Goal: Task Accomplishment & Management: Complete application form

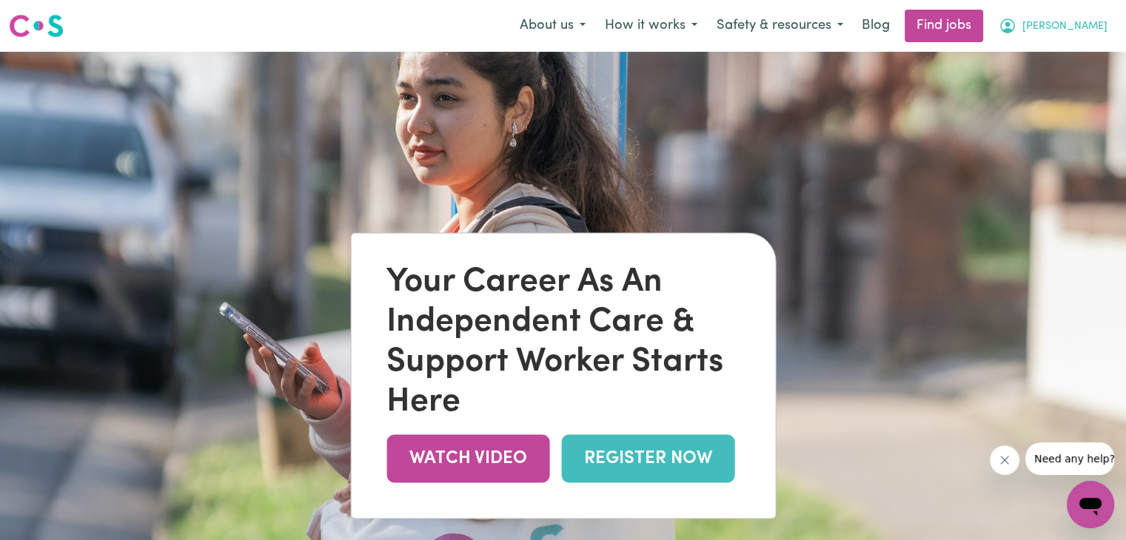
click at [1086, 32] on span "[PERSON_NAME]" at bounding box center [1064, 27] width 85 height 16
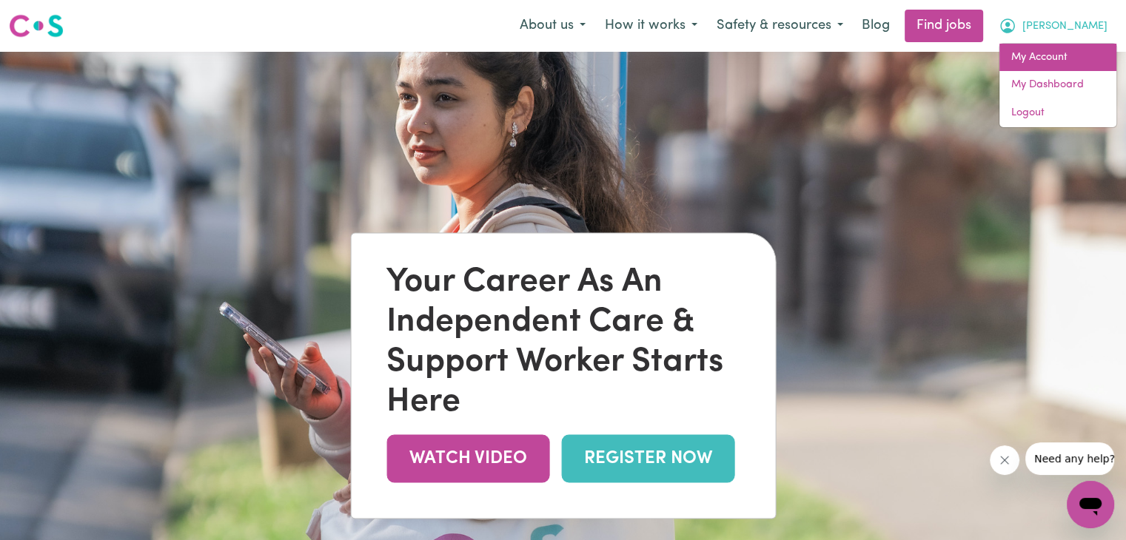
click at [1033, 56] on link "My Account" at bounding box center [1057, 58] width 117 height 28
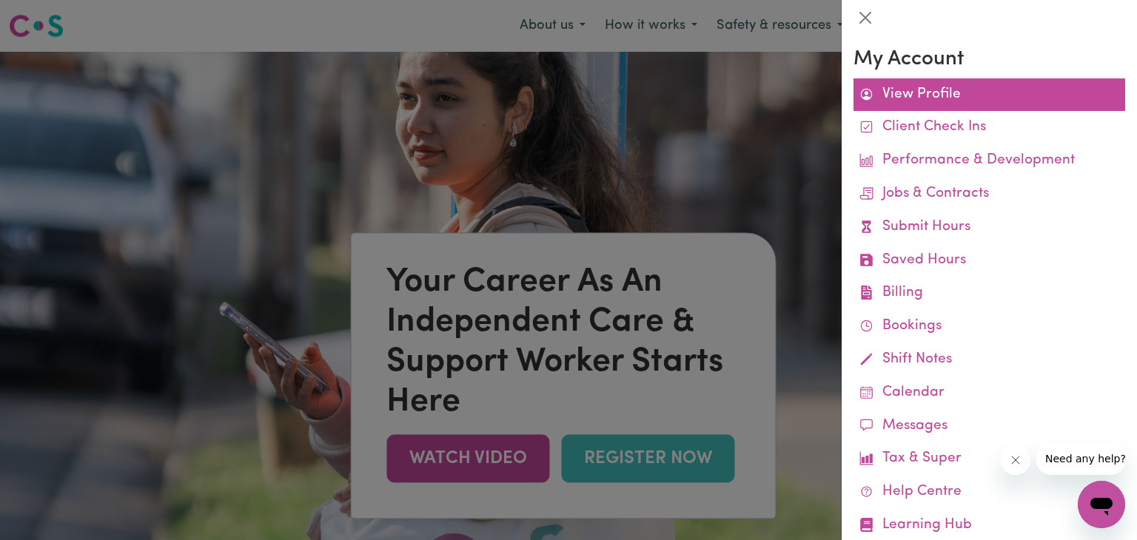
click at [946, 95] on link "View Profile" at bounding box center [989, 94] width 272 height 33
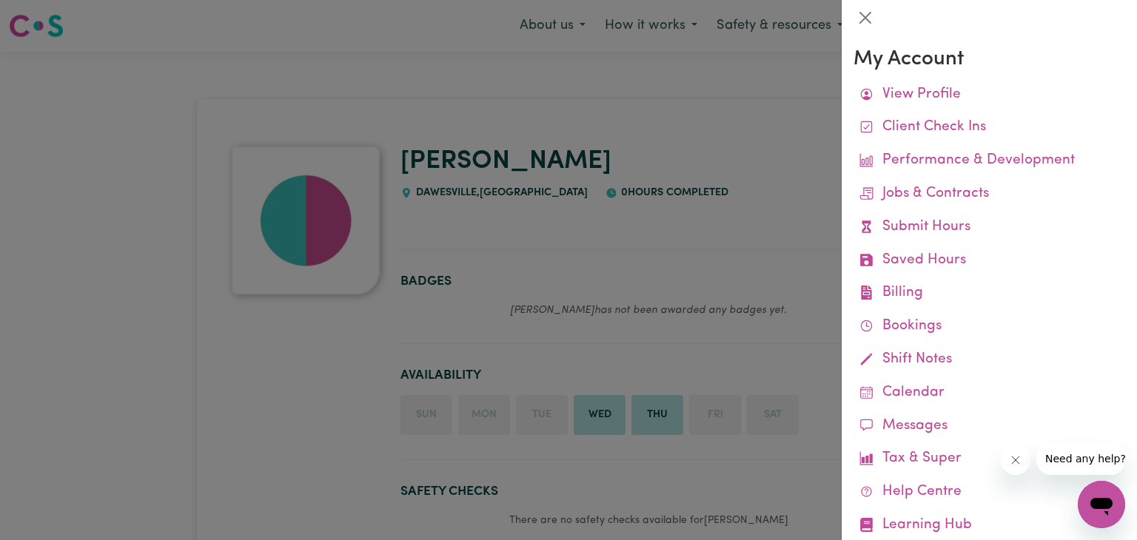
click at [243, 448] on div at bounding box center [568, 270] width 1137 height 540
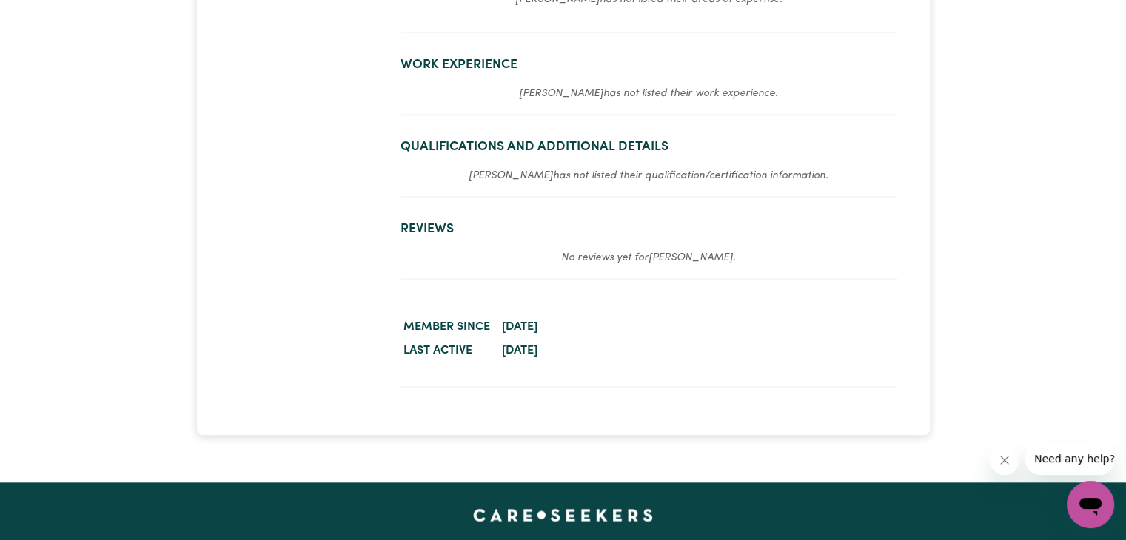
scroll to position [1607, 0]
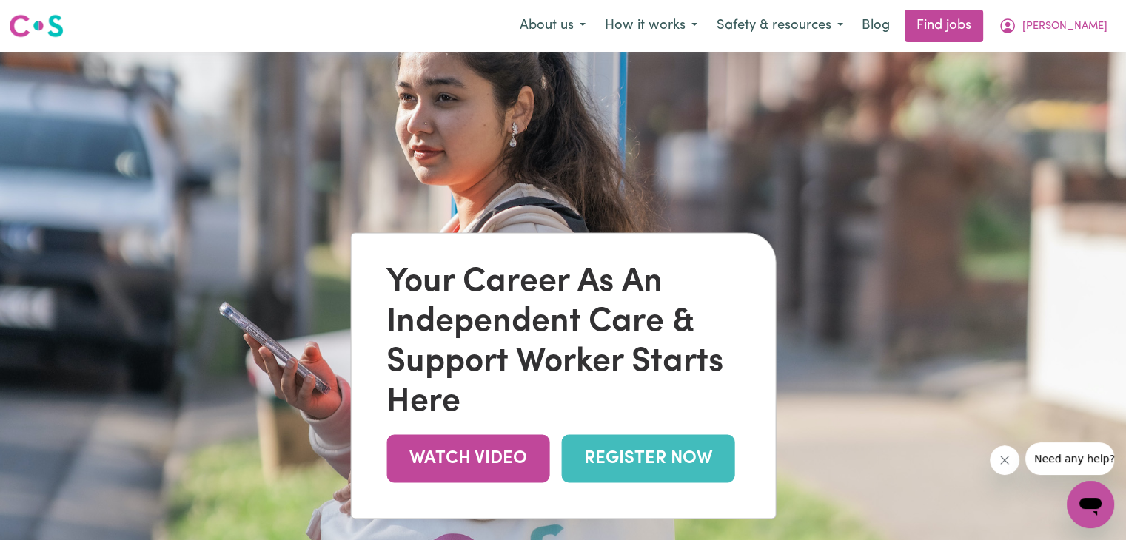
click at [615, 437] on link "REGISTER NOW" at bounding box center [647, 458] width 173 height 48
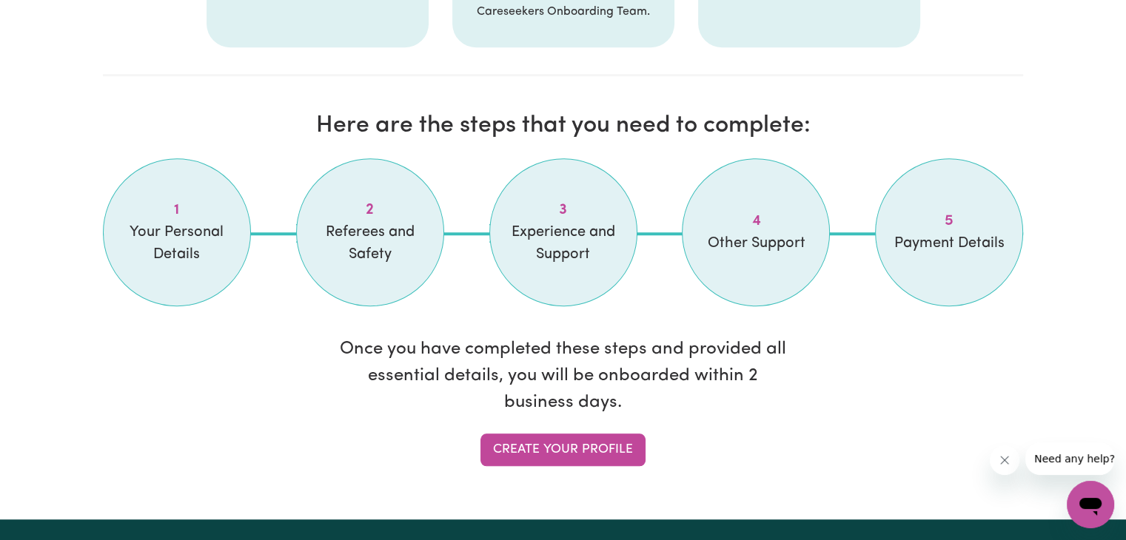
scroll to position [1174, 0]
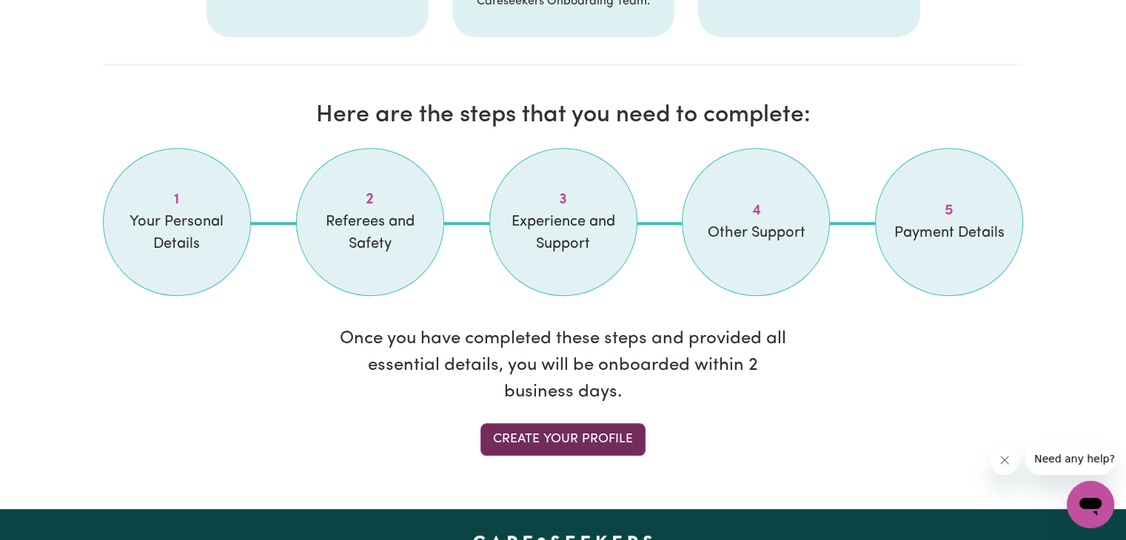
click at [545, 443] on link "Create your profile" at bounding box center [562, 439] width 165 height 33
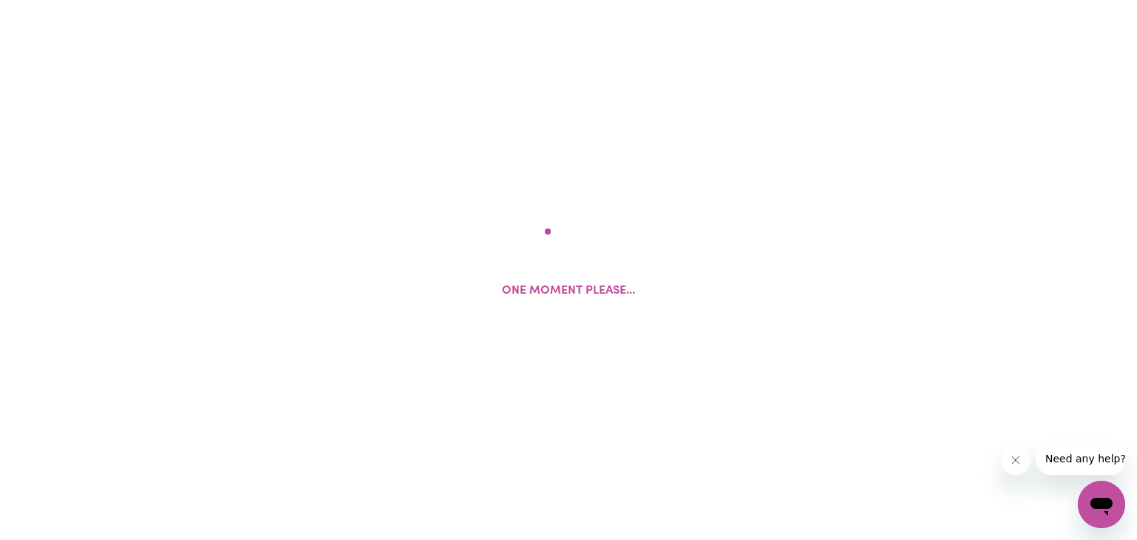
select select "female"
select select "Australian PR"
select select "Studying a healthcare related degree or qualification"
select select "55"
select select "60"
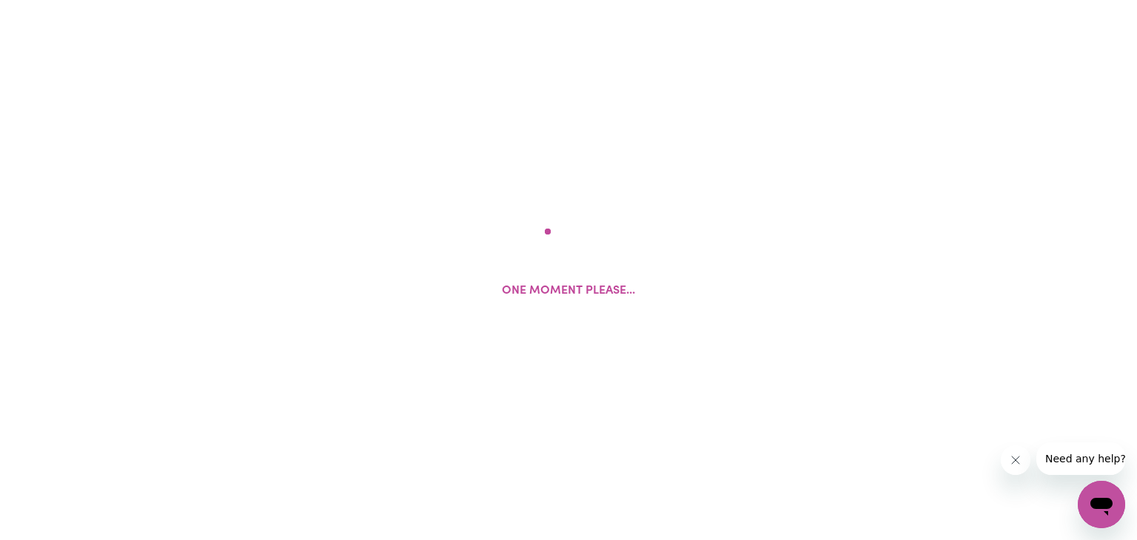
select select "84"
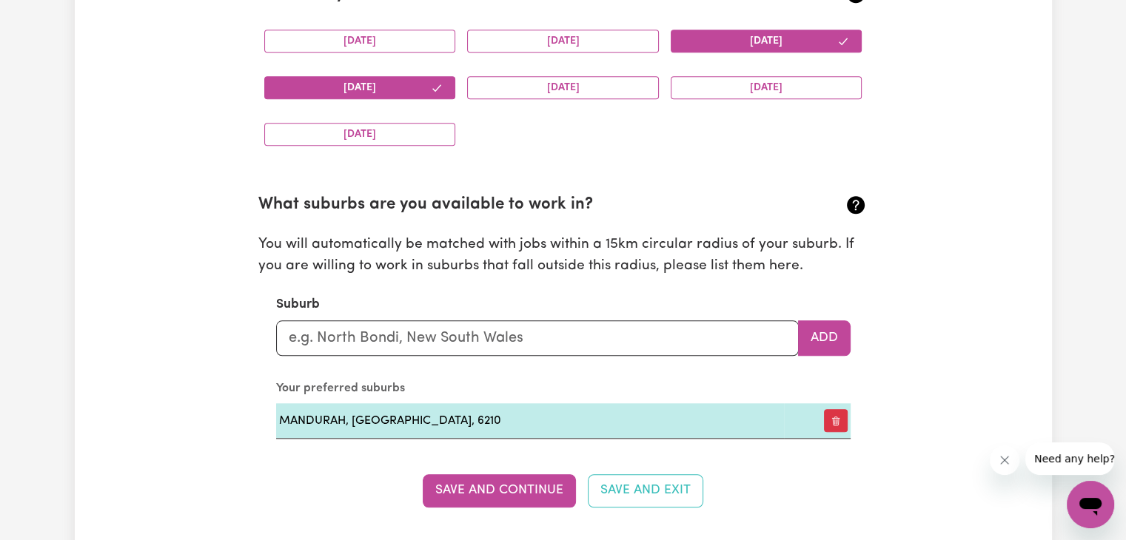
scroll to position [1576, 0]
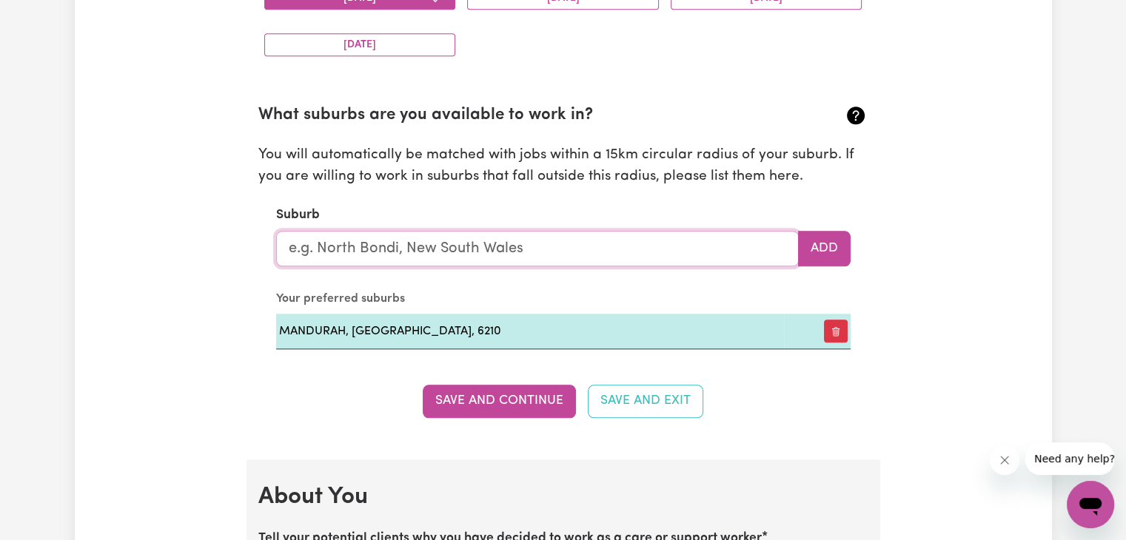
click at [645, 252] on input "text" at bounding box center [537, 249] width 523 height 36
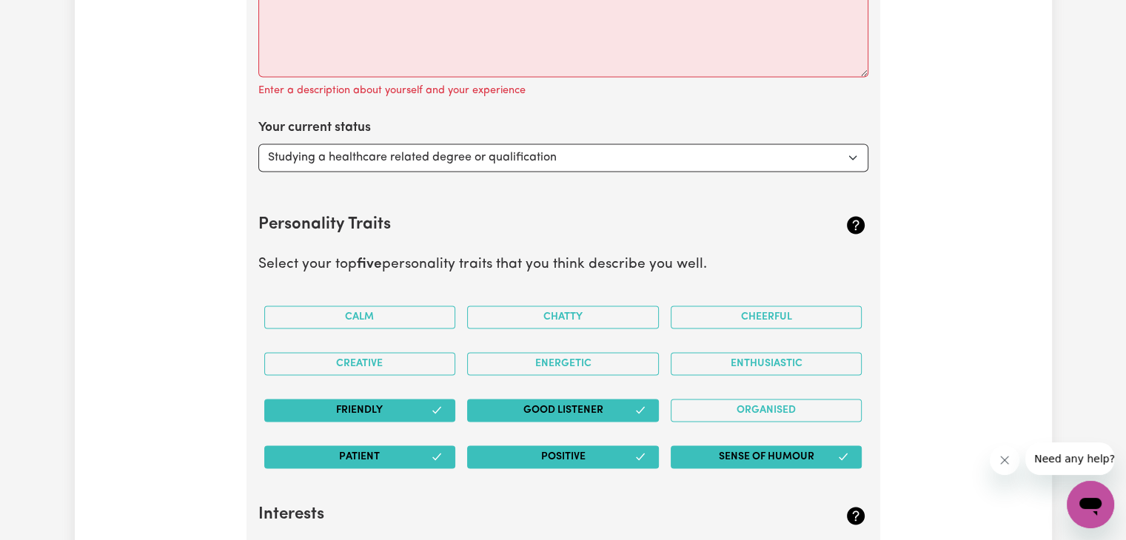
scroll to position [2212, 0]
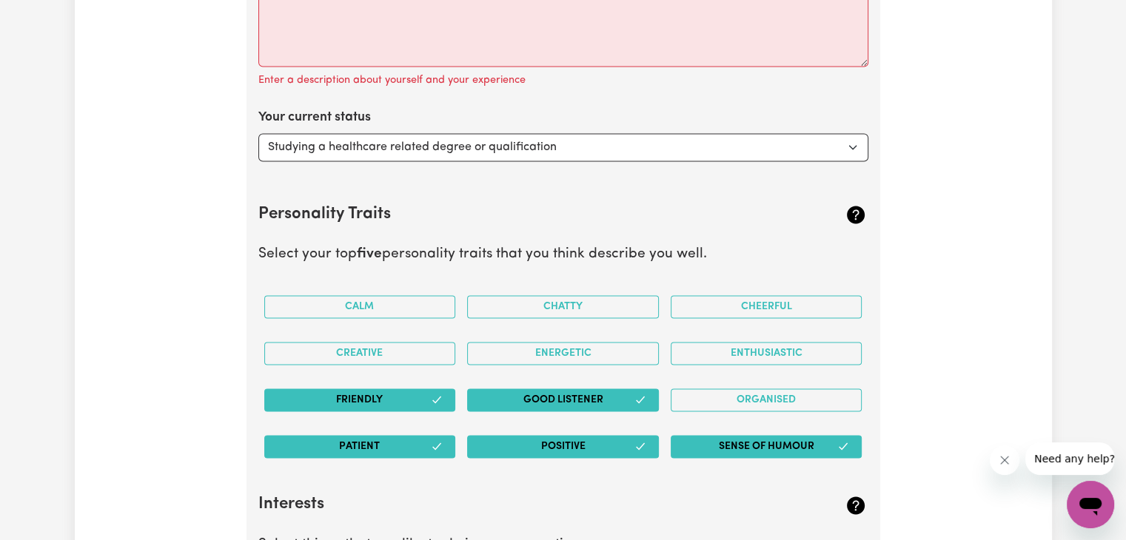
click at [790, 161] on section "About You Tell your potential clients why you have decided to work as a care or…" at bounding box center [563, 532] width 634 height 1419
click at [782, 144] on select "Select... Studying a healthcare related degree or qualification Studying a non-…" at bounding box center [563, 147] width 610 height 28
click at [811, 116] on div "Your current status Select... Studying a healthcare related degree or qualifica…" at bounding box center [563, 134] width 610 height 53
click at [483, 141] on select "Select... Studying a healthcare related degree or qualification Studying a non-…" at bounding box center [563, 147] width 610 height 28
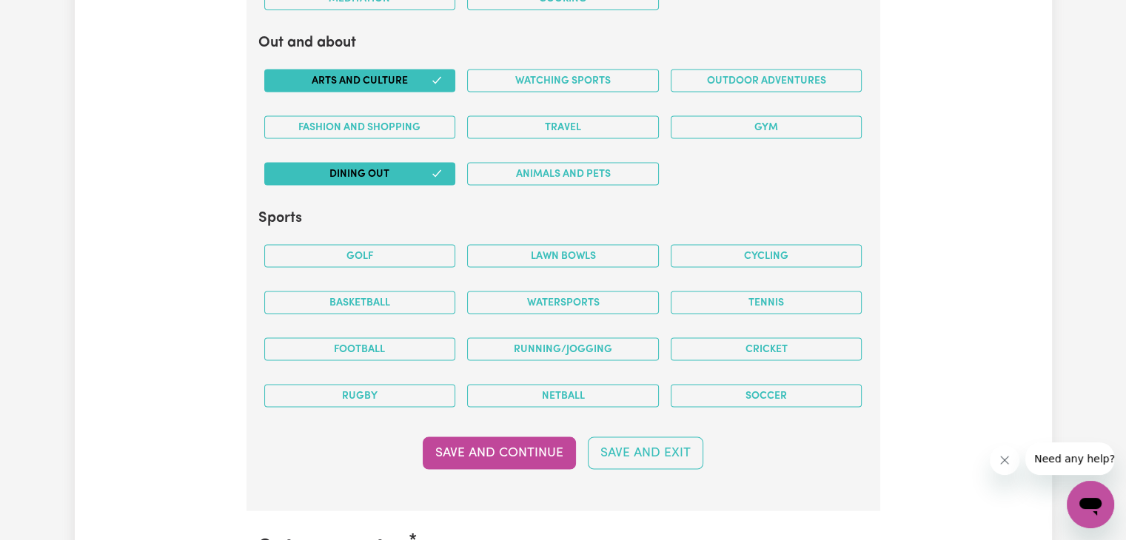
scroll to position [2960, 0]
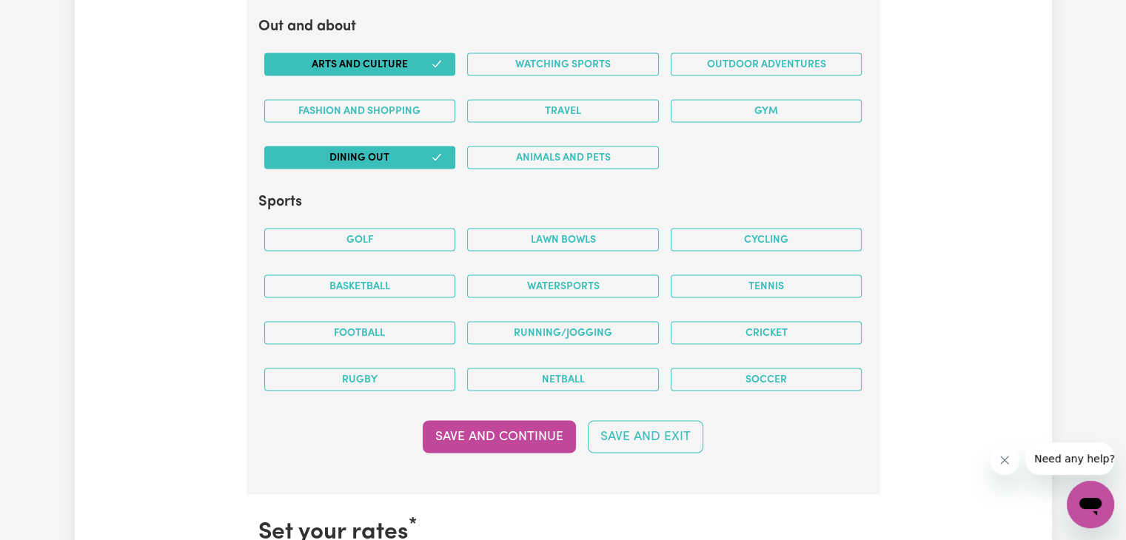
click at [421, 160] on button "Dining out" at bounding box center [360, 158] width 192 height 23
click at [431, 58] on icon "button" at bounding box center [437, 64] width 12 height 12
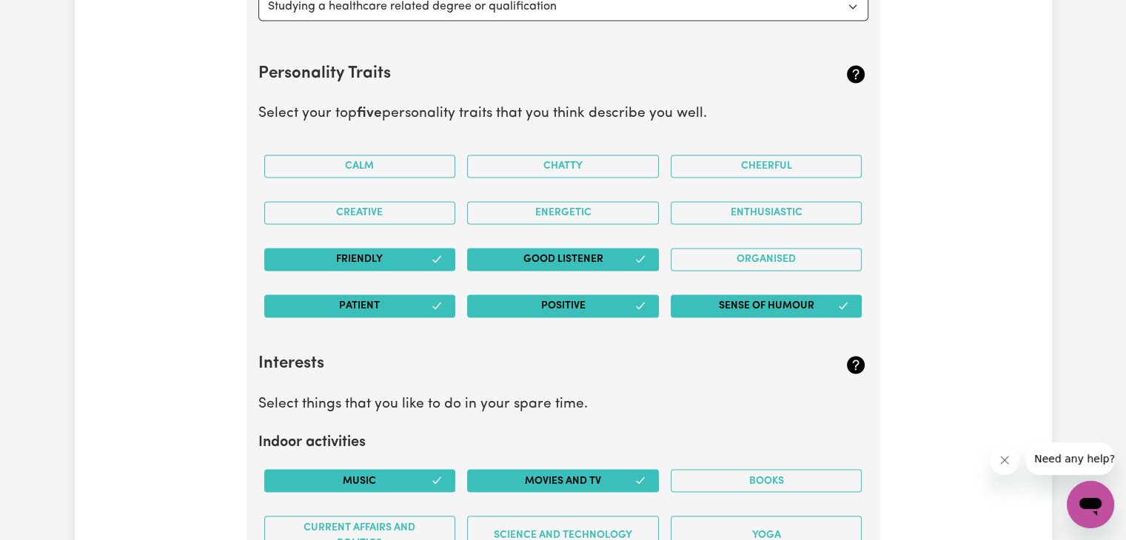
scroll to position [2305, 0]
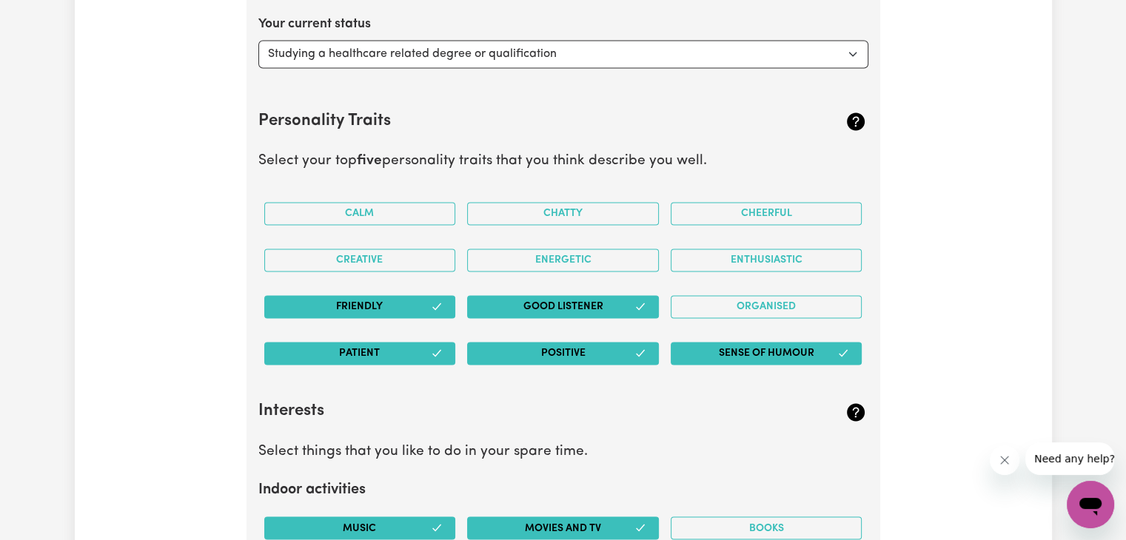
click at [415, 306] on button "Friendly" at bounding box center [360, 306] width 192 height 23
click at [406, 344] on button "Patient" at bounding box center [360, 353] width 192 height 23
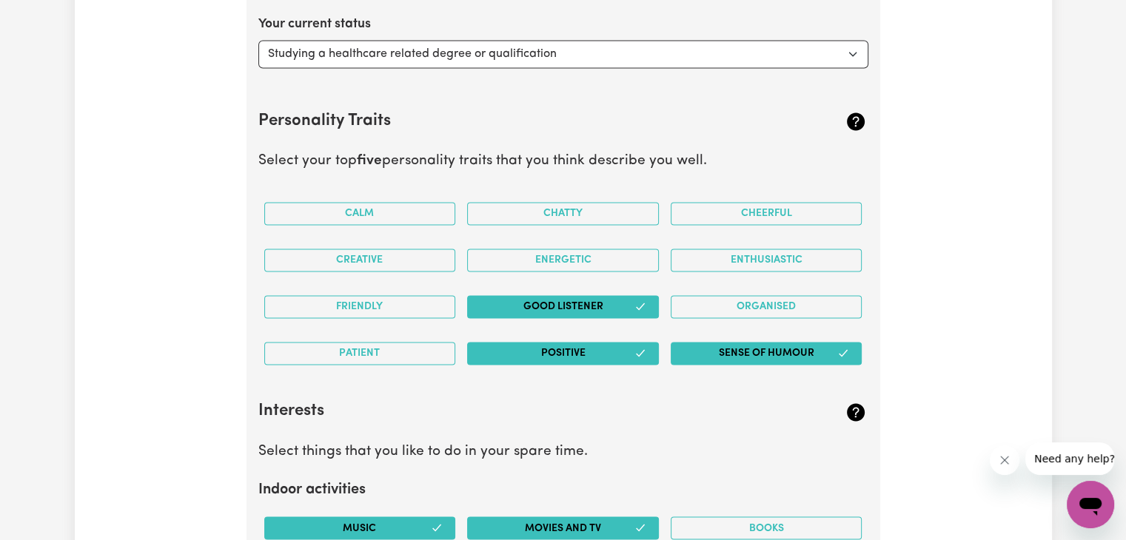
click at [518, 302] on button "Good Listener" at bounding box center [563, 306] width 192 height 23
click at [517, 347] on button "Positive" at bounding box center [563, 353] width 192 height 23
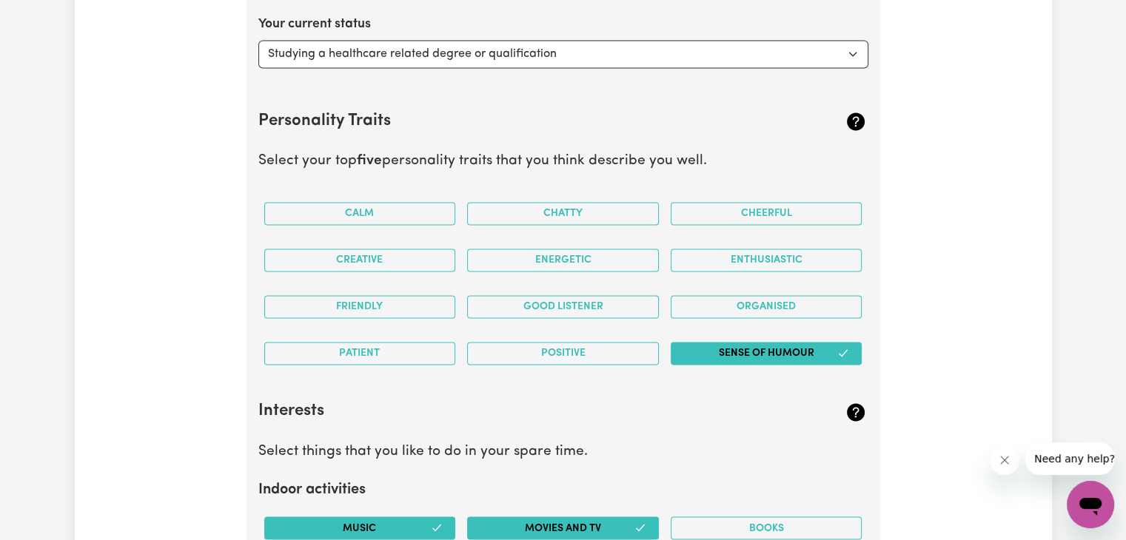
click at [786, 344] on button "Sense of Humour" at bounding box center [767, 353] width 192 height 23
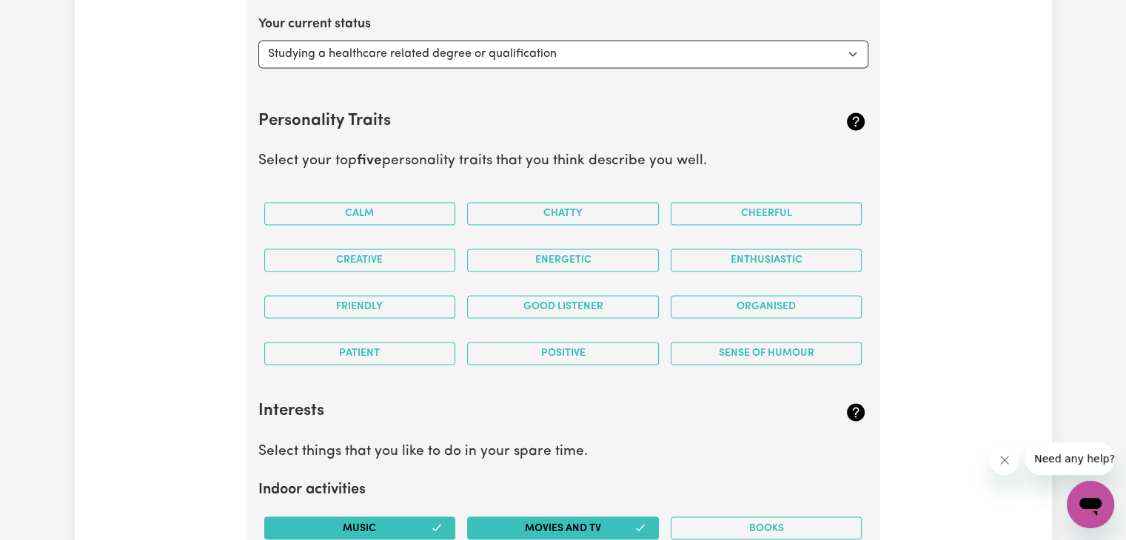
click at [385, 520] on button "Music" at bounding box center [360, 528] width 192 height 23
click at [521, 520] on button "Movies and TV" at bounding box center [563, 528] width 192 height 23
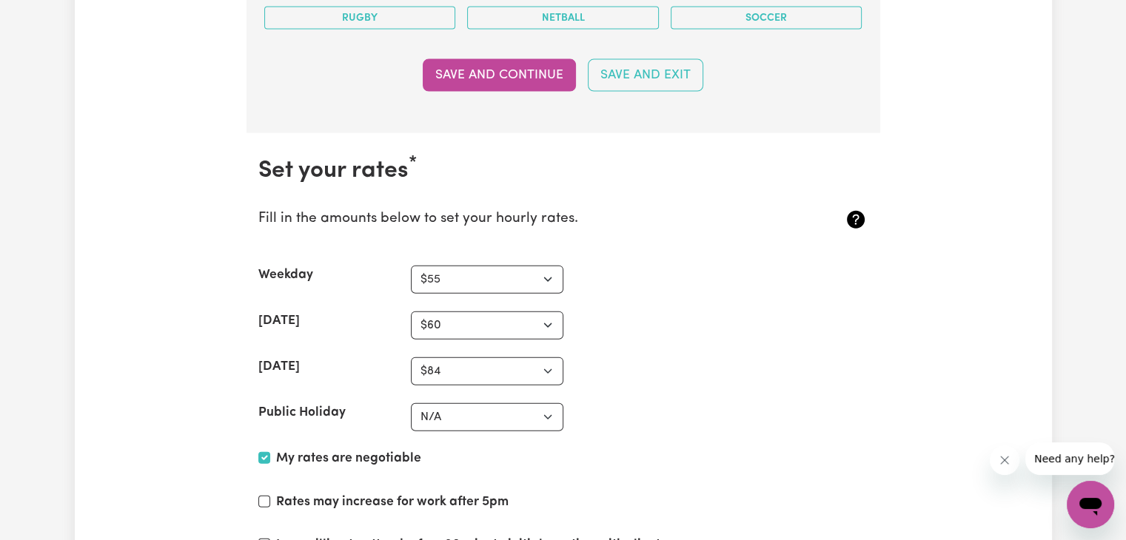
scroll to position [3364, 0]
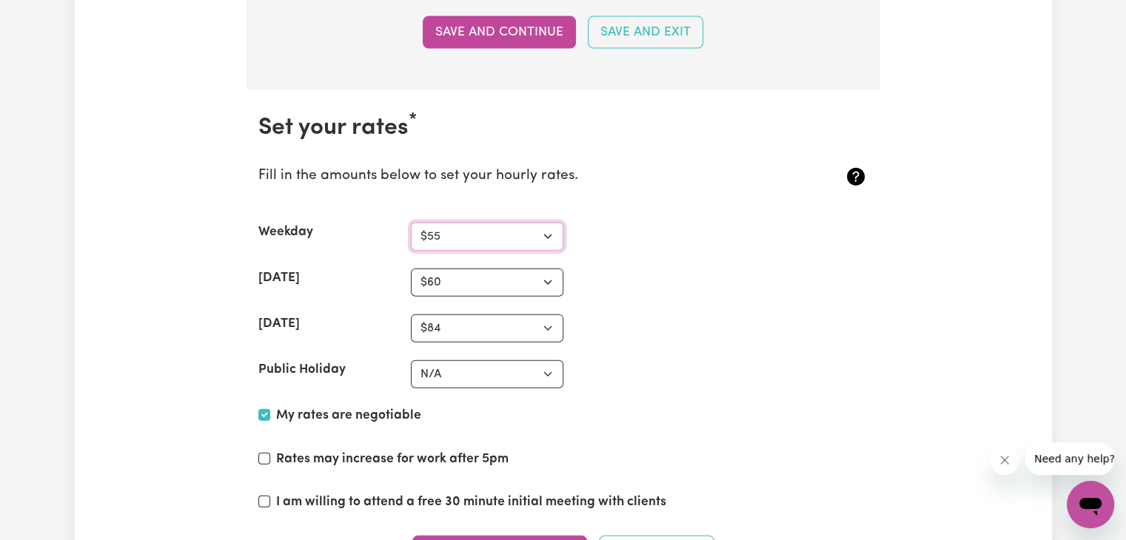
click at [521, 223] on select "N/A $37 $38 $39 $40 $41 $42 $43 $44 $45 $46 $47 $48 $49 $50 $51 $52 $53 $54 $55…" at bounding box center [487, 237] width 152 height 28
select select "N/A"
click at [411, 223] on select "N/A $37 $38 $39 $40 $41 $42 $43 $44 $45 $46 $47 $48 $49 $50 $51 $52 $53 $54 $55…" at bounding box center [487, 237] width 152 height 28
click at [441, 289] on select "N/A $37 $38 $39 $40 $41 $42 $43 $44 $45 $46 $47 $48 $49 $50 $51 $52 $53 $54 $55…" at bounding box center [487, 283] width 152 height 28
select select "N/A"
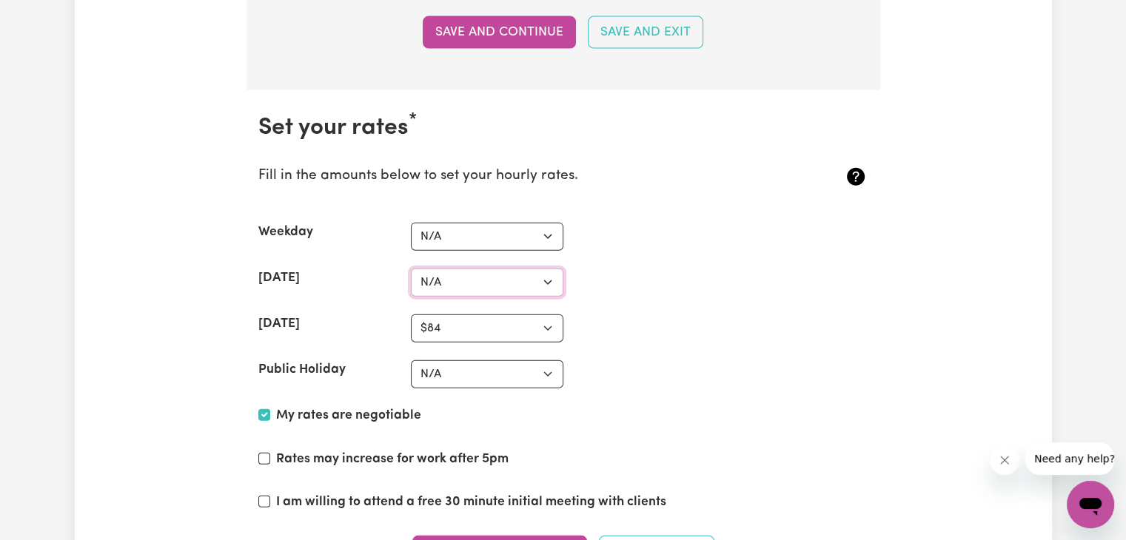
click at [411, 269] on select "N/A $37 $38 $39 $40 $41 $42 $43 $44 $45 $46 $47 $48 $49 $50 $51 $52 $53 $54 $55…" at bounding box center [487, 283] width 152 height 28
click at [449, 360] on select "N/A $37 $38 $39 $40 $41 $42 $43 $44 $45 $46 $47 $48 $49 $50 $51 $52 $53 $54 $55…" at bounding box center [487, 374] width 152 height 28
click at [411, 360] on select "N/A $37 $38 $39 $40 $41 $42 $43 $44 $45 $46 $47 $48 $49 $50 $51 $52 $53 $54 $55…" at bounding box center [487, 374] width 152 height 28
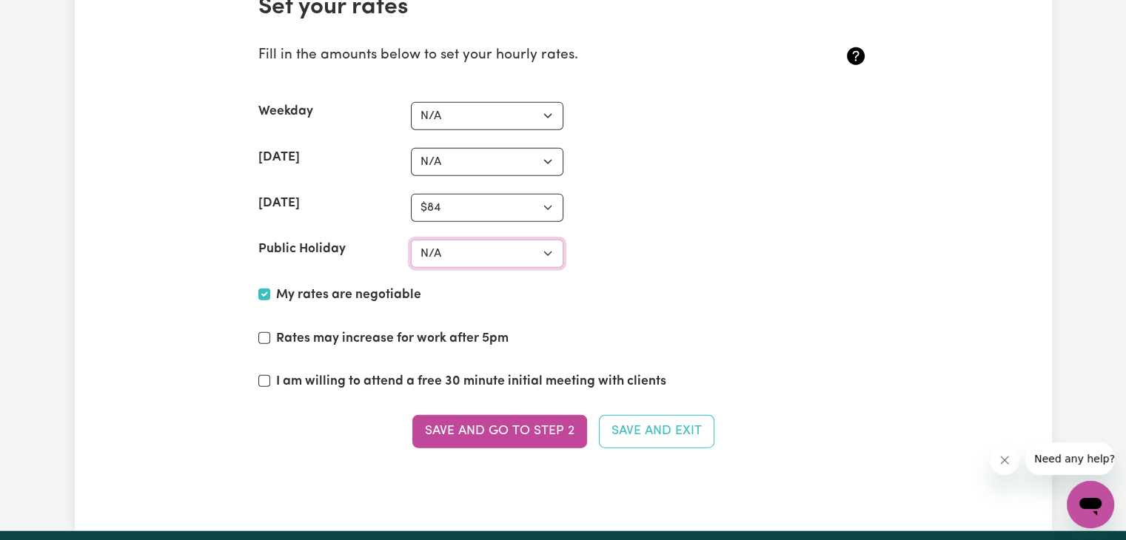
scroll to position [3544, 0]
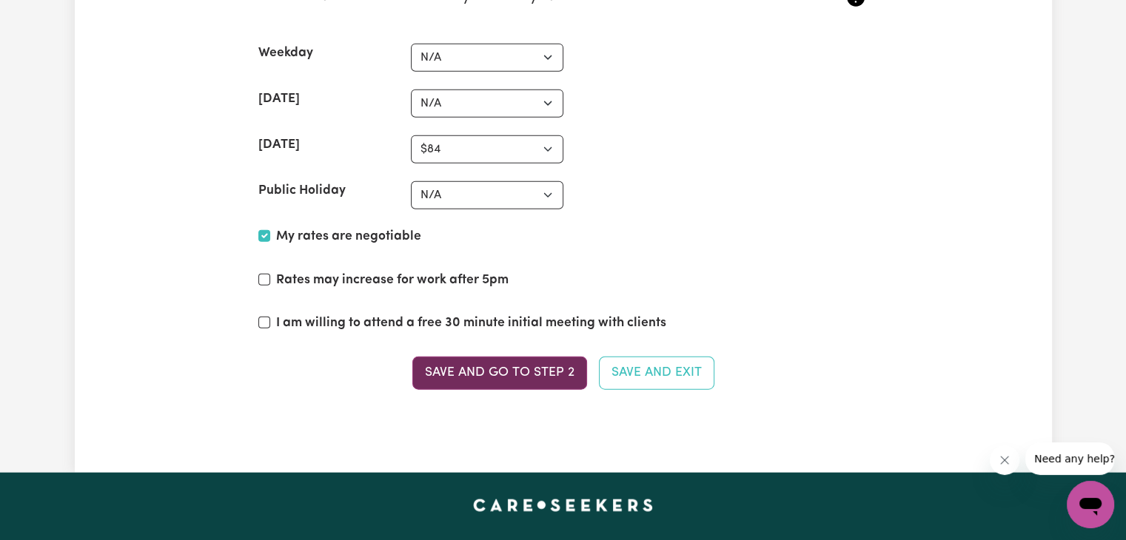
click at [497, 366] on button "Save and go to Step 2" at bounding box center [499, 373] width 175 height 33
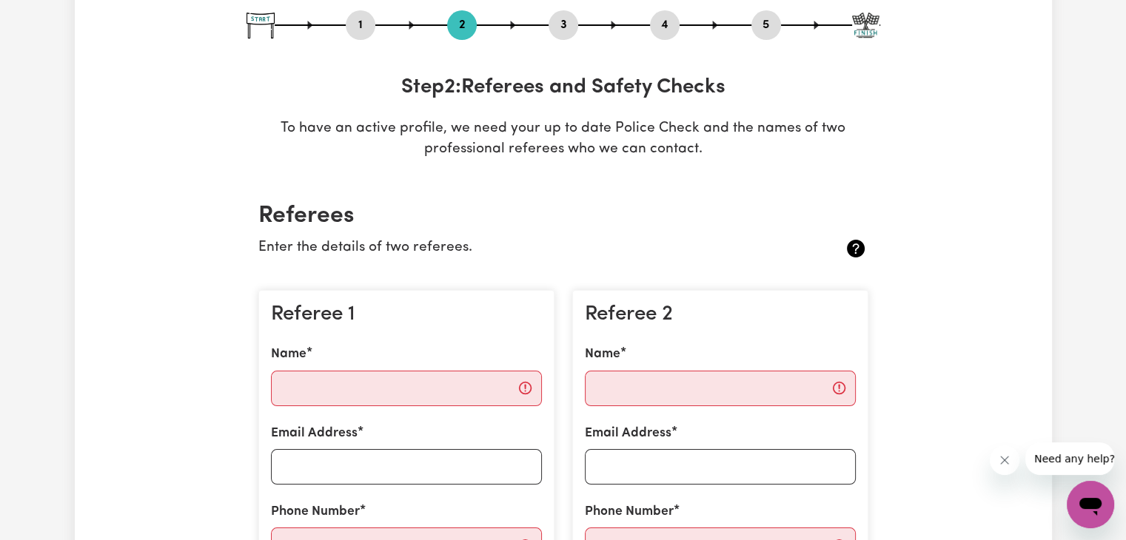
scroll to position [178, 0]
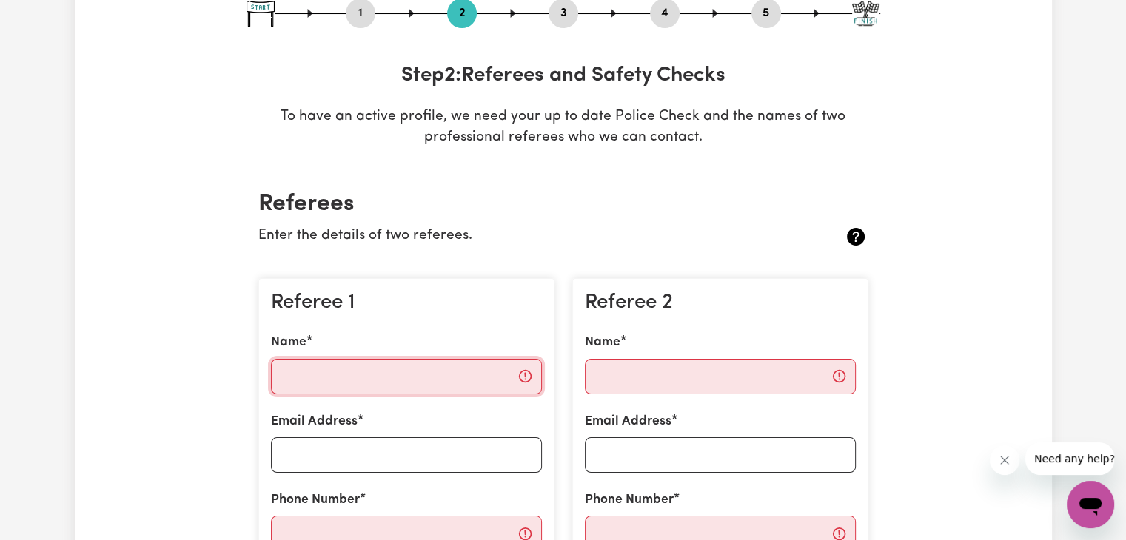
click at [368, 371] on input "Name" at bounding box center [406, 377] width 271 height 36
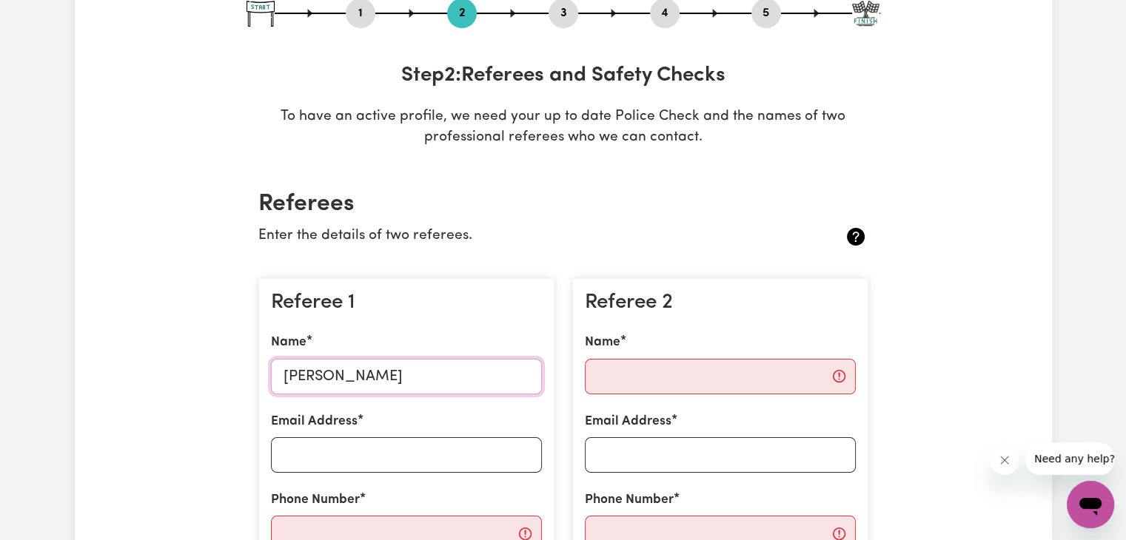
type input "Kayla Baxter"
click at [379, 453] on input "Email Address" at bounding box center [406, 455] width 271 height 36
type input "admin@lifecaring.com.au"
click at [500, 526] on input "Phone Number" at bounding box center [406, 534] width 271 height 36
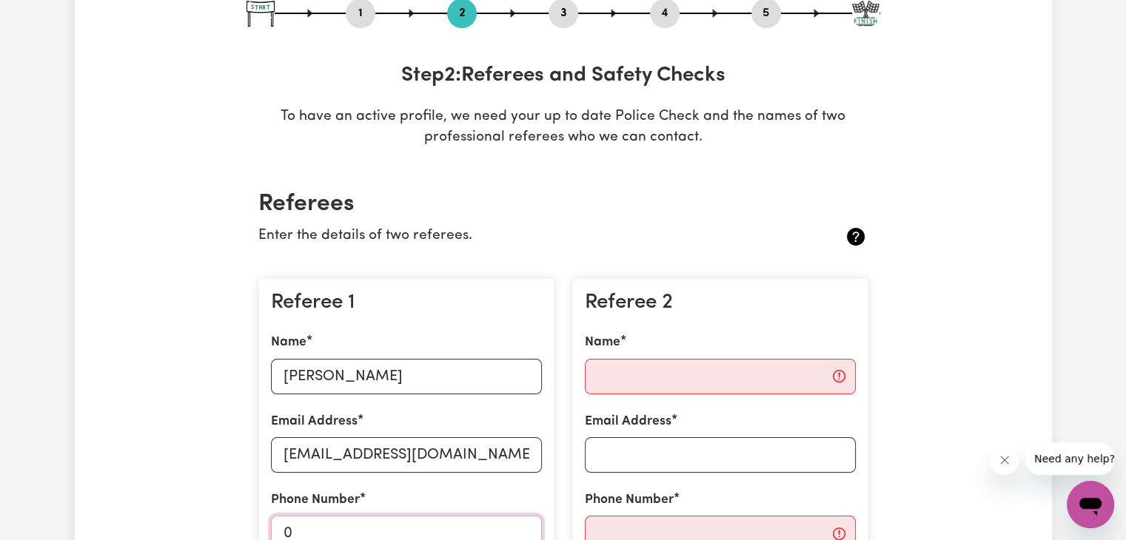
scroll to position [180, 0]
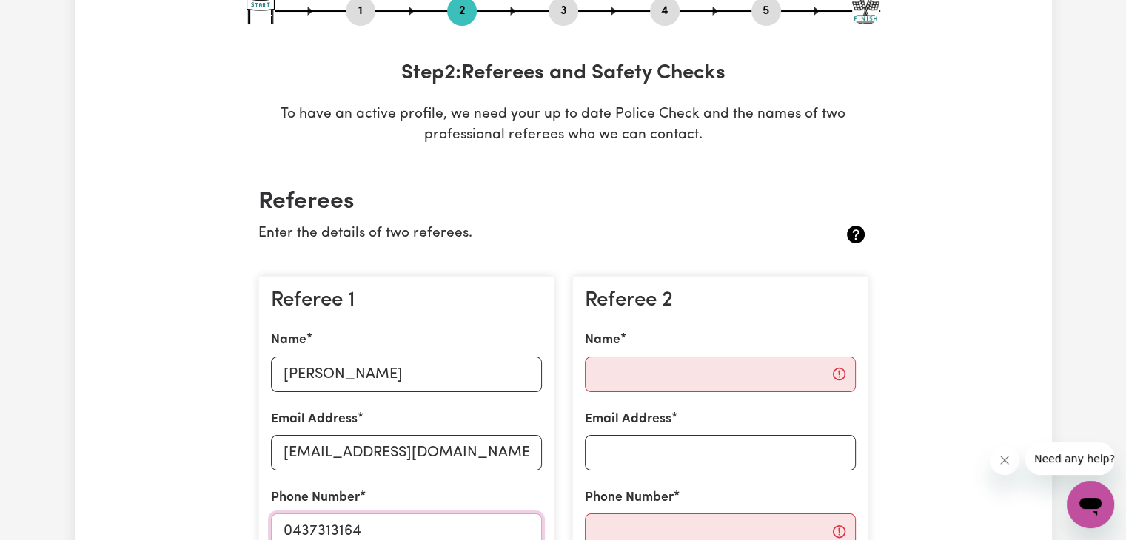
type input "0437313164"
click at [696, 368] on input "Name" at bounding box center [720, 375] width 271 height 36
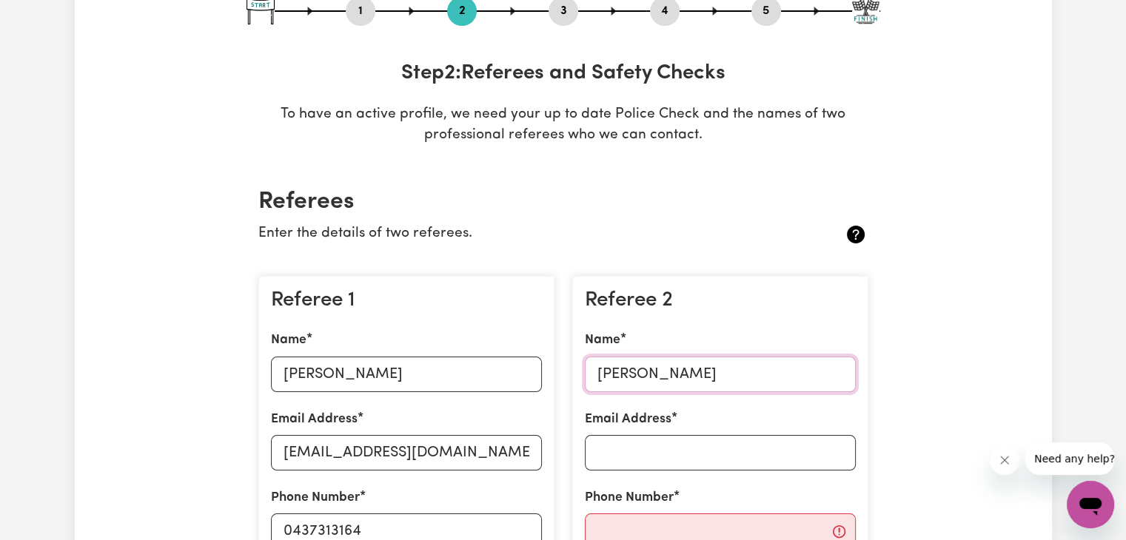
type input "Penny Wakefield"
type input "penny.wakefield@communities.wa.gov.au"
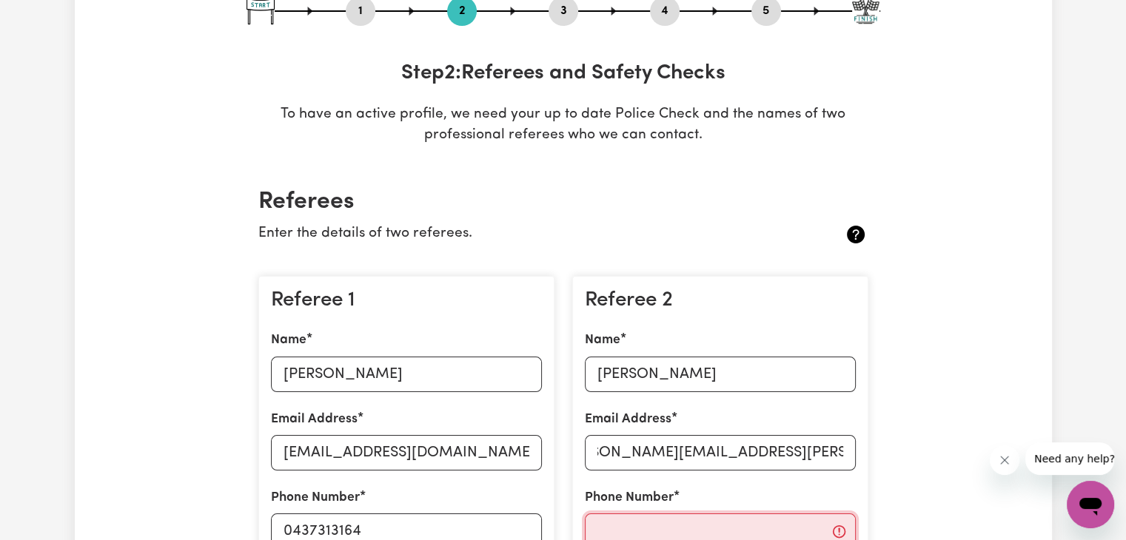
click at [696, 518] on input "Phone Number" at bounding box center [720, 532] width 271 height 36
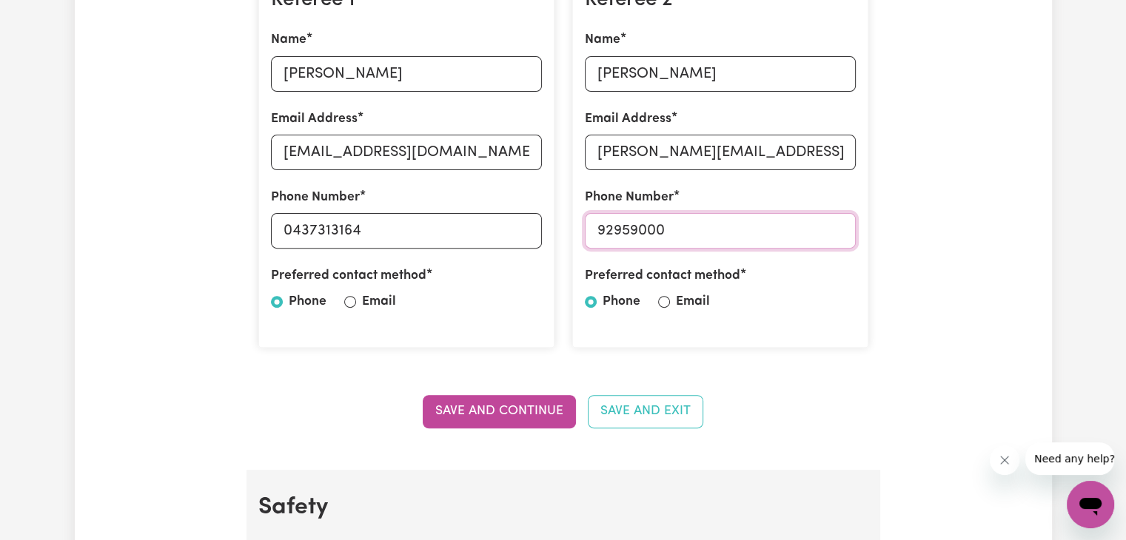
scroll to position [691, 0]
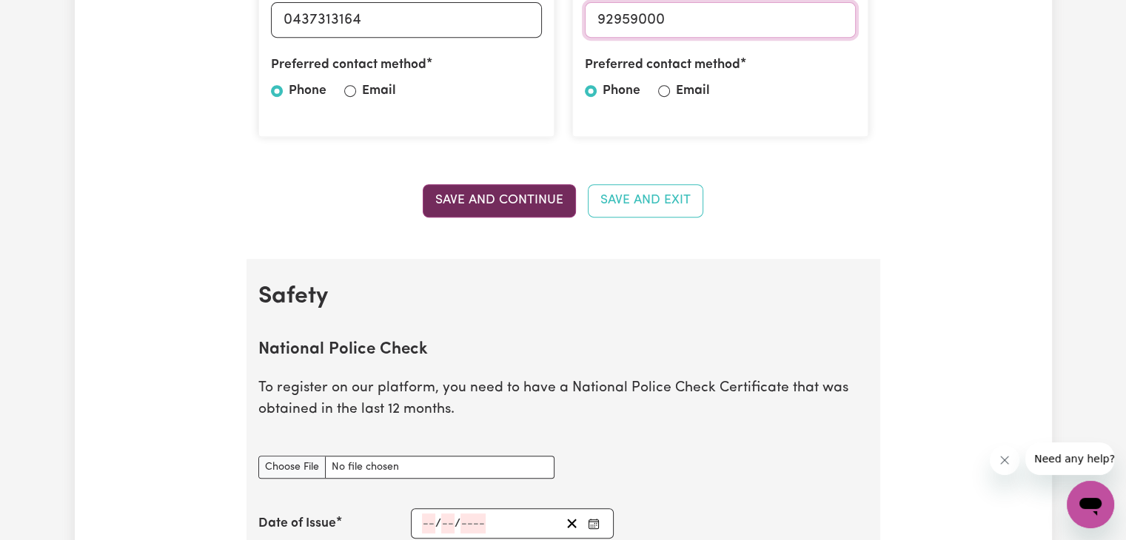
type input "92959000"
click at [512, 199] on button "Save and Continue" at bounding box center [499, 200] width 153 height 33
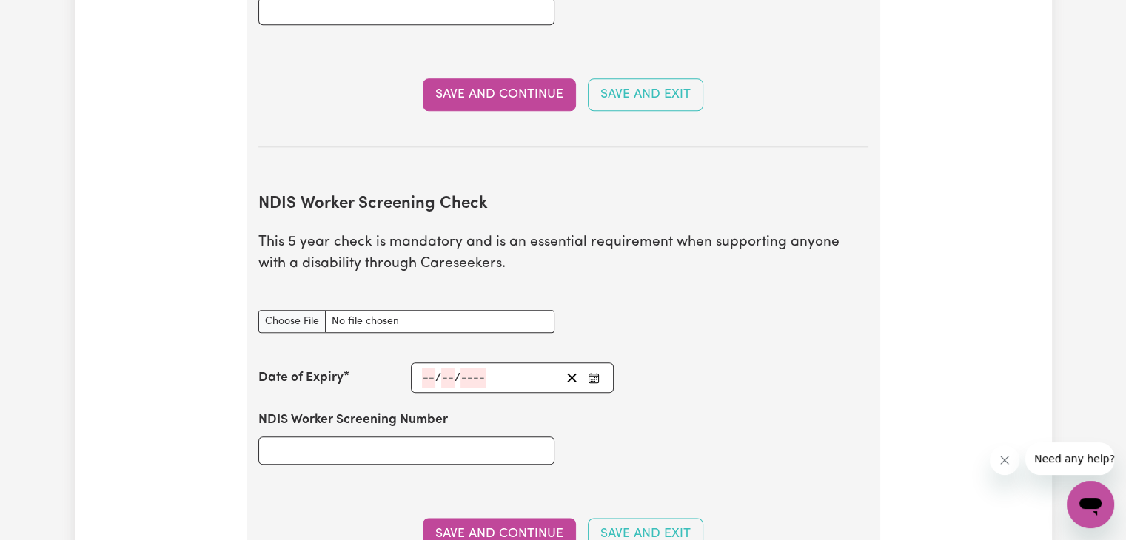
scroll to position [1636, 0]
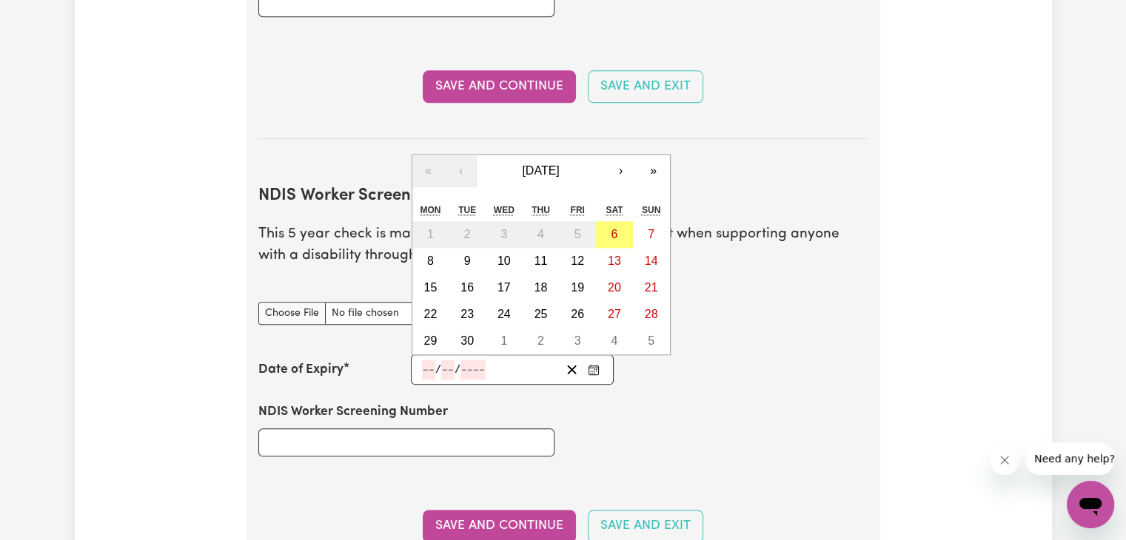
click at [427, 360] on input "number" at bounding box center [428, 370] width 13 height 20
click at [337, 429] on input "NDIS Worker Screening Number" at bounding box center [406, 443] width 296 height 28
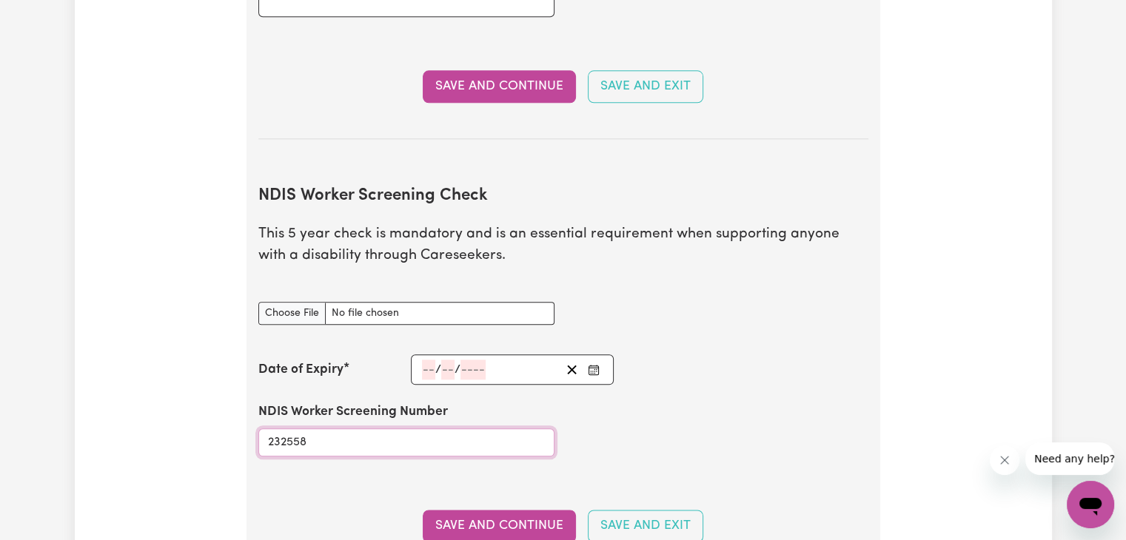
type input "232558"
click at [422, 360] on input "number" at bounding box center [428, 370] width 13 height 20
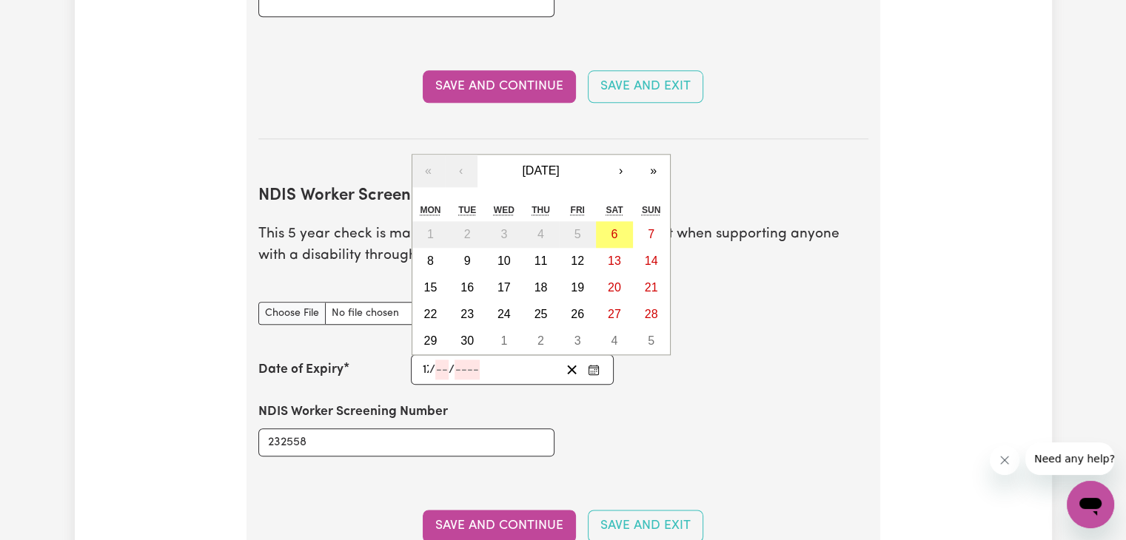
type input "17"
type input "00"
type input "2027"
click at [447, 360] on input "00" at bounding box center [448, 370] width 16 height 20
type input "2027-01-17"
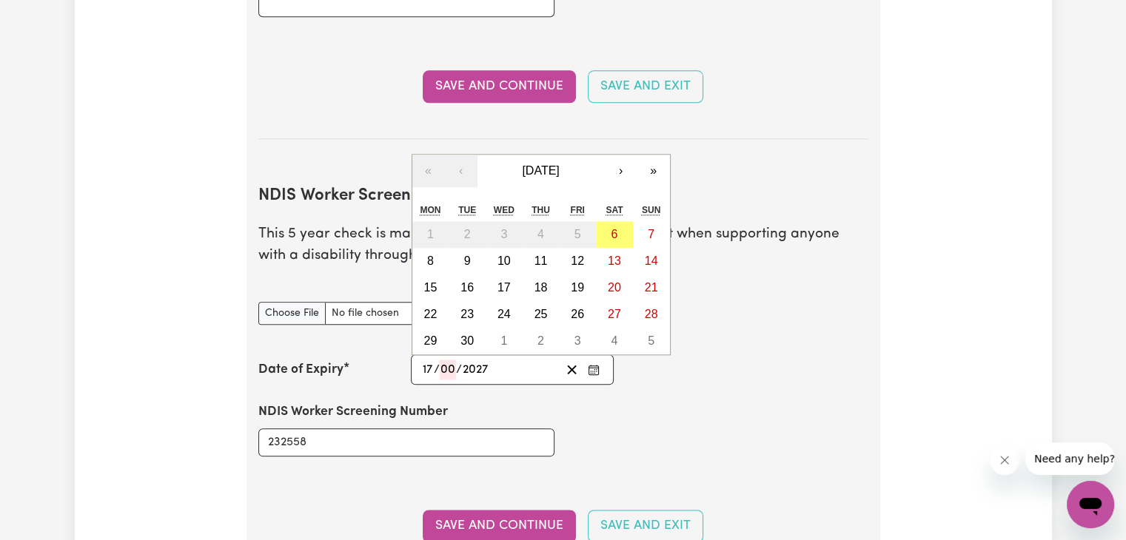
type input "1"
type input "2027-11-17"
type input "11"
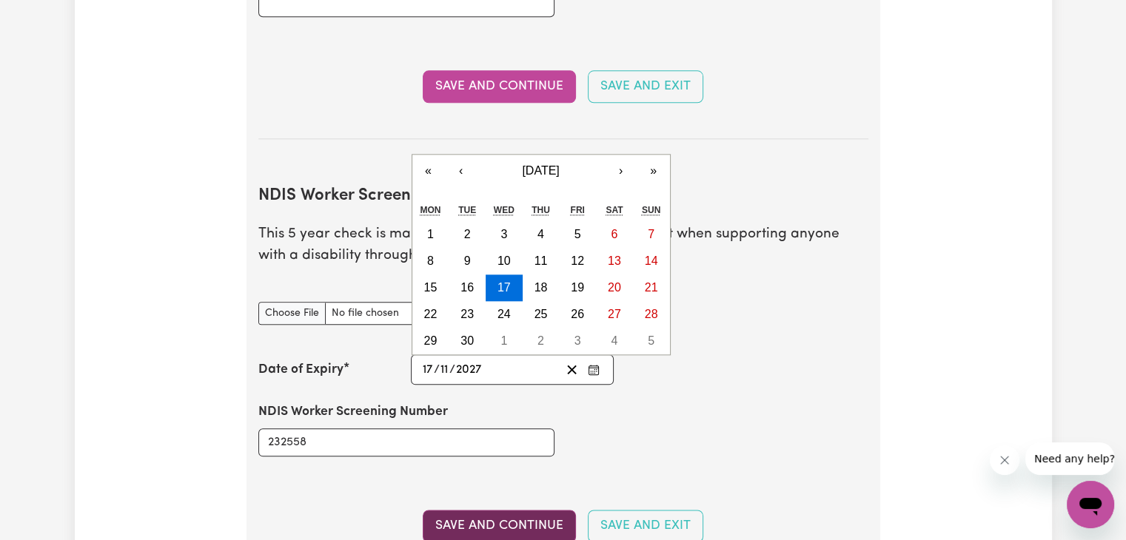
click at [515, 510] on button "Save and Continue" at bounding box center [499, 526] width 153 height 33
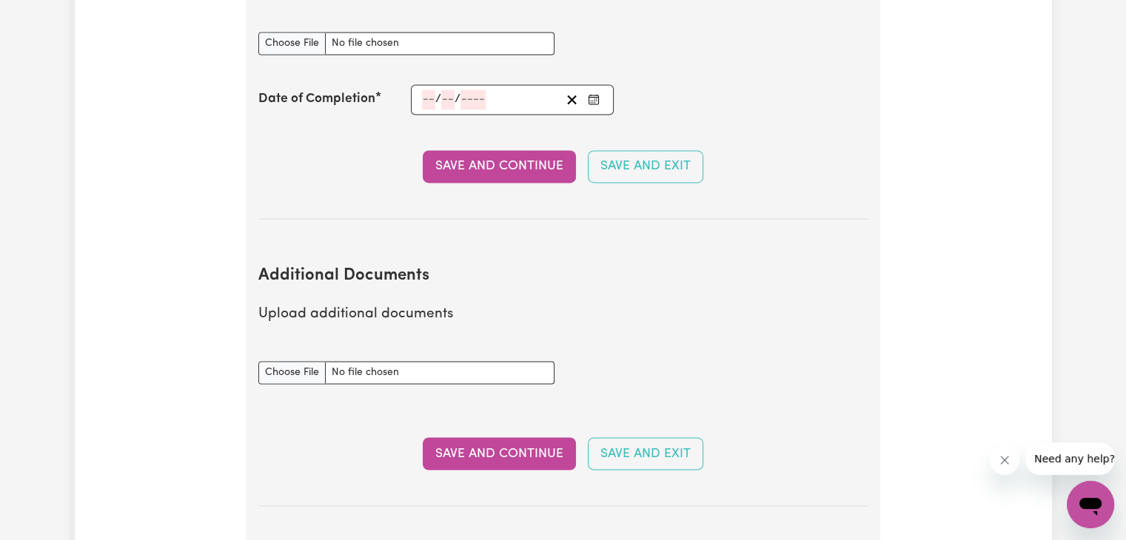
scroll to position [2576, 0]
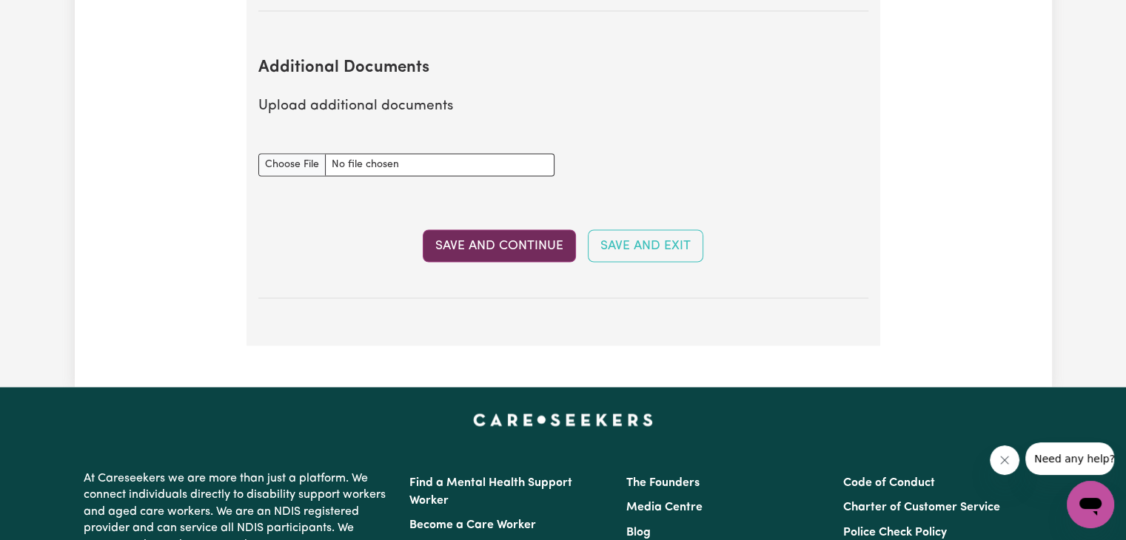
click at [502, 229] on button "Save and Continue" at bounding box center [499, 245] width 153 height 33
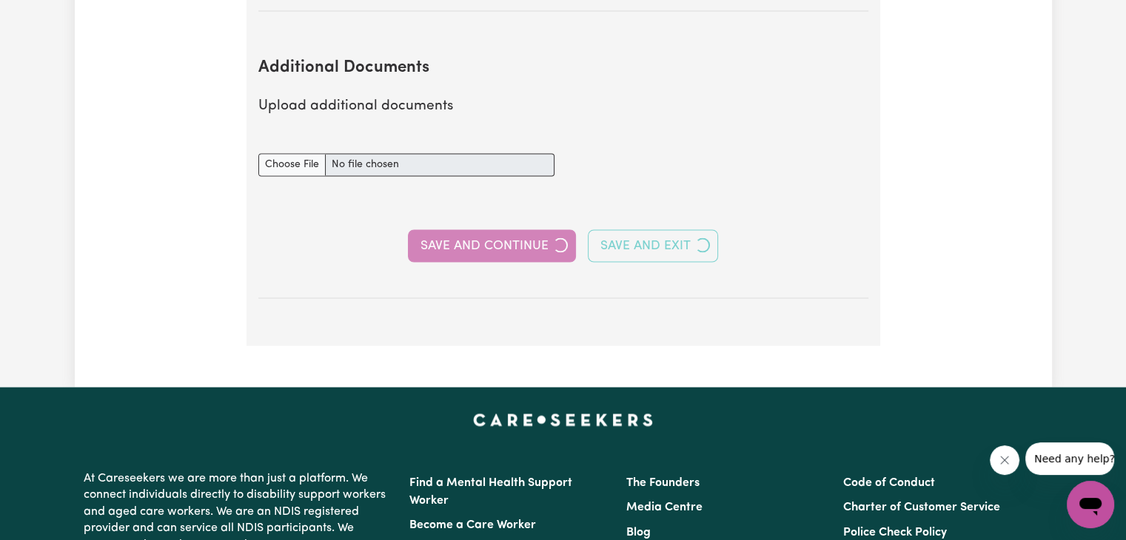
select select "Certificate III (Individual Support)"
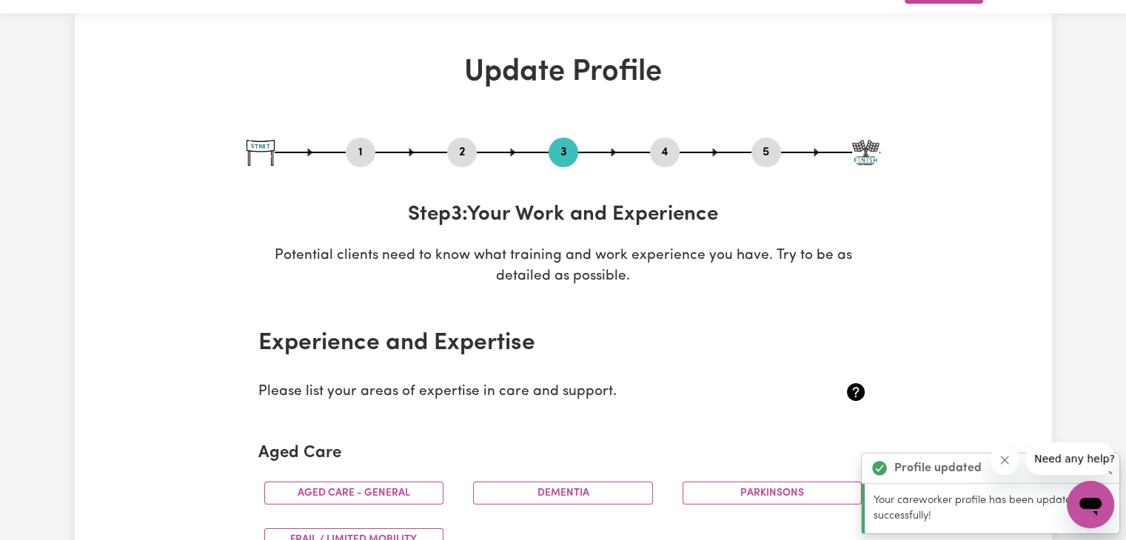
scroll to position [0, 0]
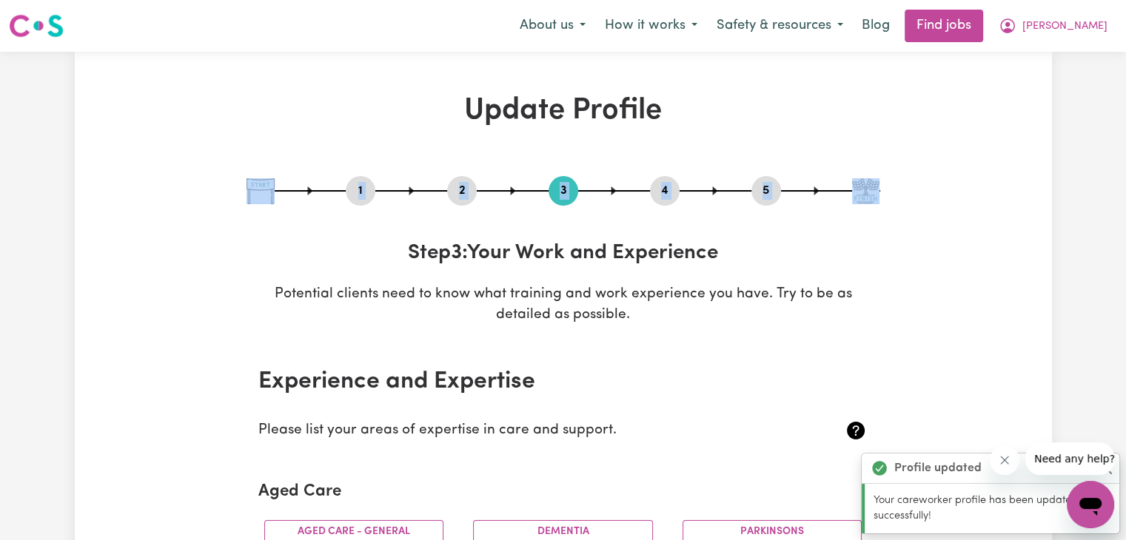
drag, startPoint x: 1123, startPoint y: 66, endPoint x: 1122, endPoint y: 151, distance: 85.1
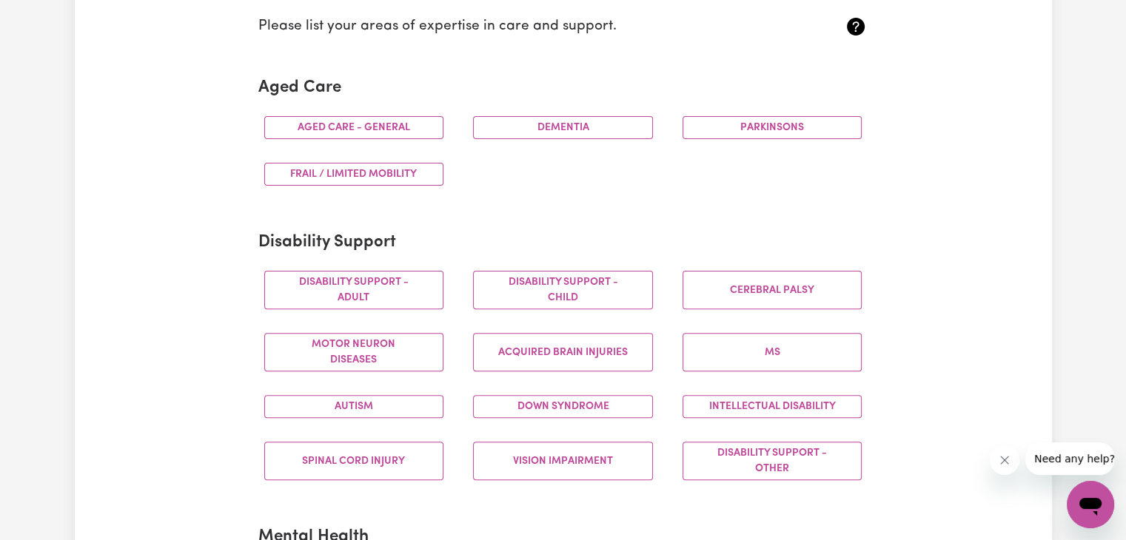
scroll to position [507, 0]
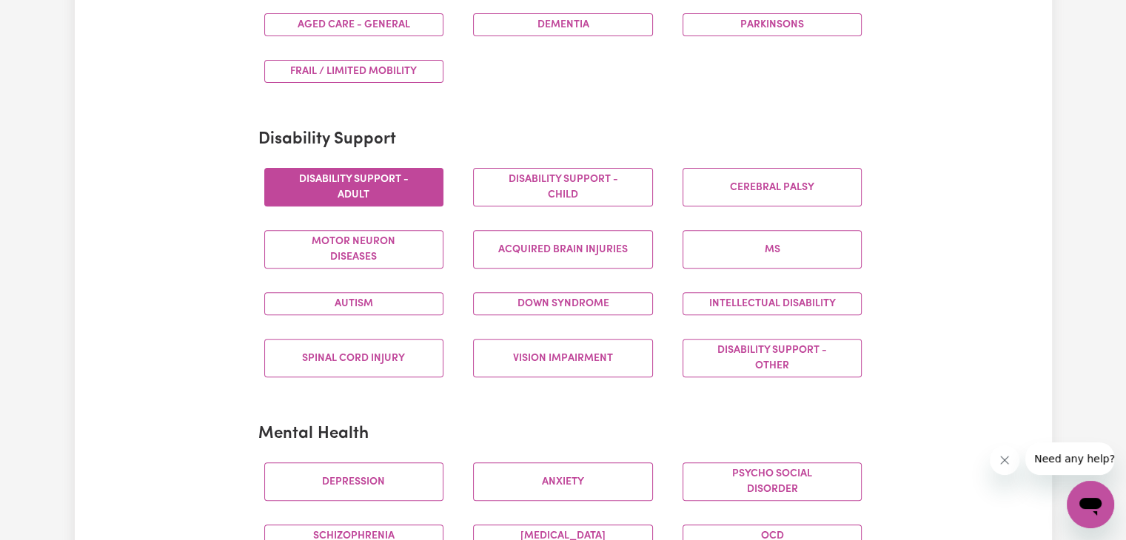
click at [399, 178] on button "Disability support - Adult" at bounding box center [354, 187] width 180 height 38
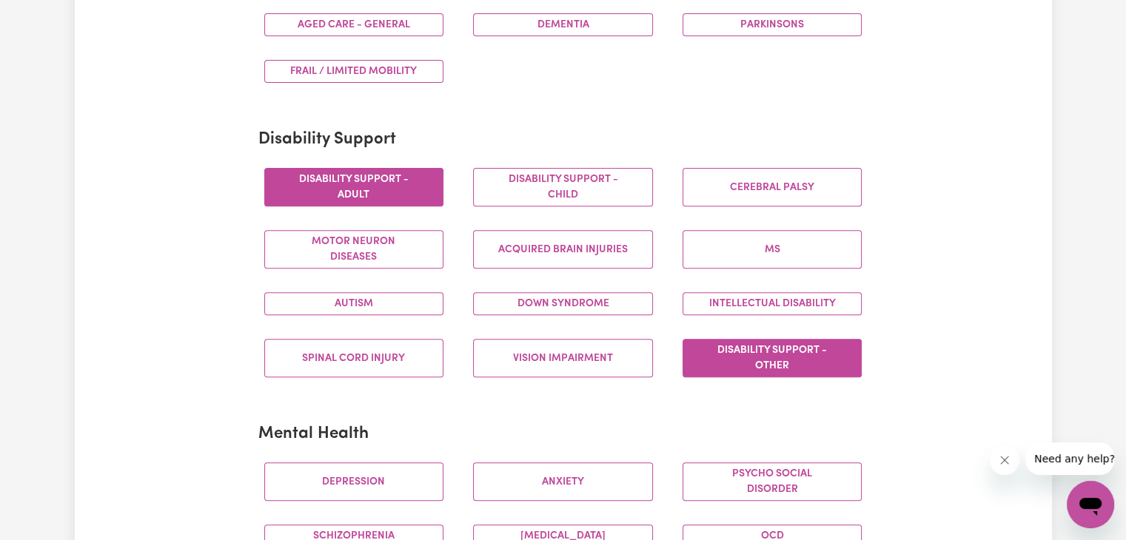
click at [743, 353] on button "Disability support - Other" at bounding box center [772, 358] width 180 height 38
click at [817, 294] on button "Intellectual Disability" at bounding box center [772, 303] width 180 height 23
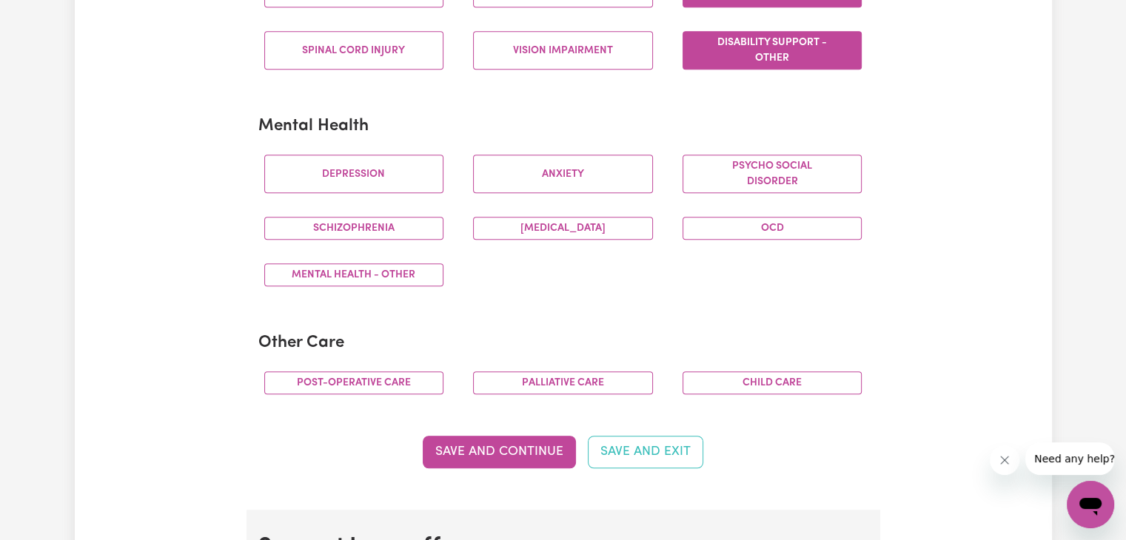
scroll to position [835, 0]
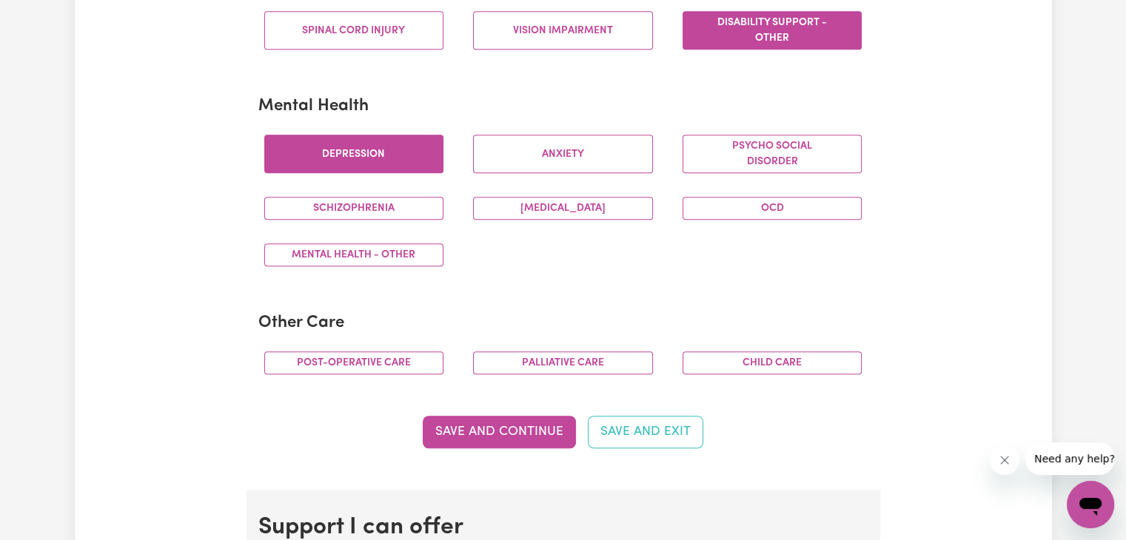
click at [349, 152] on button "Depression" at bounding box center [354, 154] width 180 height 38
click at [504, 145] on button "Anxiety" at bounding box center [563, 154] width 180 height 38
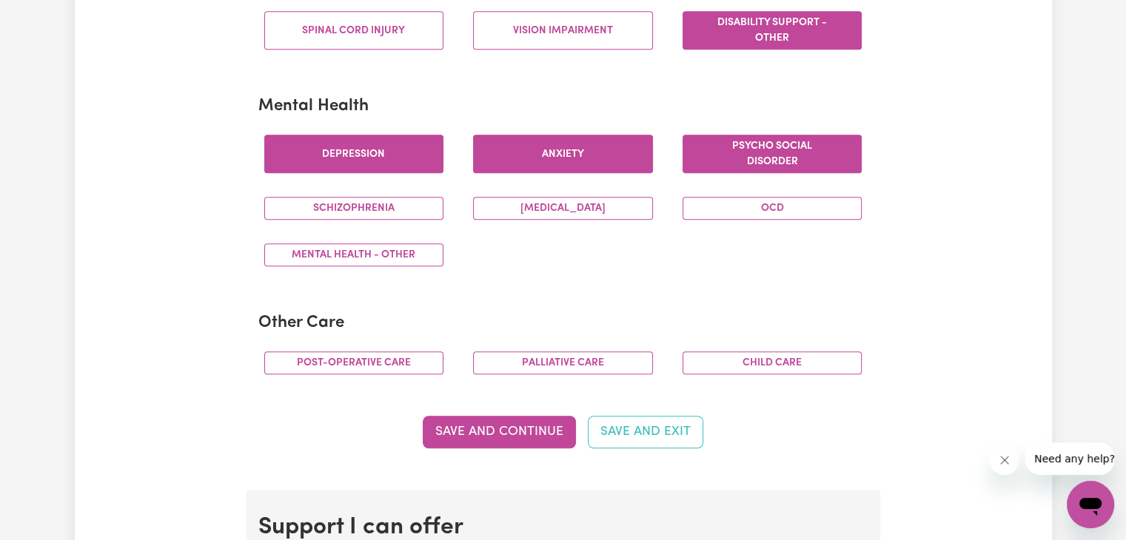
click at [771, 160] on button "Psycho social disorder" at bounding box center [772, 154] width 180 height 38
click at [411, 254] on button "Mental Health - Other" at bounding box center [354, 254] width 180 height 23
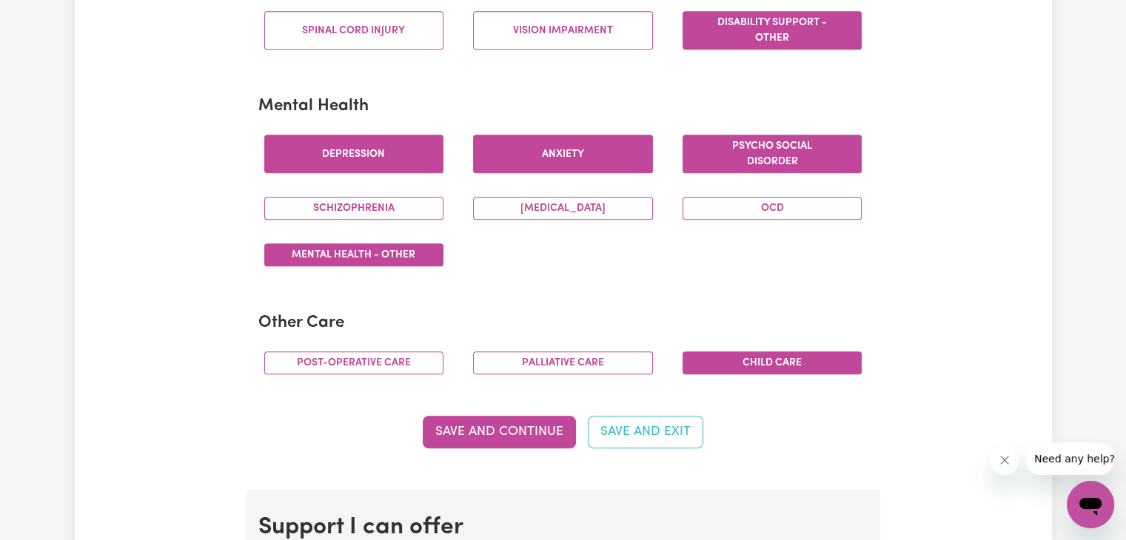
click at [733, 357] on button "Child care" at bounding box center [772, 363] width 180 height 23
click at [513, 431] on button "Save and Continue" at bounding box center [499, 432] width 153 height 33
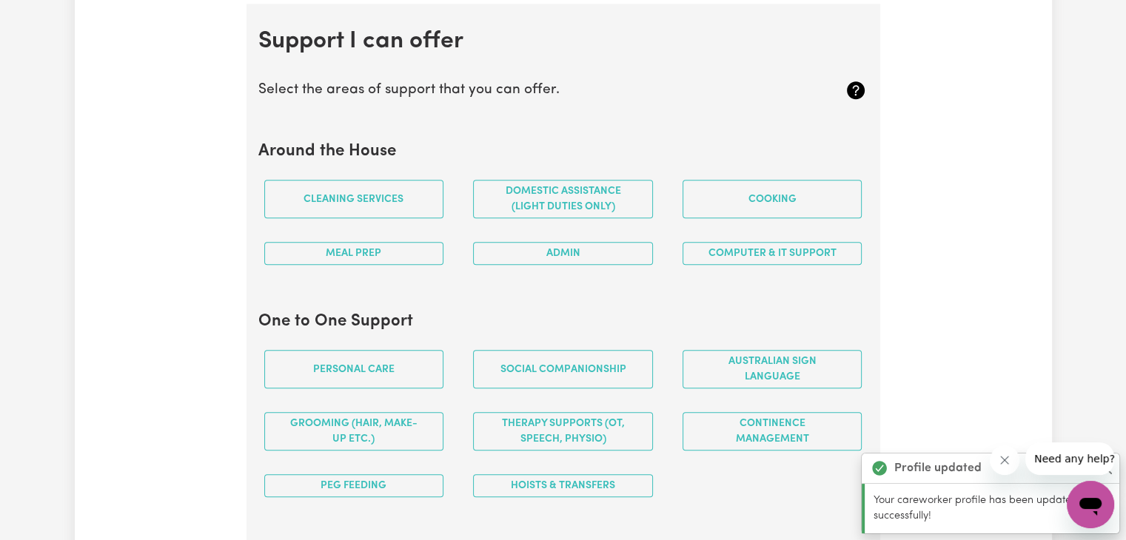
scroll to position [1322, 0]
click at [380, 206] on button "Cleaning services" at bounding box center [354, 198] width 180 height 38
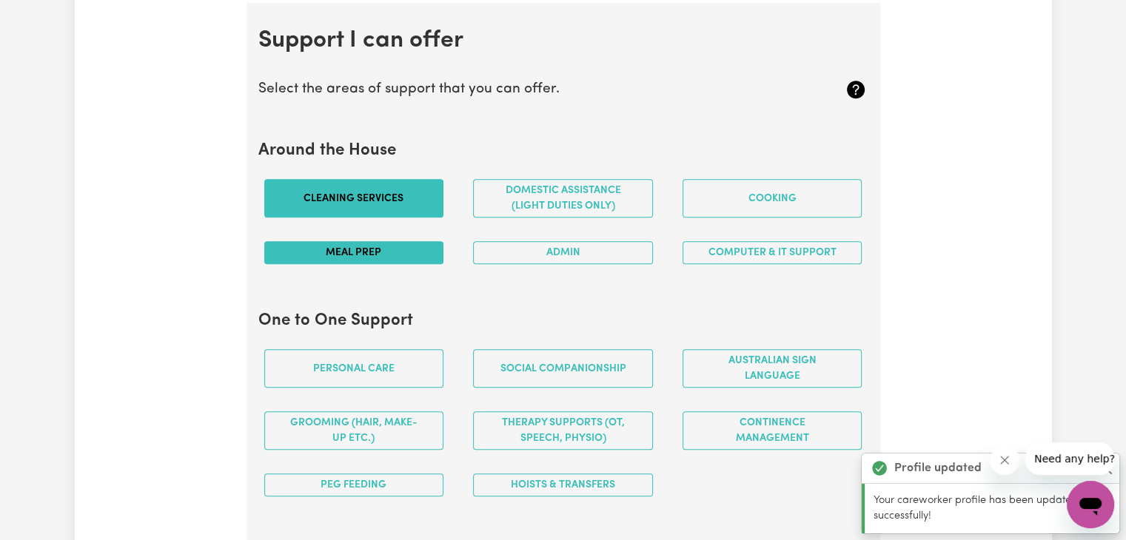
click at [385, 252] on button "Meal prep" at bounding box center [354, 252] width 180 height 23
click at [509, 202] on button "Domestic assistance (light duties only)" at bounding box center [563, 198] width 180 height 38
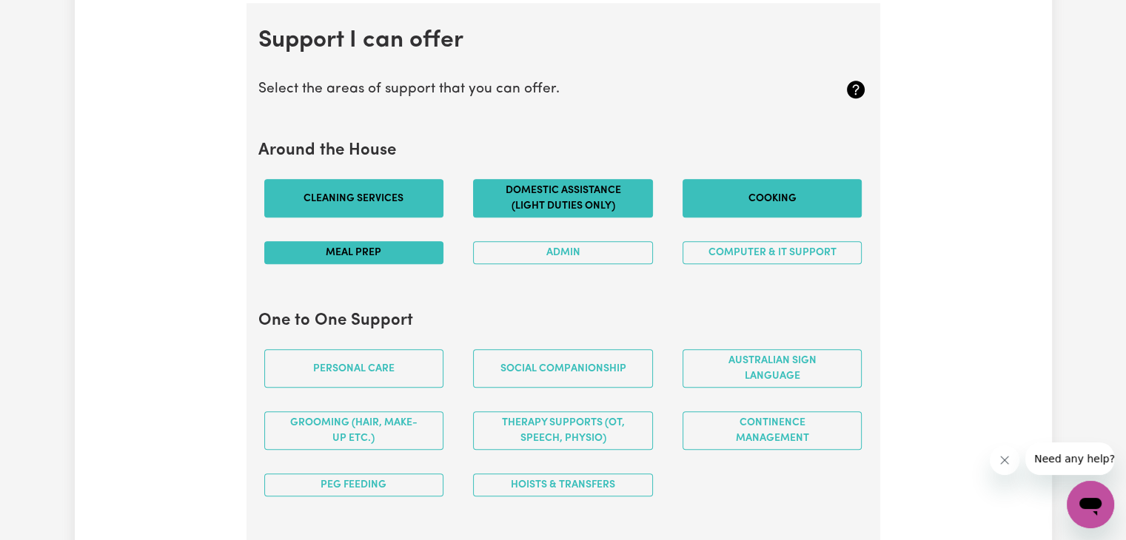
click at [725, 190] on button "Cooking" at bounding box center [772, 198] width 180 height 38
click at [586, 255] on button "Admin" at bounding box center [563, 252] width 180 height 23
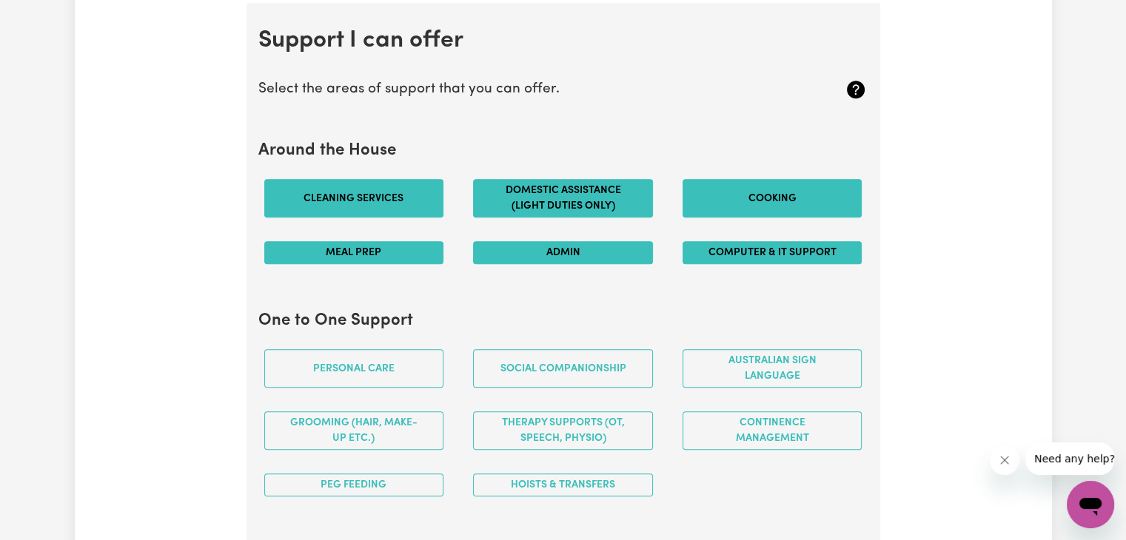
click at [694, 259] on button "Computer & IT Support" at bounding box center [772, 252] width 180 height 23
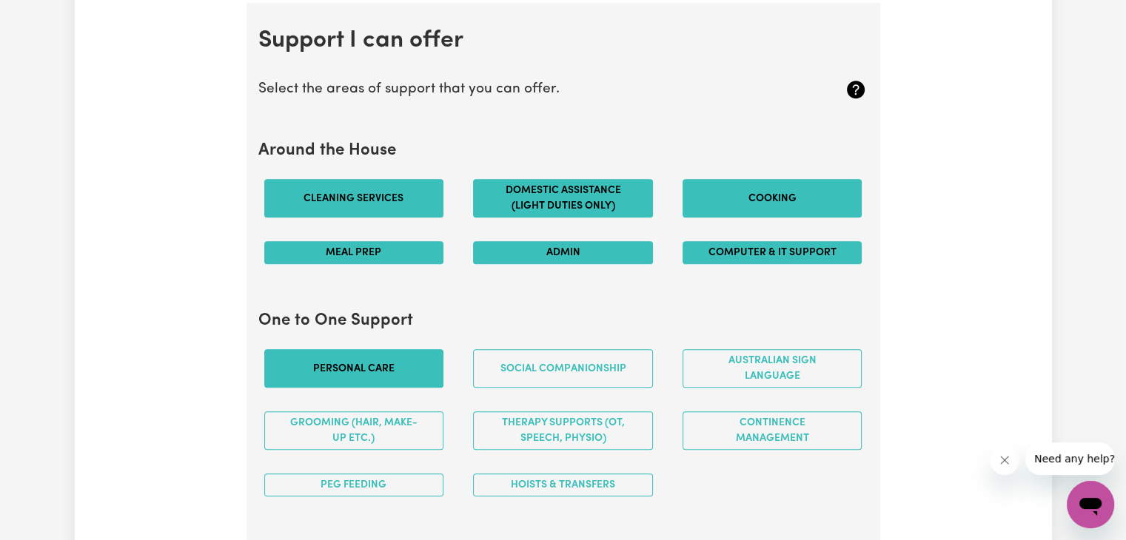
click at [369, 373] on button "Personal care" at bounding box center [354, 368] width 180 height 38
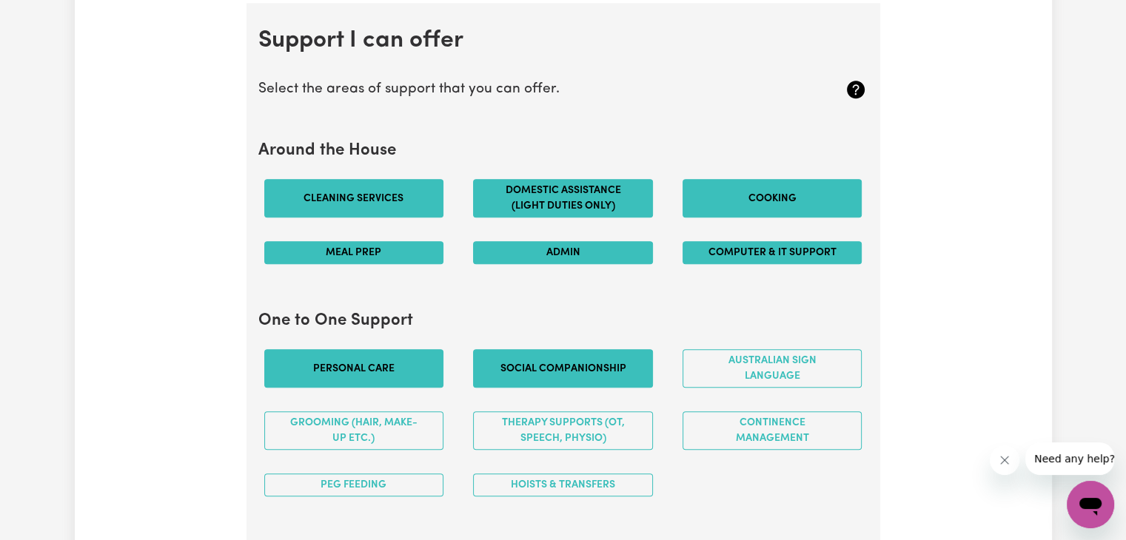
click at [560, 367] on button "Social companionship" at bounding box center [563, 368] width 180 height 38
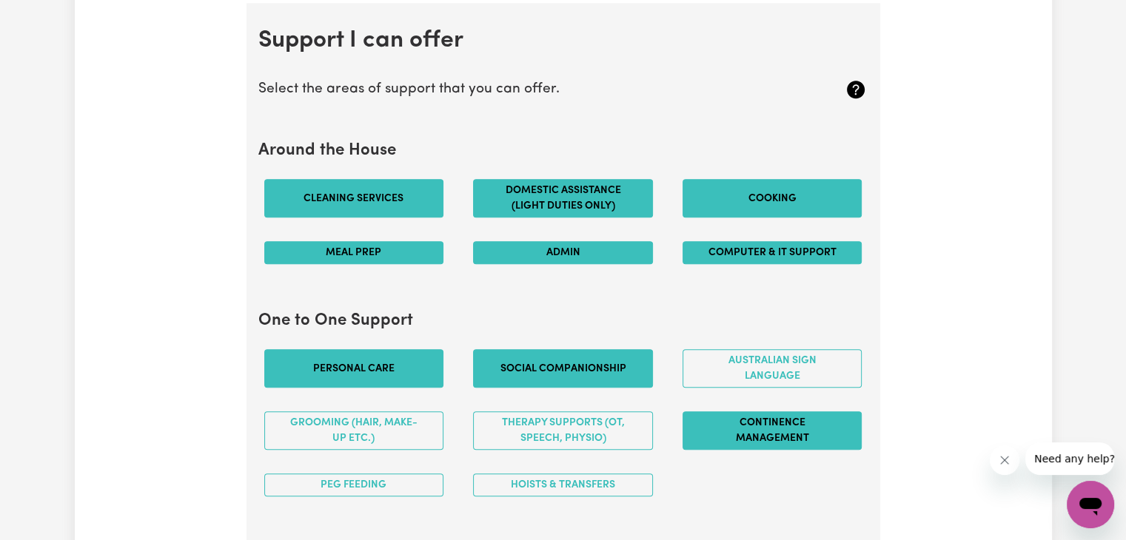
click at [741, 420] on button "Continence management" at bounding box center [772, 430] width 180 height 38
click at [379, 474] on button "PEG feeding" at bounding box center [354, 485] width 180 height 23
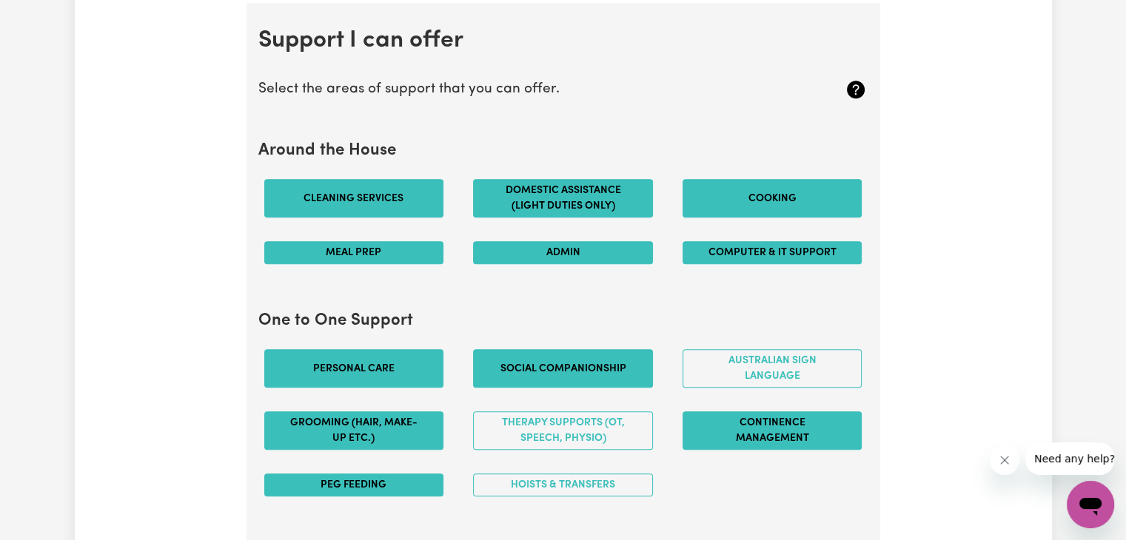
click at [387, 430] on button "Grooming (hair, make-up etc.)" at bounding box center [354, 430] width 180 height 38
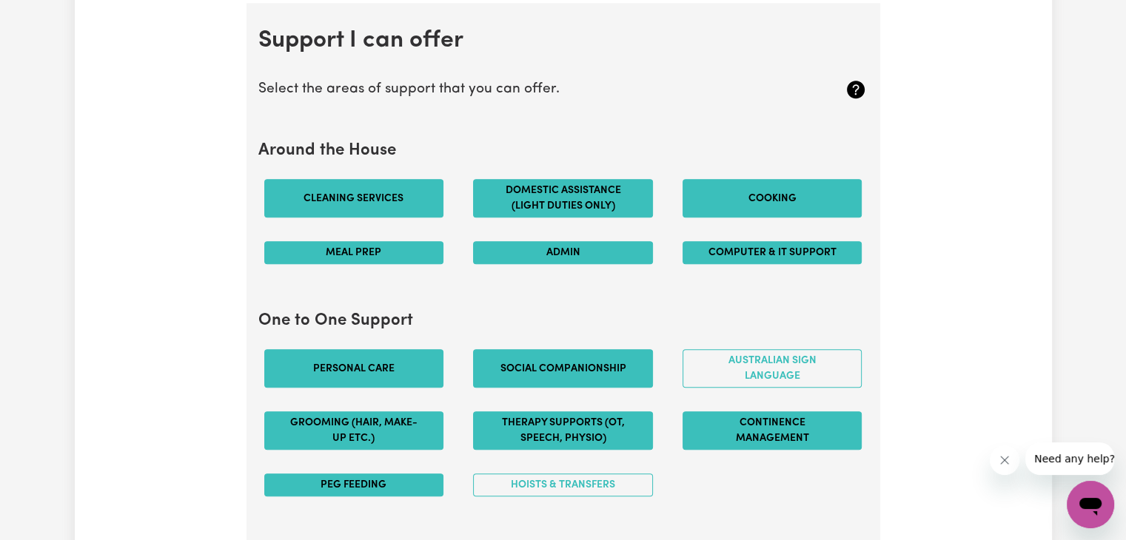
click at [522, 435] on button "Therapy Supports (OT, speech, physio)" at bounding box center [563, 430] width 180 height 38
click at [566, 426] on button "Therapy Supports (OT, speech, physio)" at bounding box center [563, 430] width 180 height 38
click at [545, 479] on button "Hoists & transfers" at bounding box center [563, 485] width 180 height 23
click at [599, 415] on button "Therapy Supports (OT, speech, physio)" at bounding box center [563, 430] width 180 height 38
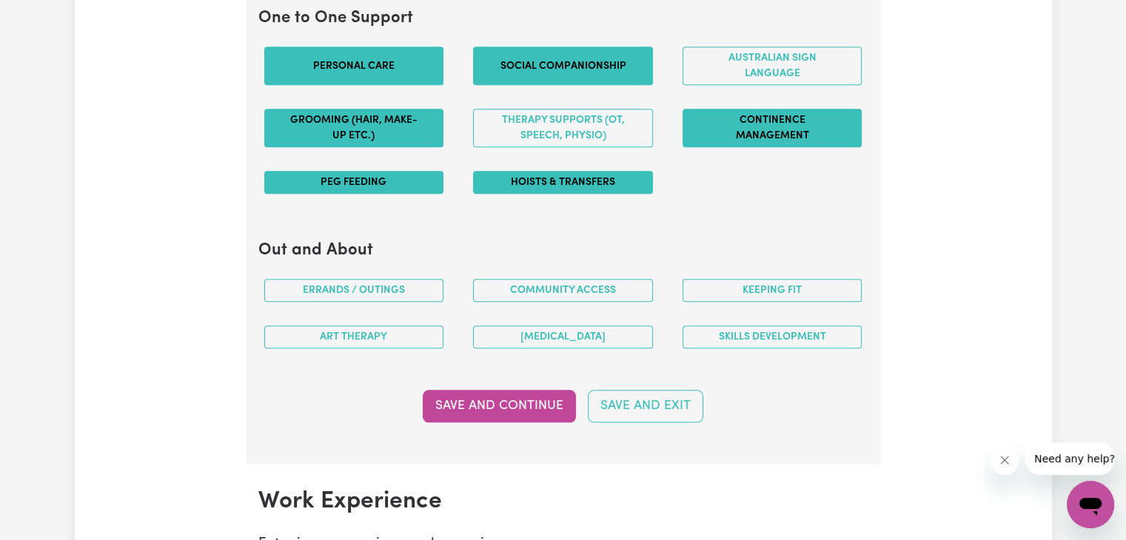
scroll to position [1634, 0]
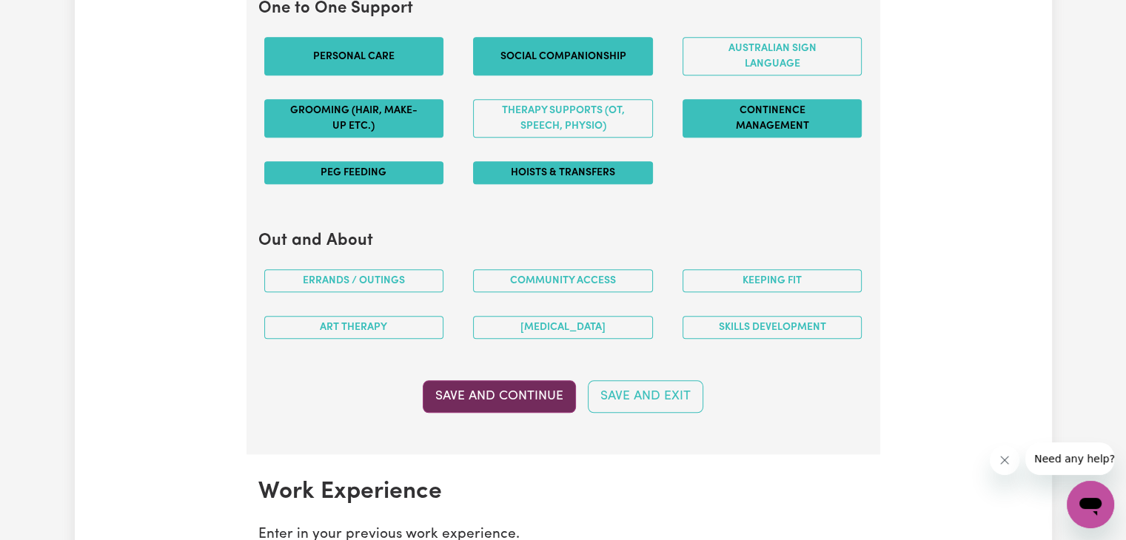
click at [527, 393] on button "Save and Continue" at bounding box center [499, 396] width 153 height 33
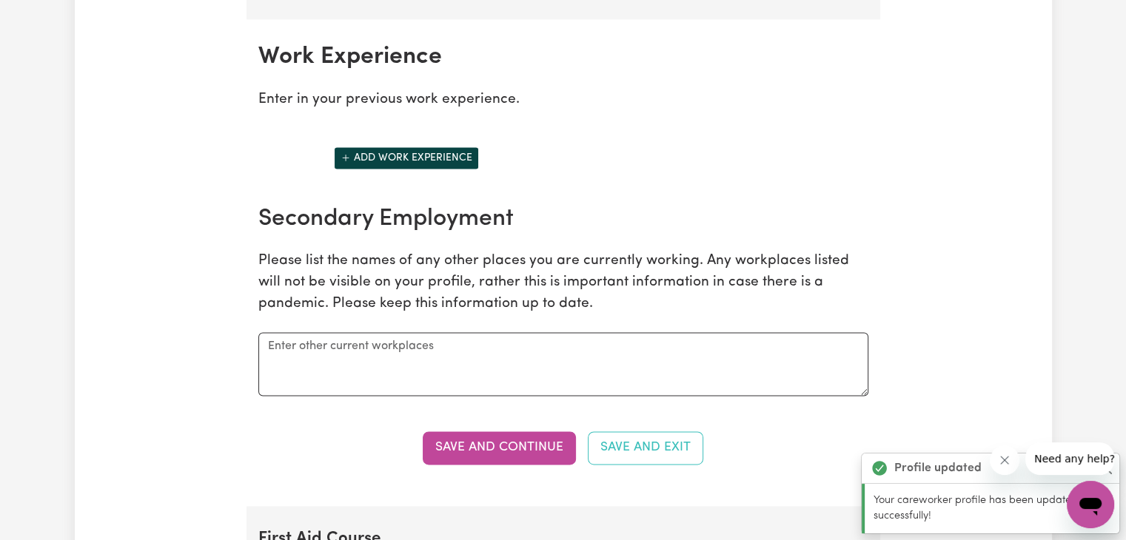
scroll to position [2083, 0]
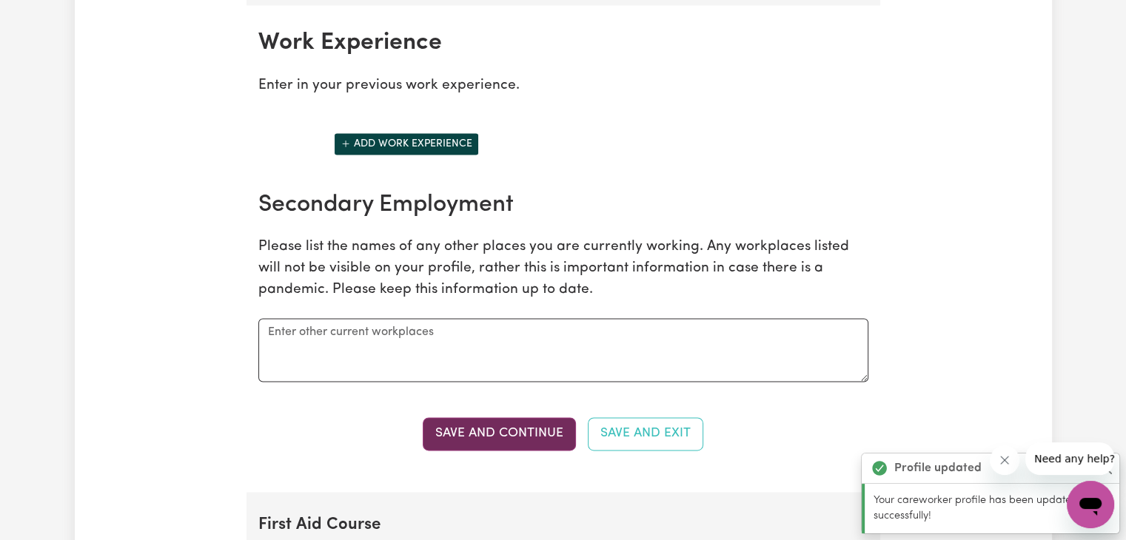
click at [499, 440] on button "Save and Continue" at bounding box center [499, 433] width 153 height 33
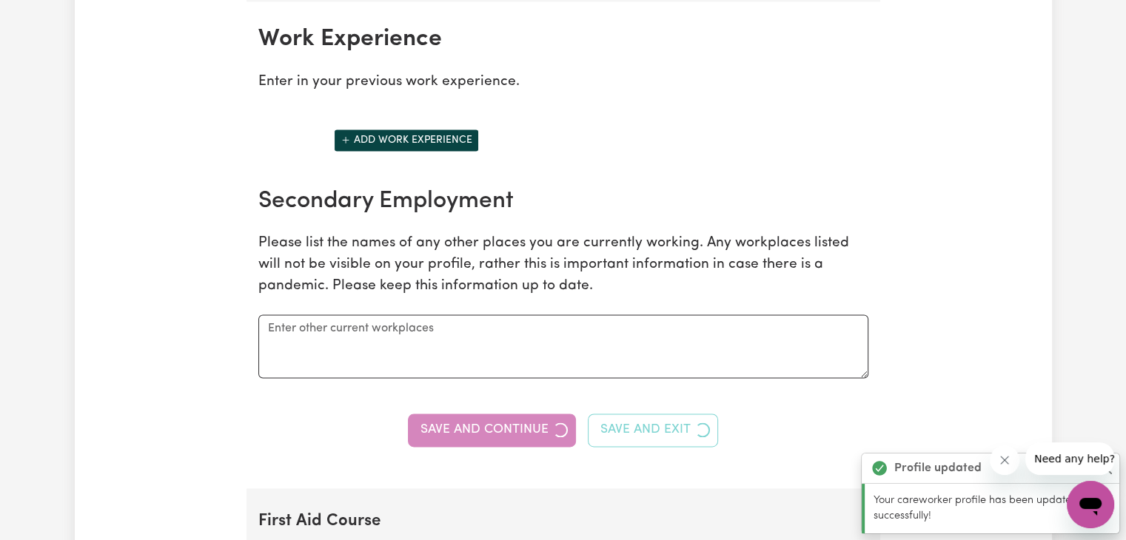
click at [499, 440] on section "Work Experience Enter in your previous work experience. Add work experience Sec…" at bounding box center [563, 244] width 634 height 486
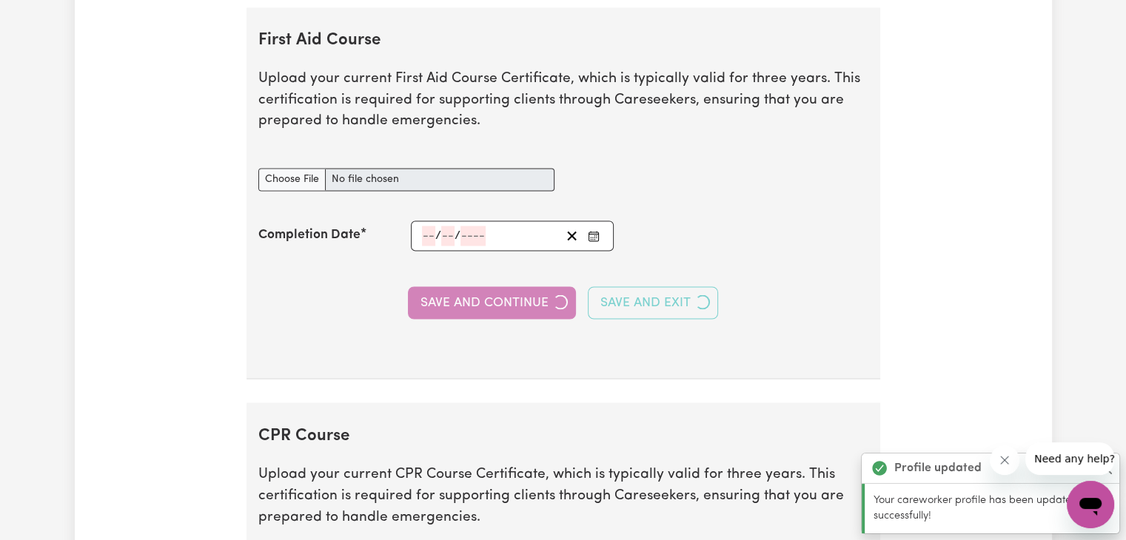
scroll to position [2569, 0]
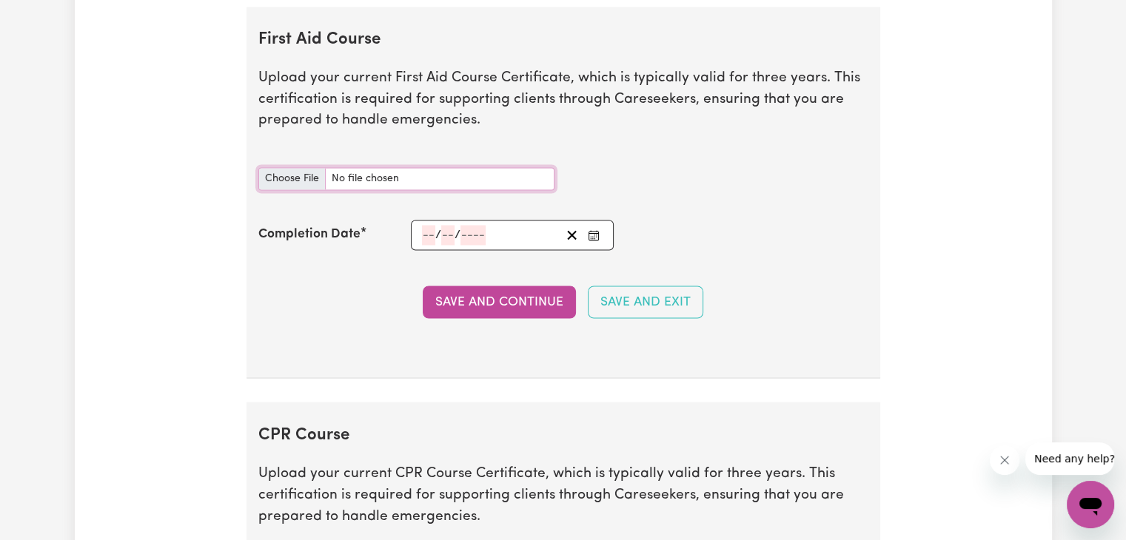
click at [302, 177] on input "First Aid Course document" at bounding box center [406, 178] width 296 height 23
type input "C:\fakepath\Williams_Holly_PFA-011_9293447(1).pdf"
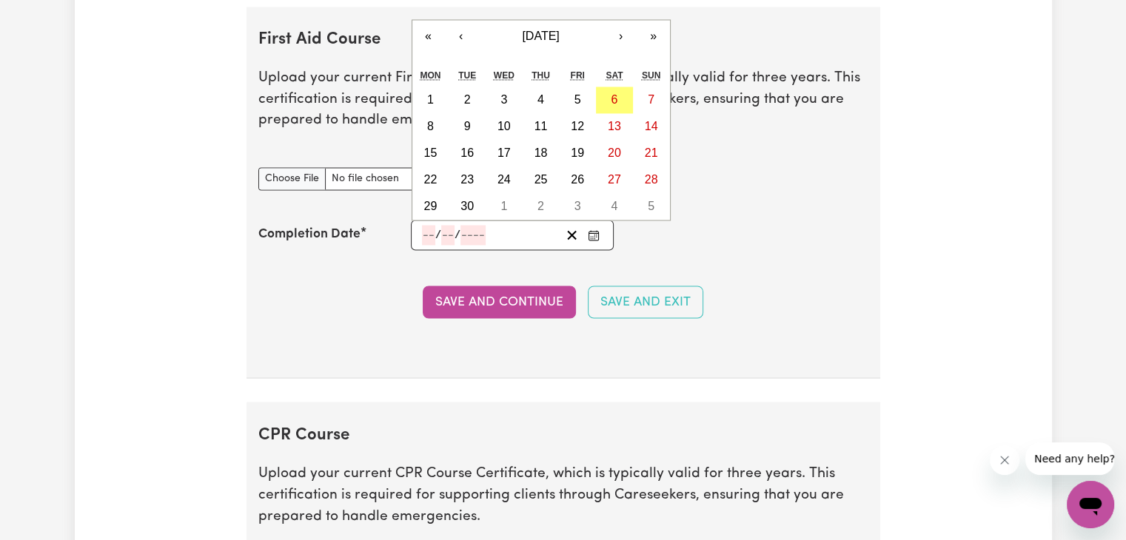
click at [422, 226] on input "number" at bounding box center [428, 235] width 13 height 20
type input "08"
type input "202"
type input "2023-08-08"
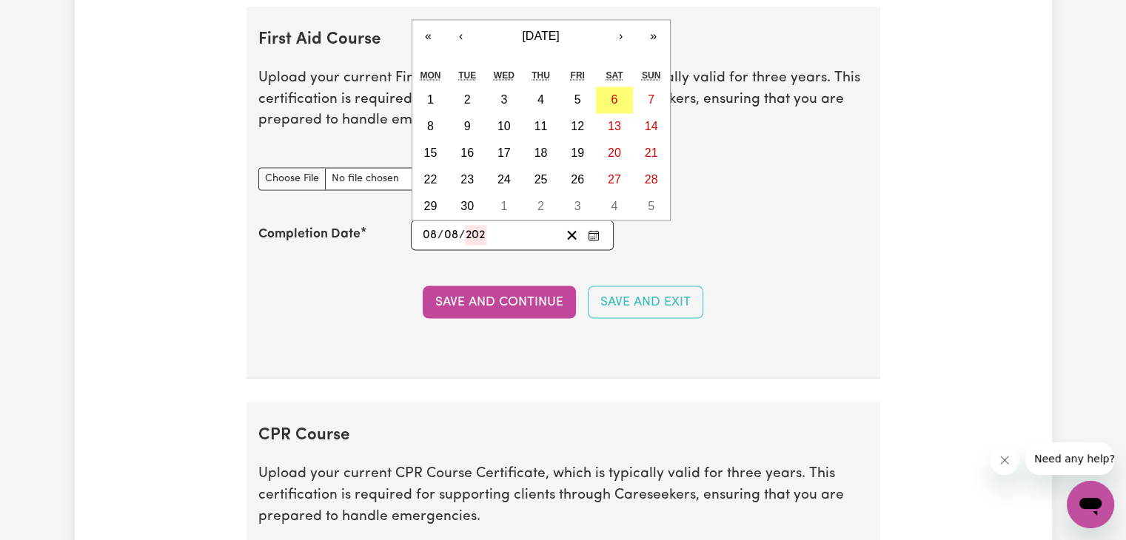
type input "8"
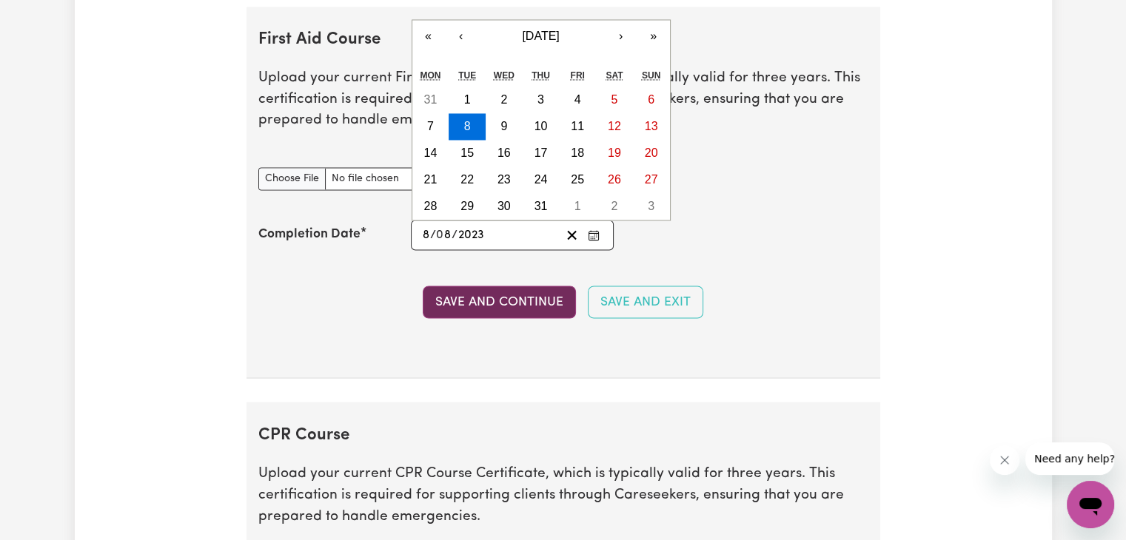
type input "2023"
click at [448, 302] on button "Save and Continue" at bounding box center [499, 302] width 153 height 33
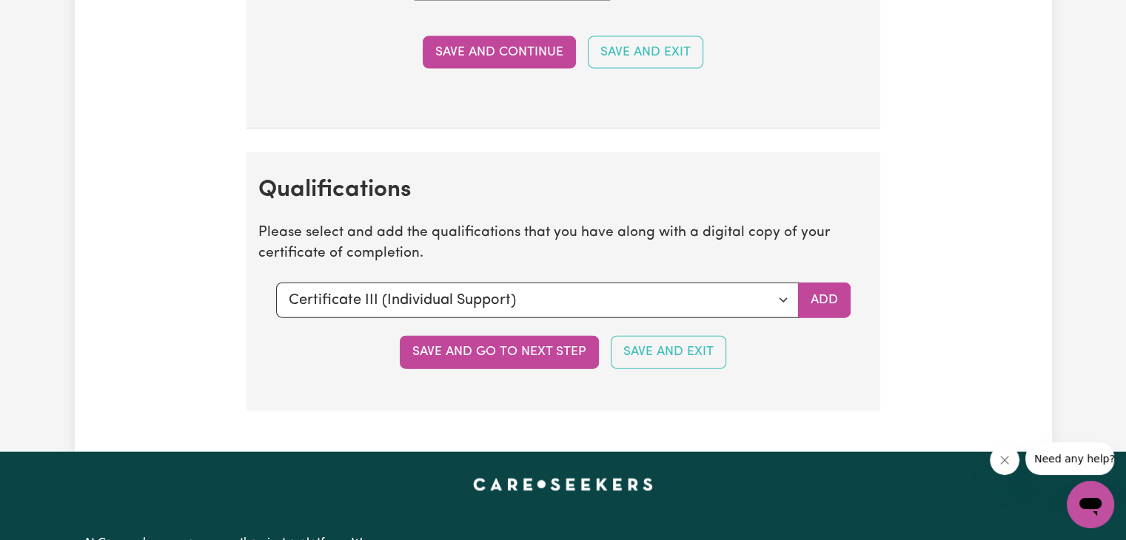
scroll to position [3319, 0]
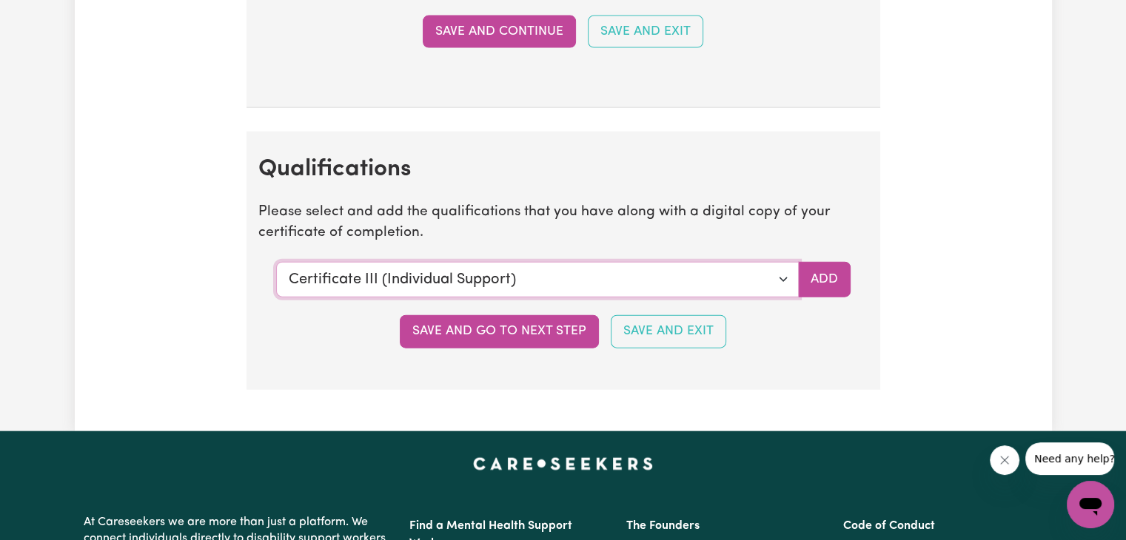
click at [787, 266] on select "Select a qualification to add... Certificate III (Individual Support) Certifica…" at bounding box center [537, 280] width 523 height 36
select select "Diploma of Community Services"
click at [276, 262] on select "Select a qualification to add... Certificate III (Individual Support) Certifica…" at bounding box center [537, 280] width 523 height 36
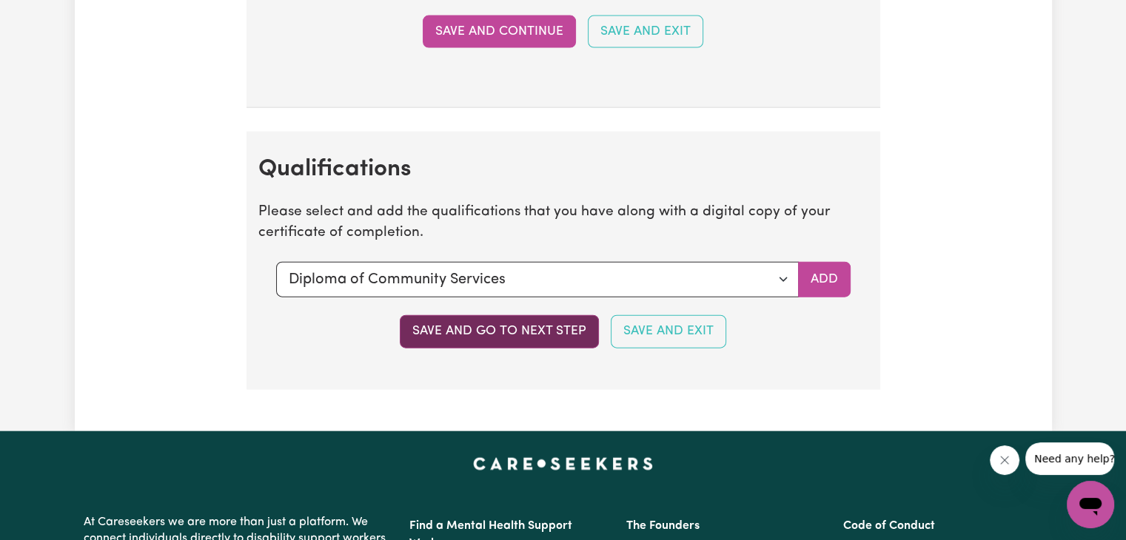
click at [569, 316] on button "Save and go to next step" at bounding box center [499, 331] width 199 height 33
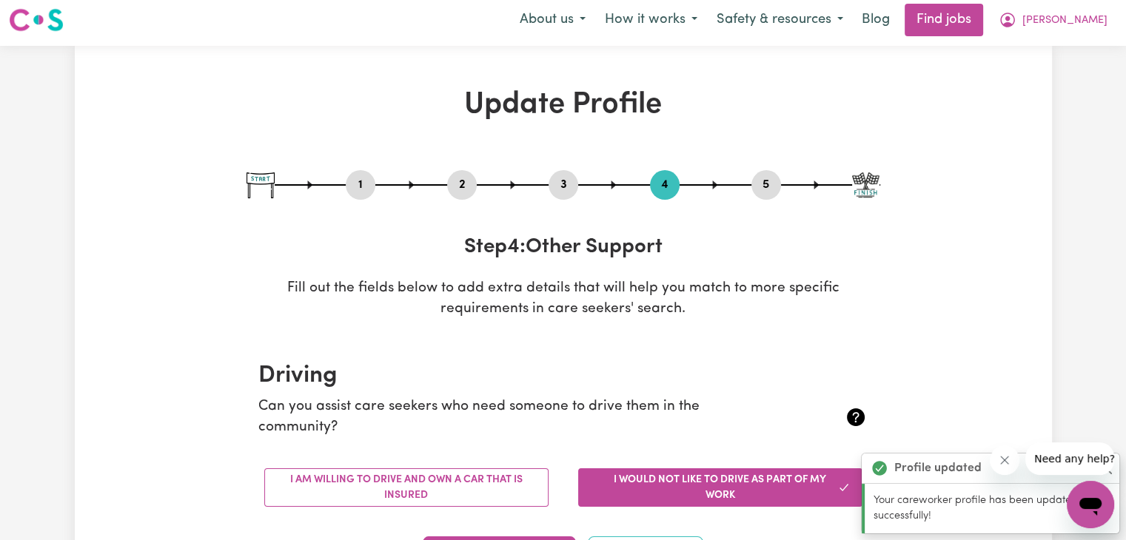
scroll to position [0, 0]
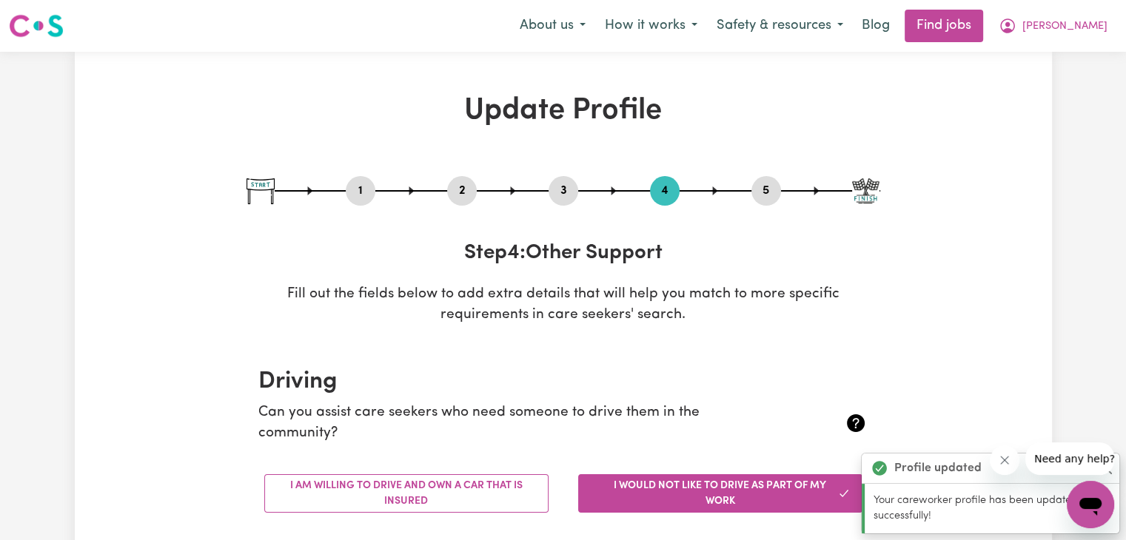
click at [577, 182] on button "3" at bounding box center [563, 190] width 30 height 19
select select "Certificate III (Individual Support)"
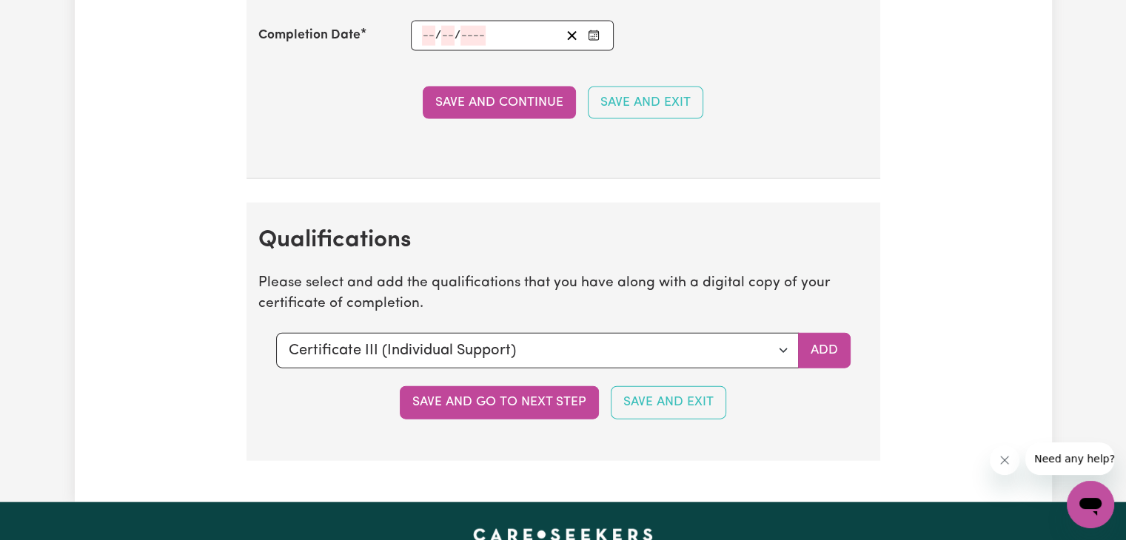
scroll to position [3268, 0]
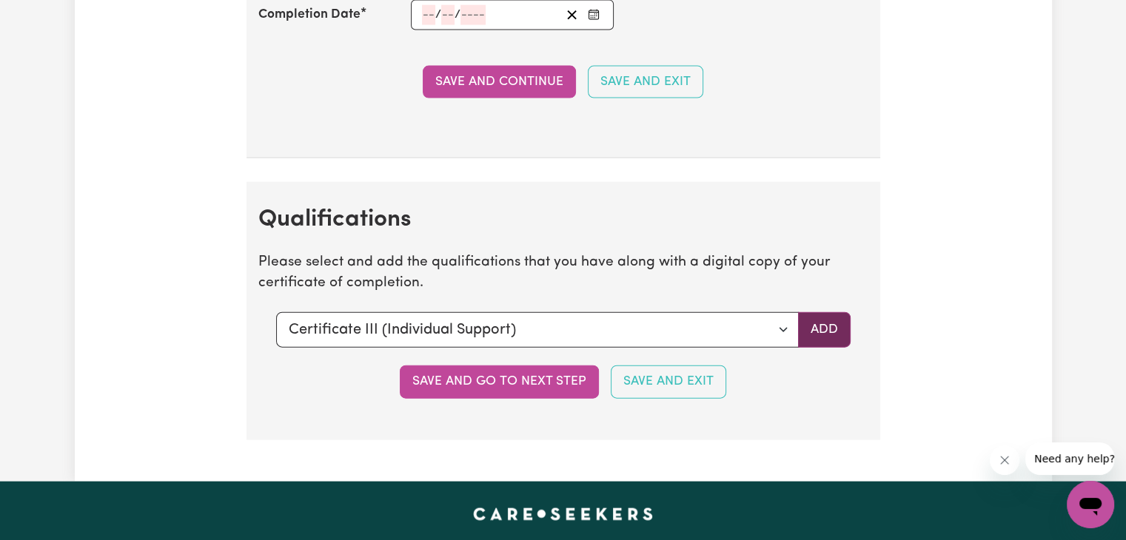
click at [826, 323] on button "Add" at bounding box center [824, 330] width 53 height 36
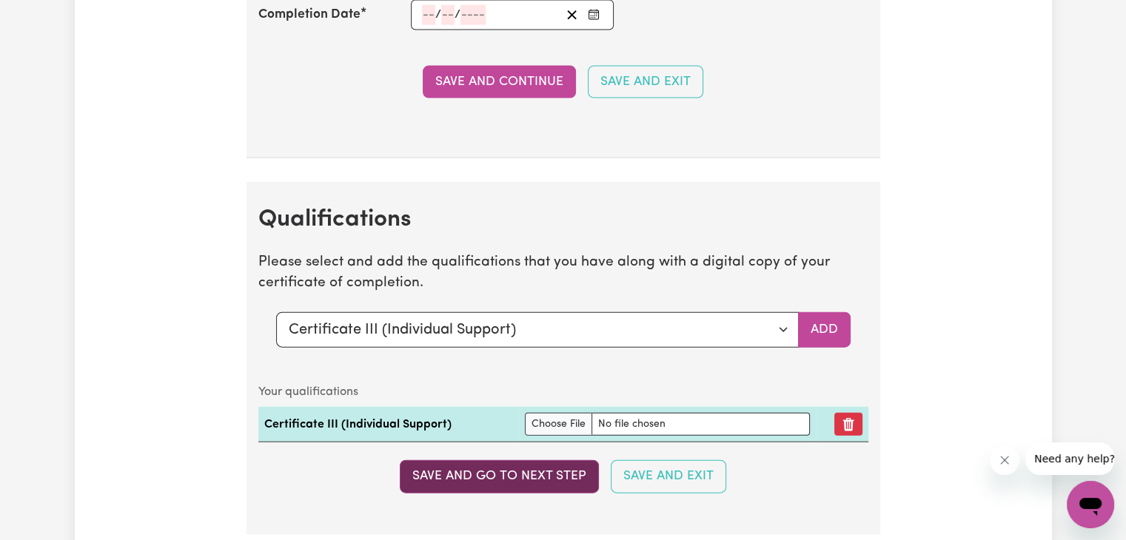
click at [557, 471] on button "Save and go to next step" at bounding box center [499, 476] width 199 height 33
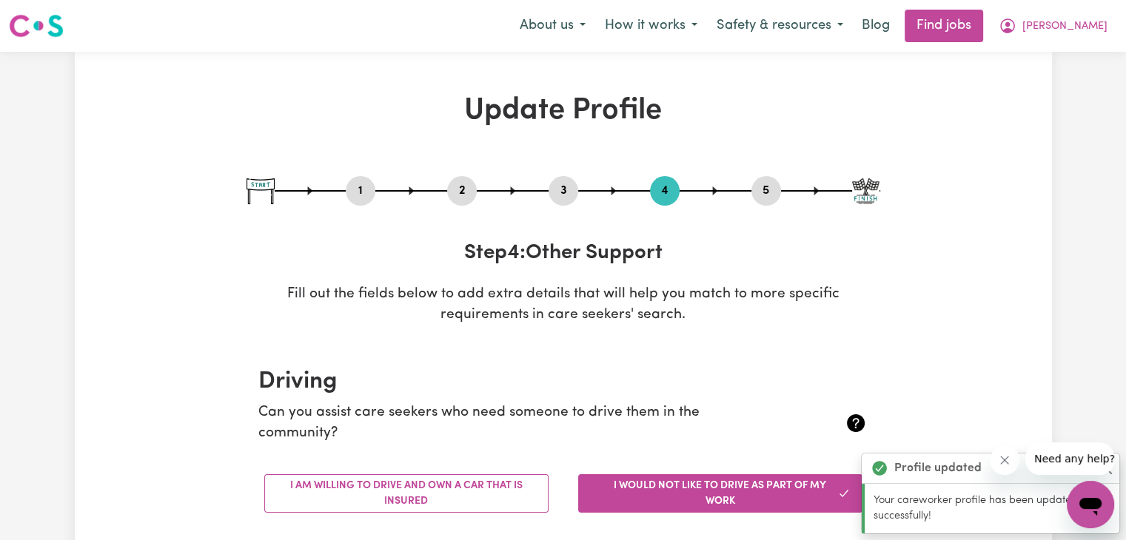
scroll to position [0, 0]
click at [561, 184] on button "3" at bounding box center [563, 190] width 30 height 19
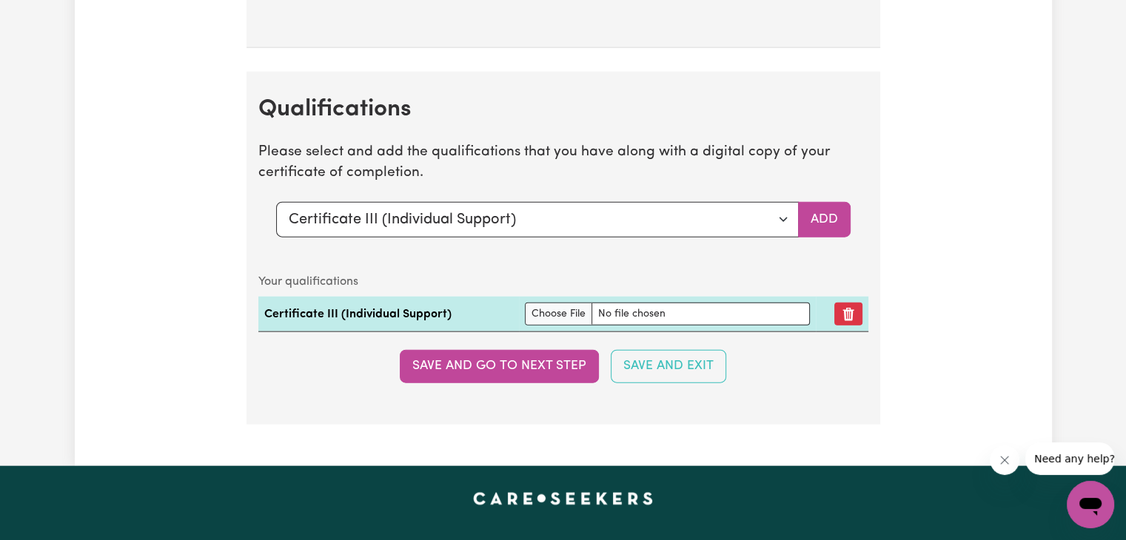
scroll to position [3373, 0]
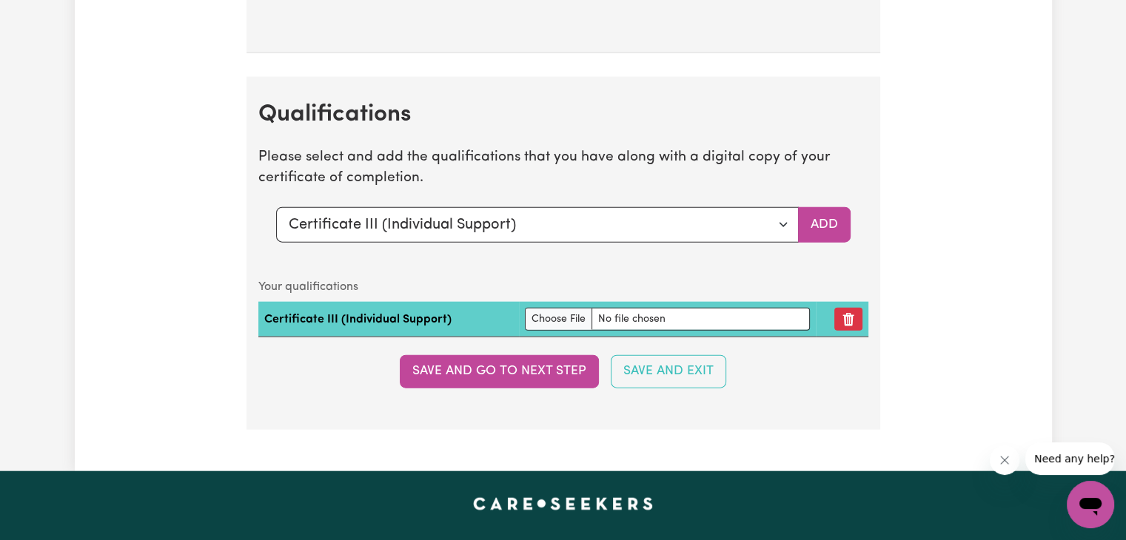
click at [847, 323] on td at bounding box center [842, 320] width 53 height 36
click at [850, 311] on button "Remove qualification" at bounding box center [848, 319] width 28 height 23
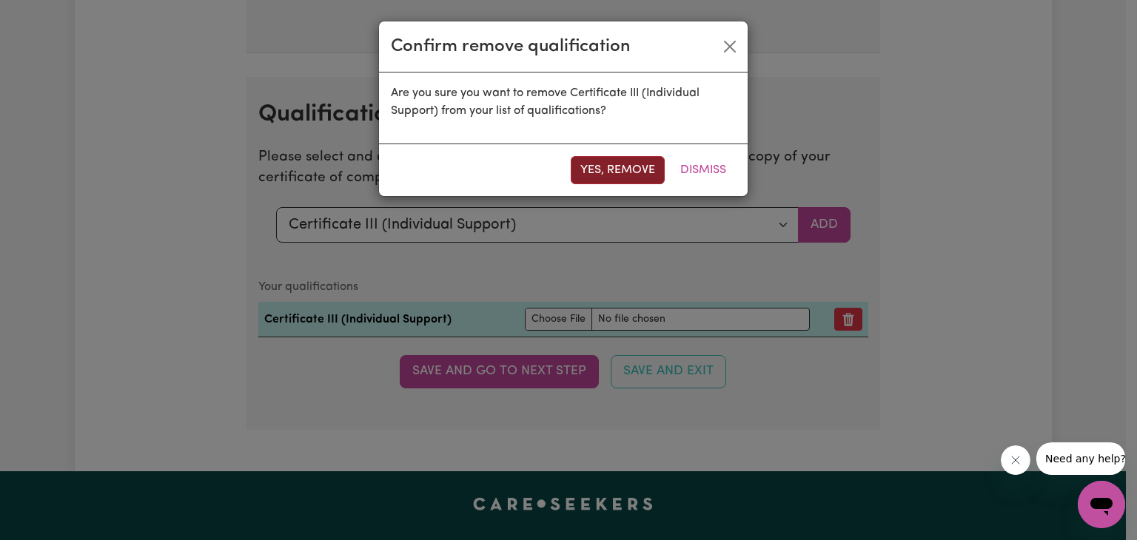
click at [636, 169] on button "Yes, remove" at bounding box center [618, 170] width 94 height 28
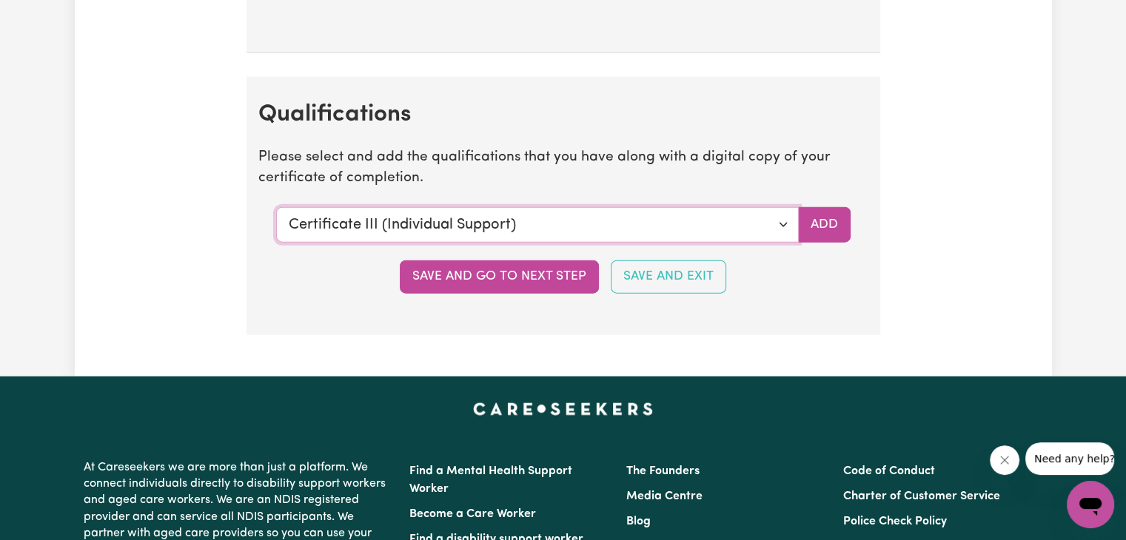
click at [756, 207] on select "Select a qualification to add... Certificate III (Individual Support) Certifica…" at bounding box center [537, 225] width 523 height 36
select select "Diploma of Community Services"
click at [276, 207] on select "Select a qualification to add... Certificate III (Individual Support) Certifica…" at bounding box center [537, 225] width 523 height 36
click at [820, 217] on button "Add" at bounding box center [824, 225] width 53 height 36
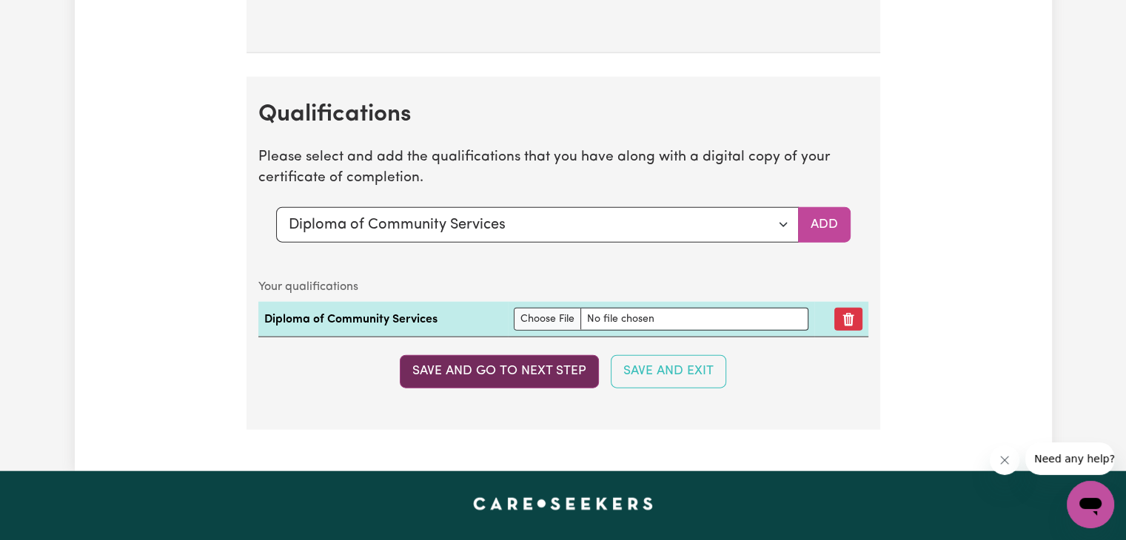
click at [517, 355] on button "Save and go to next step" at bounding box center [499, 371] width 199 height 33
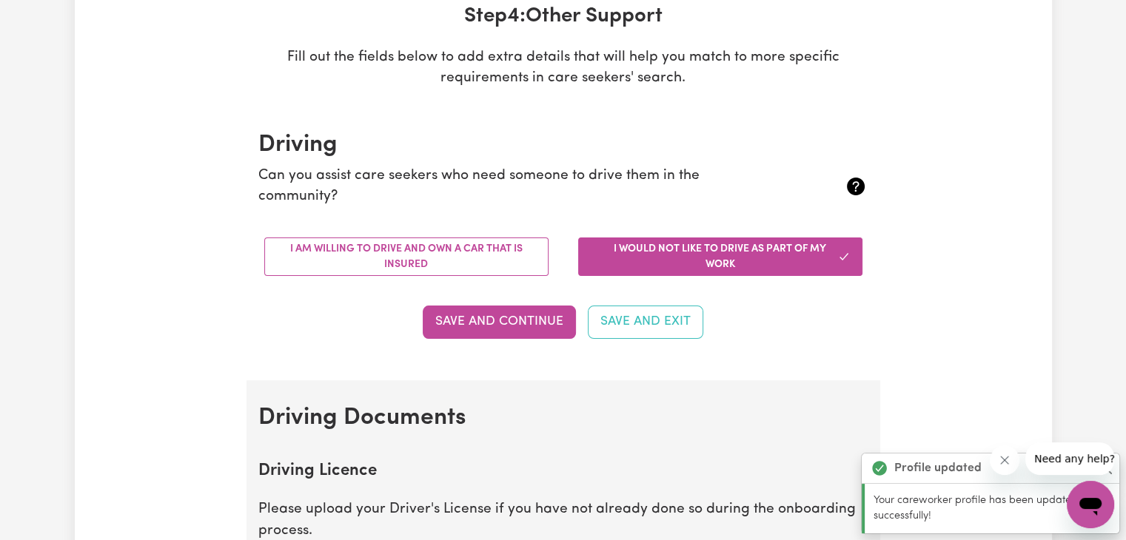
scroll to position [246, 0]
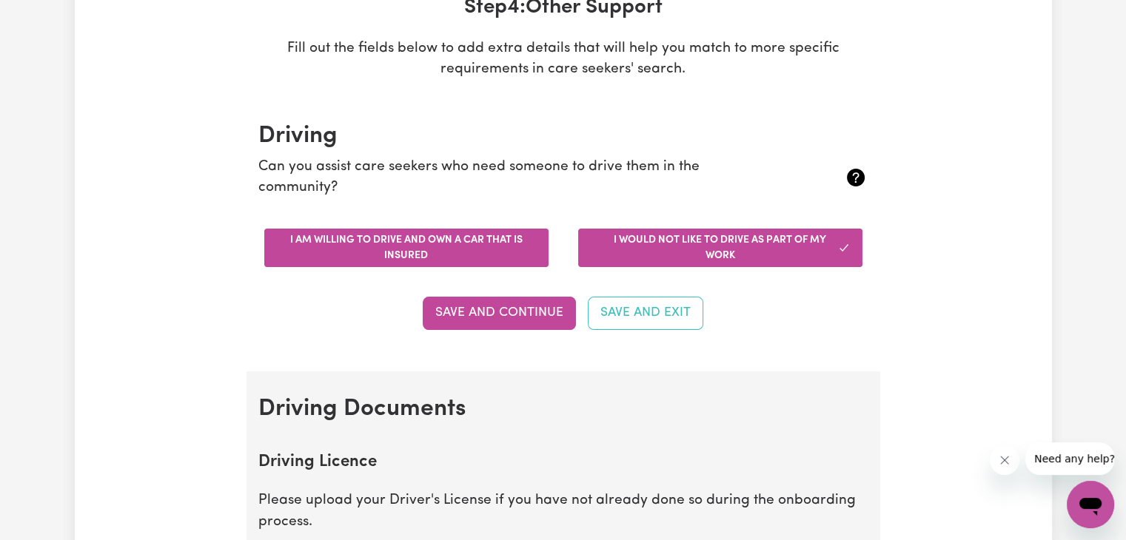
click at [485, 249] on button "I am willing to drive and own a car that is insured" at bounding box center [406, 248] width 284 height 38
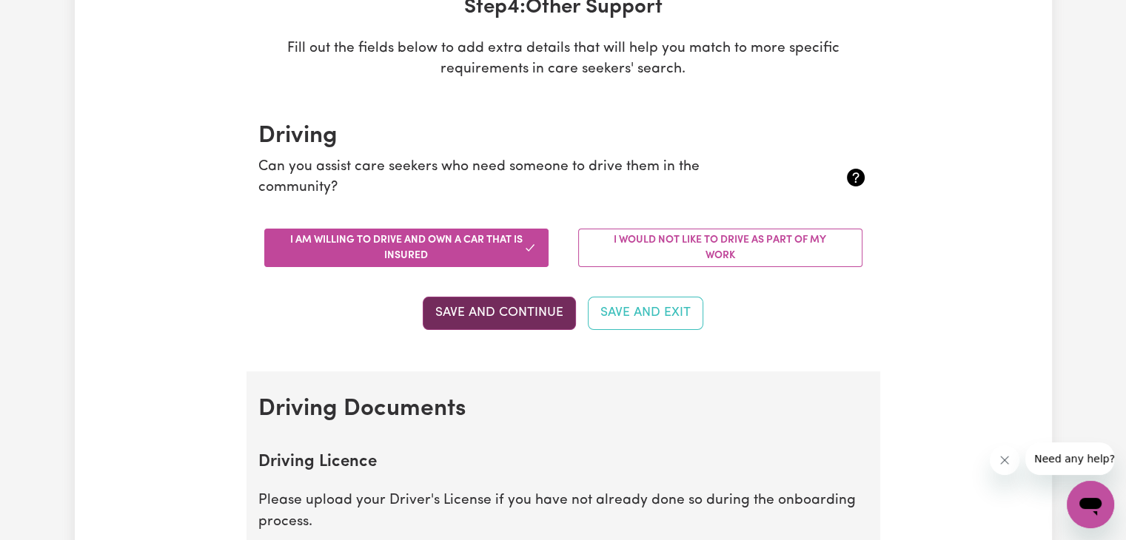
click at [534, 309] on button "Save and Continue" at bounding box center [499, 313] width 153 height 33
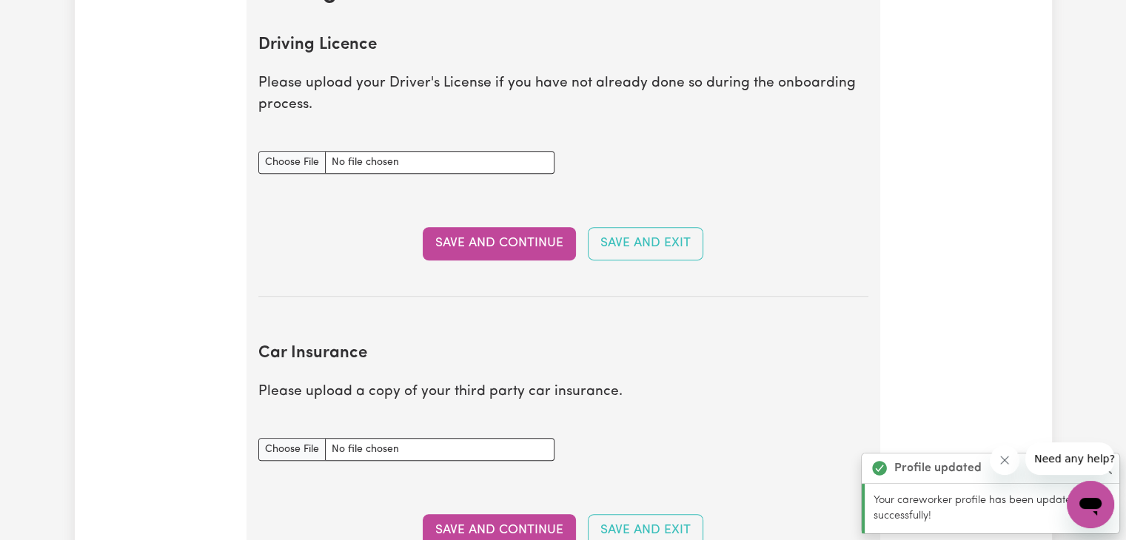
scroll to position [674, 0]
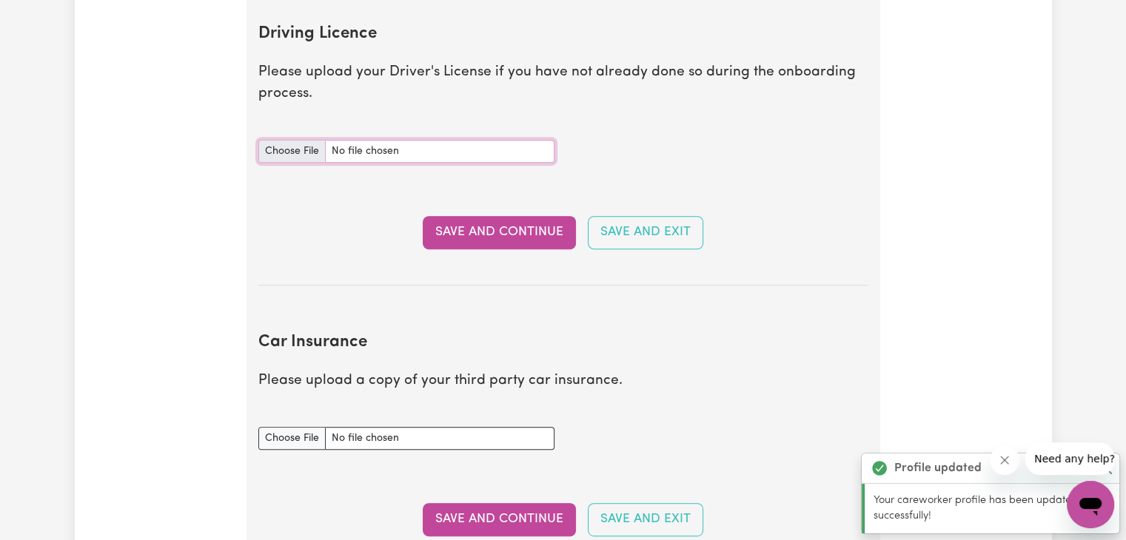
click at [391, 152] on input "Driving Licence document" at bounding box center [406, 151] width 296 height 23
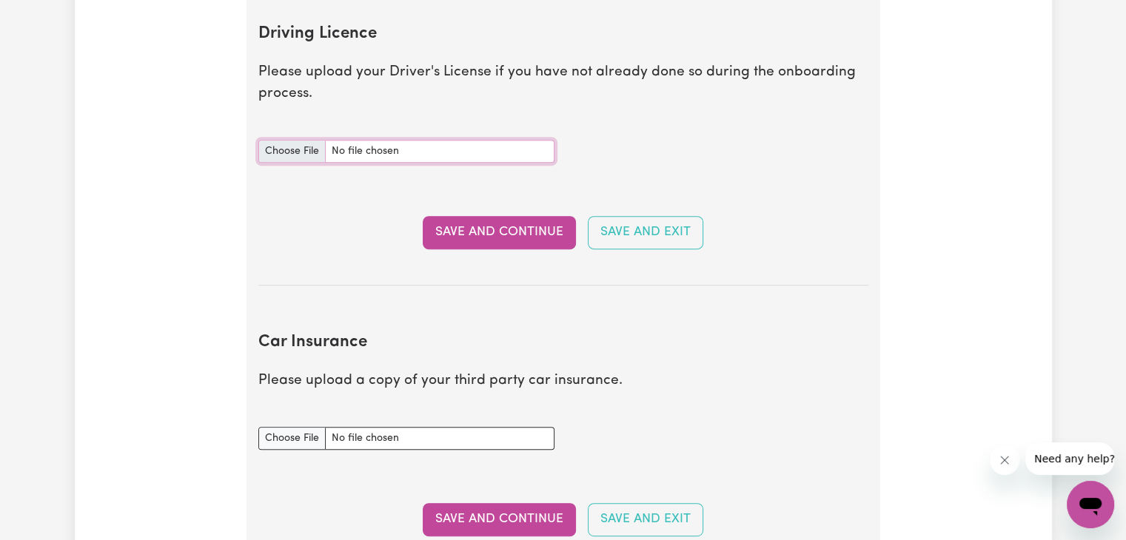
click at [363, 155] on input "Driving Licence document" at bounding box center [406, 151] width 296 height 23
type input "C:\fakepath\20240408_003522.jpeg"
click at [501, 234] on button "Save and Continue" at bounding box center [499, 232] width 153 height 33
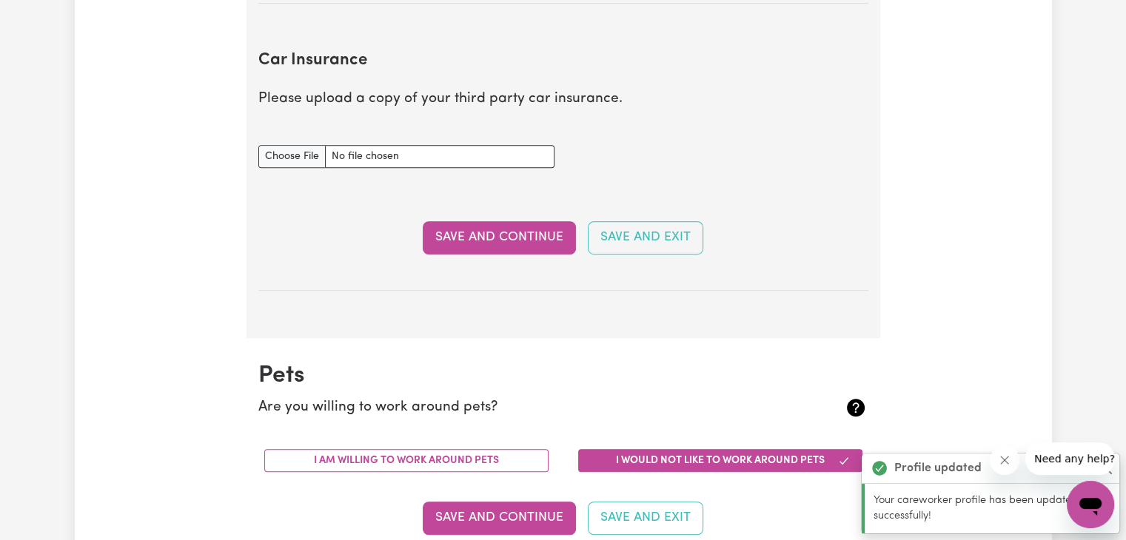
scroll to position [1066, 0]
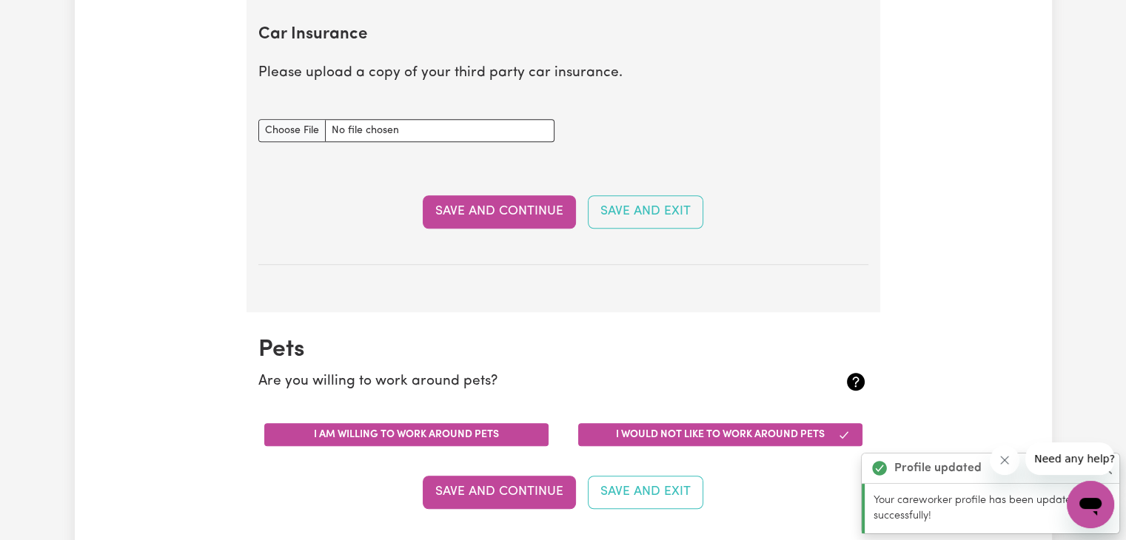
click at [453, 439] on button "I am willing to work around pets" at bounding box center [406, 434] width 284 height 23
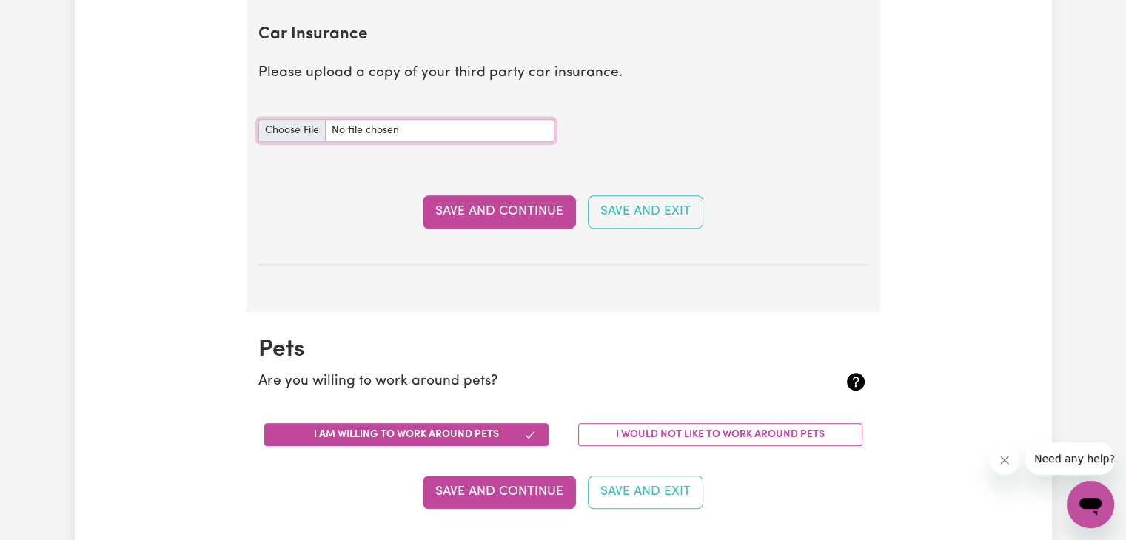
click at [326, 139] on input "Car Insurance document" at bounding box center [406, 130] width 296 height 23
type input "C:\fakepath\CertificateOfCurrency_MGP352145958.pdf"
click at [494, 209] on button "Save and Continue" at bounding box center [499, 211] width 153 height 33
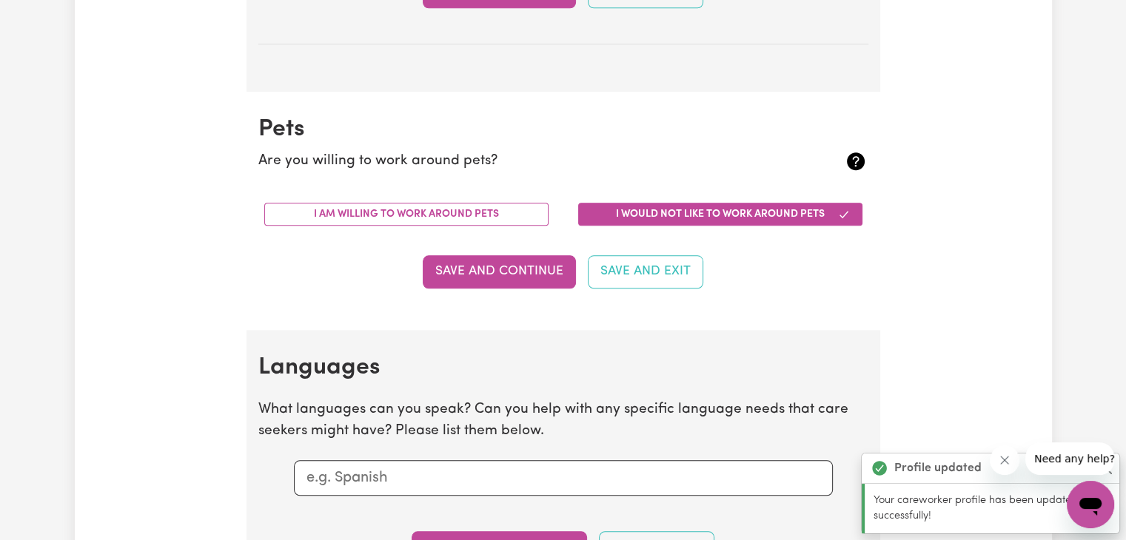
scroll to position [1377, 0]
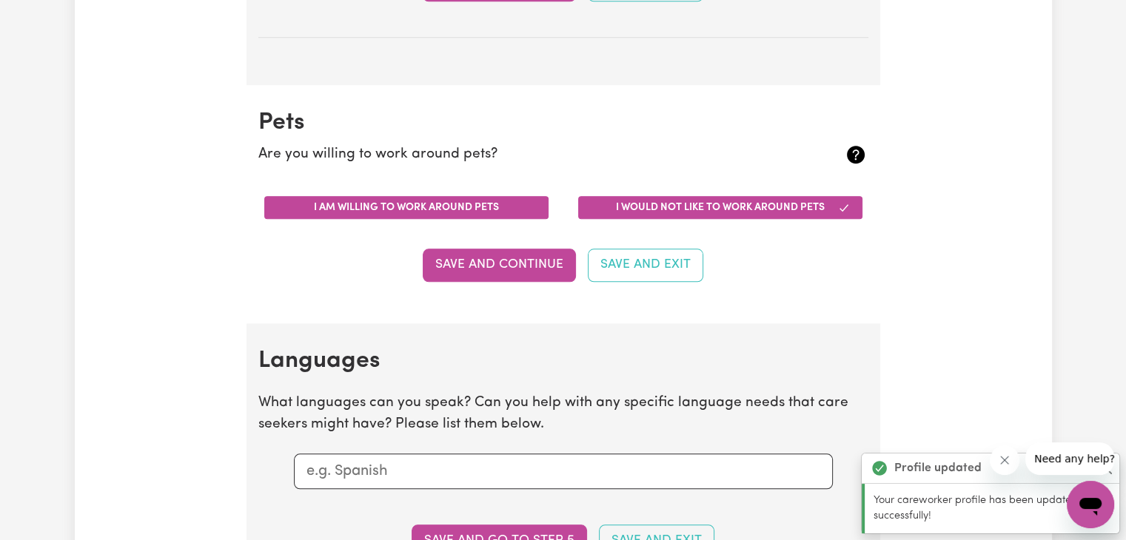
click at [483, 209] on button "I am willing to work around pets" at bounding box center [406, 207] width 284 height 23
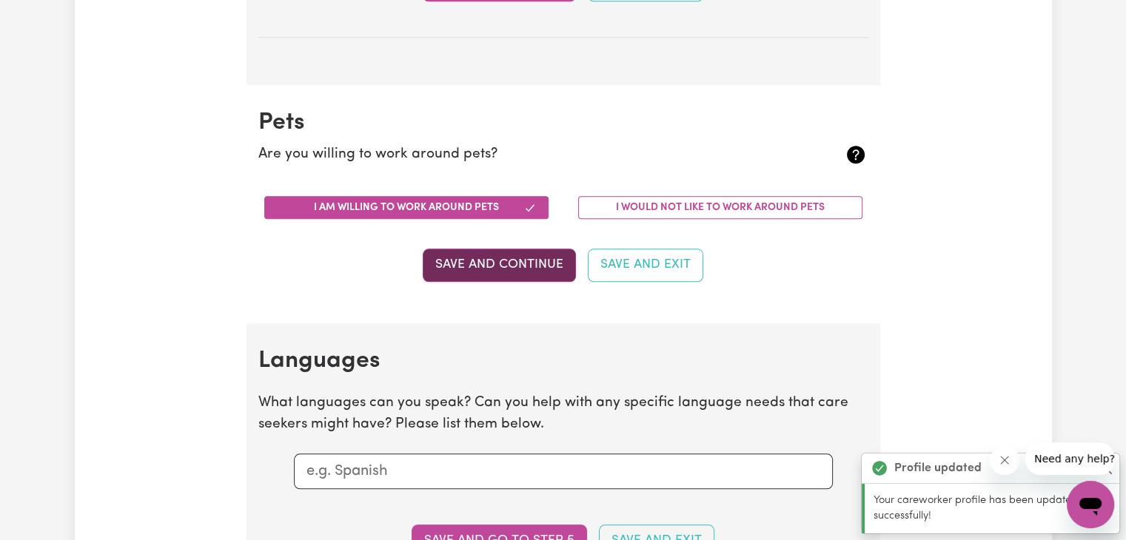
click at [480, 268] on button "Save and Continue" at bounding box center [499, 265] width 153 height 33
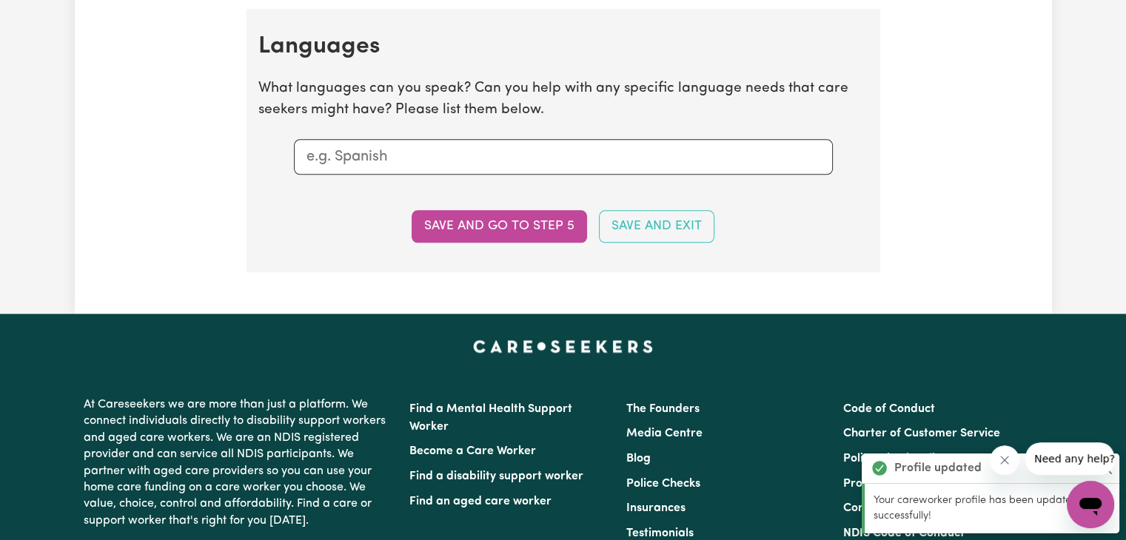
scroll to position [1698, 0]
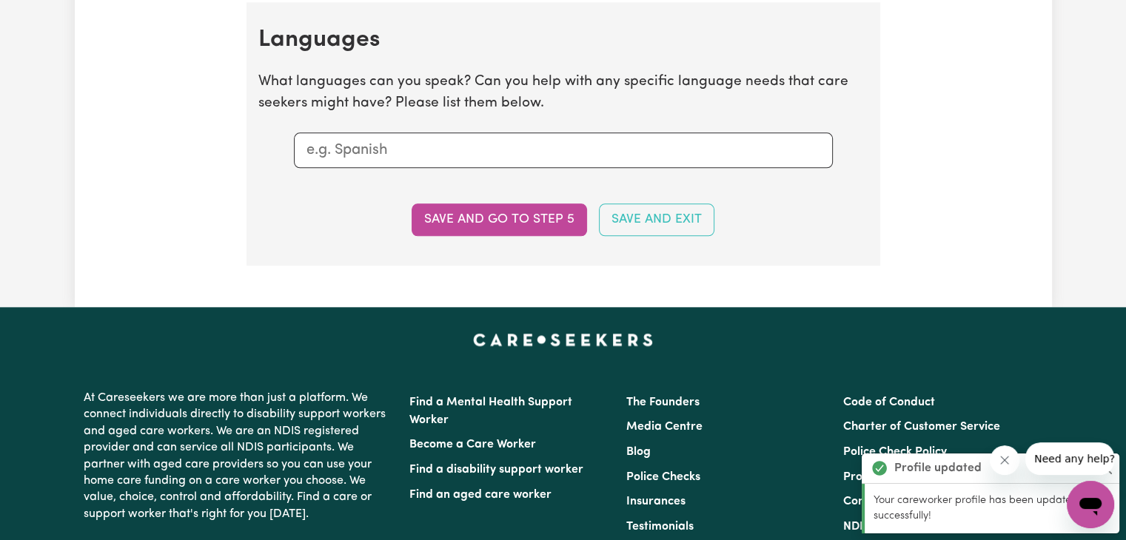
click at [497, 155] on input "text" at bounding box center [563, 150] width 514 height 22
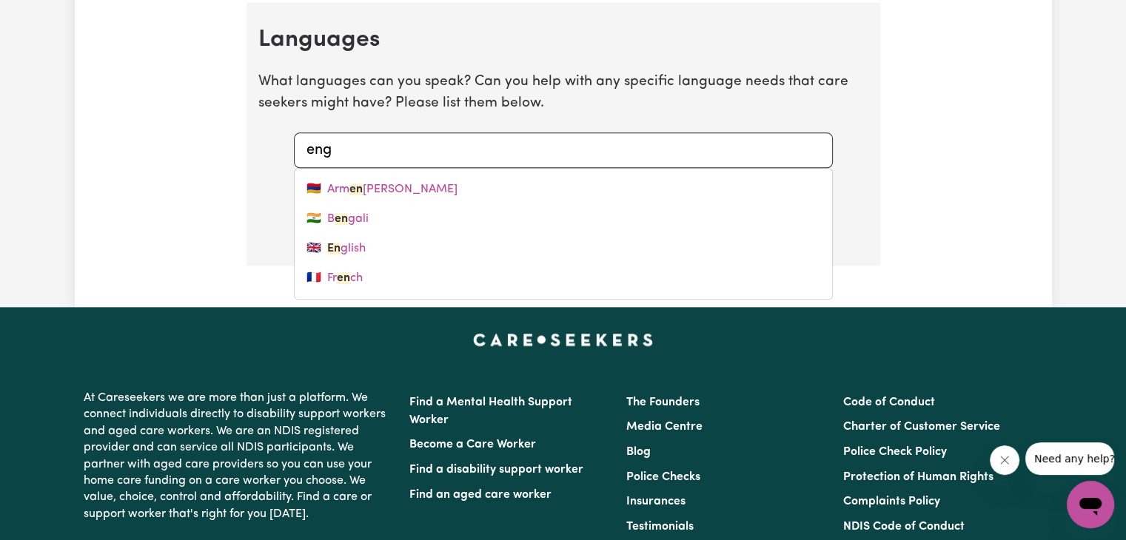
type input "engl"
type input "english"
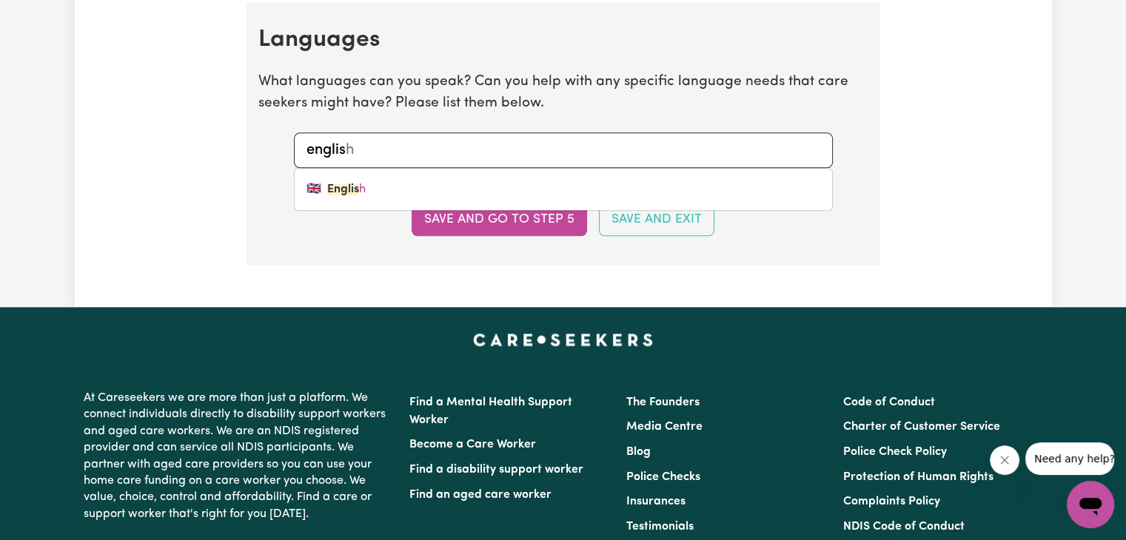
type input "english"
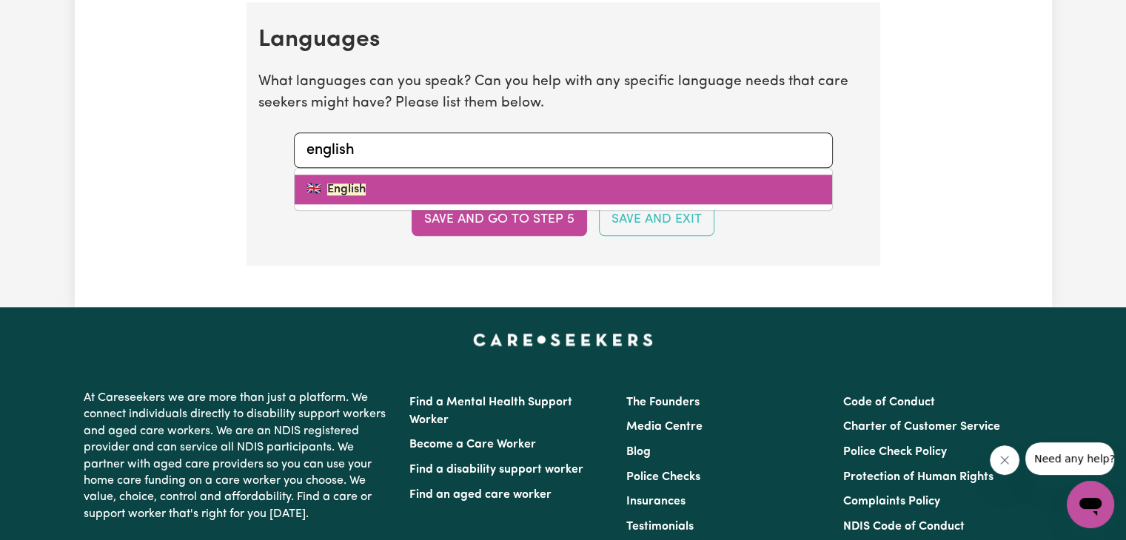
click at [458, 194] on link "🇬🇧 English" at bounding box center [563, 190] width 537 height 30
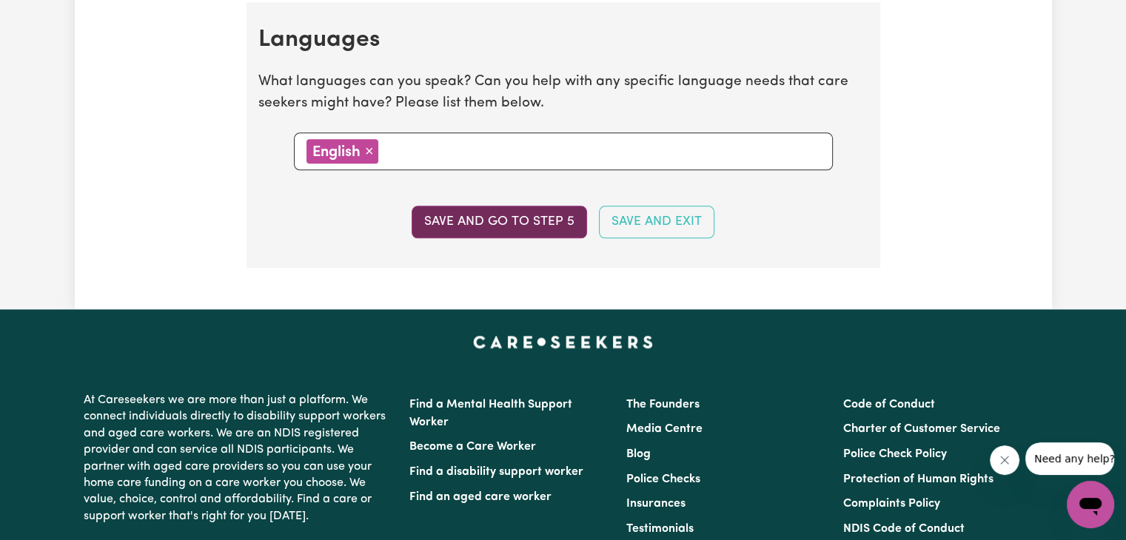
click at [476, 223] on button "Save and go to step 5" at bounding box center [498, 222] width 175 height 33
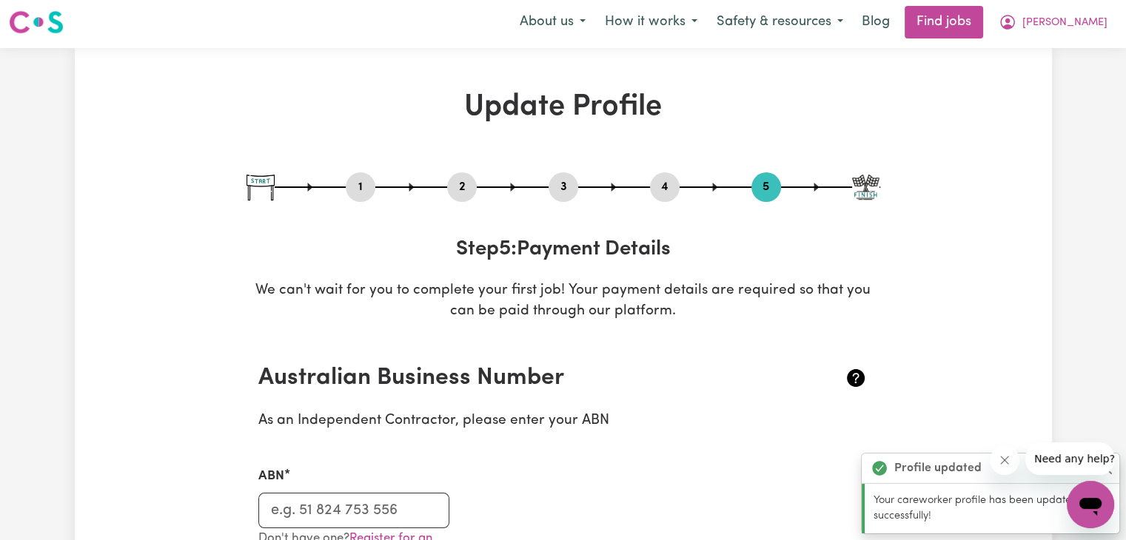
scroll to position [0, 0]
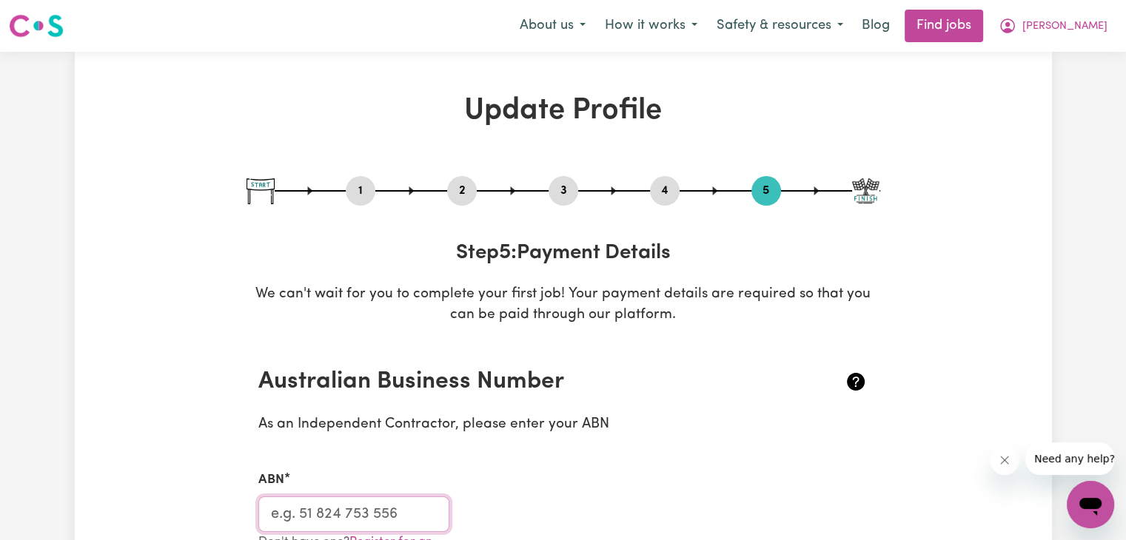
click at [324, 505] on input "ABN" at bounding box center [354, 515] width 192 height 36
paste input "39123739790"
type input "39123739790"
click at [537, 498] on div "ABN 39123739790" at bounding box center [563, 492] width 628 height 78
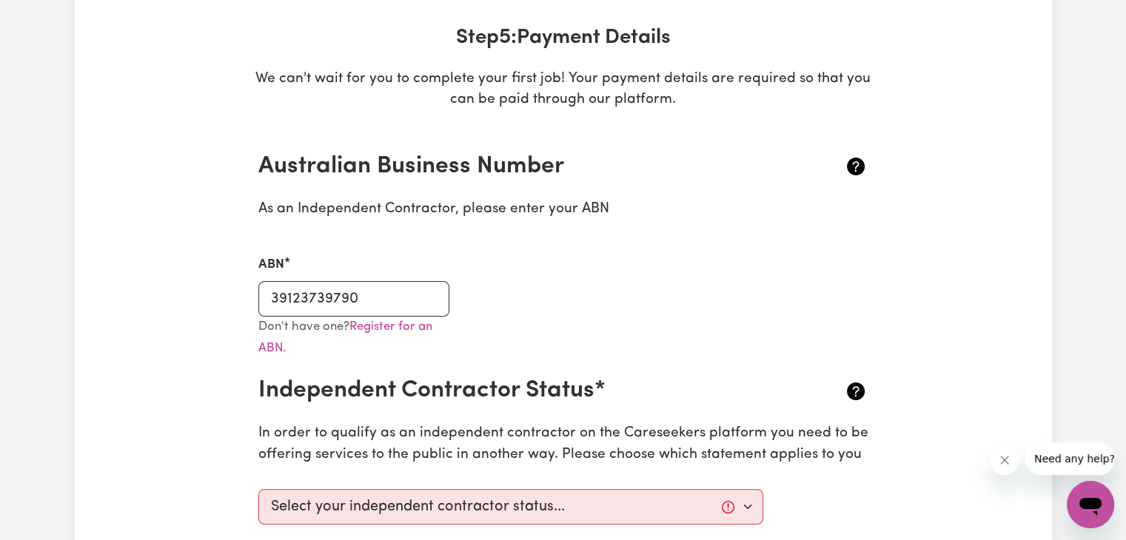
scroll to position [287, 0]
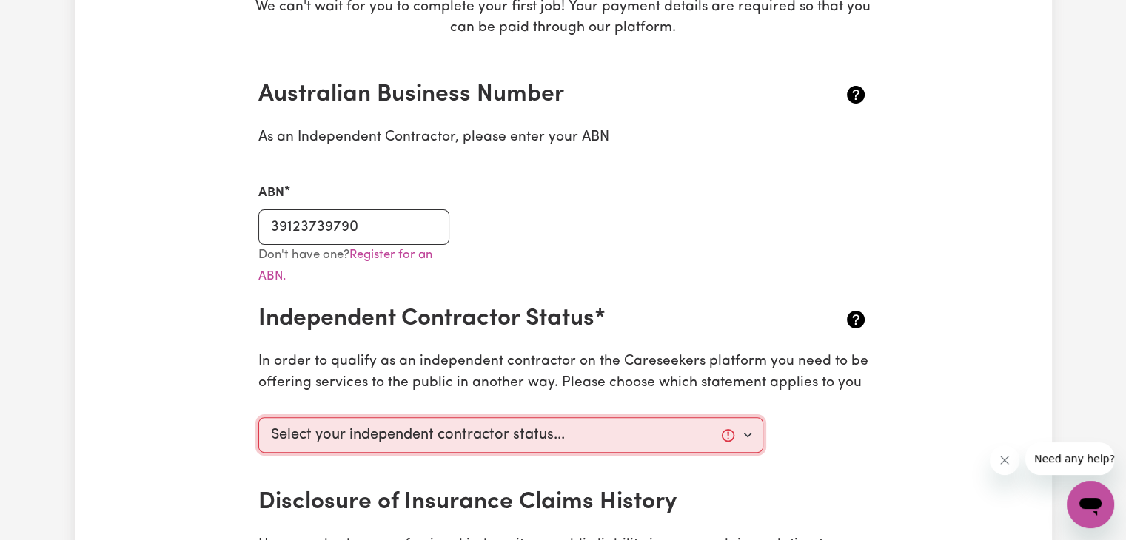
click at [523, 447] on select "Select your independent contractor status... I am providing services through an…" at bounding box center [510, 435] width 505 height 36
select select "I am providing services privately on my own"
click at [258, 417] on select "Select your independent contractor status... I am providing services through an…" at bounding box center [510, 435] width 505 height 36
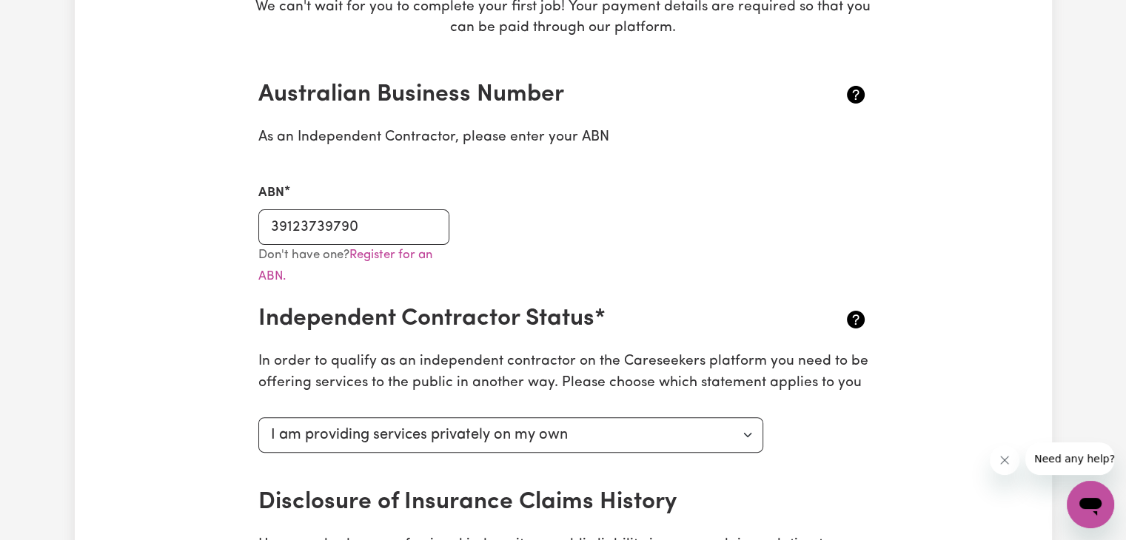
click at [684, 278] on div "Don't have one? Register for an ABN." at bounding box center [563, 275] width 628 height 61
click at [405, 258] on link "Register for an ABN." at bounding box center [345, 266] width 174 height 34
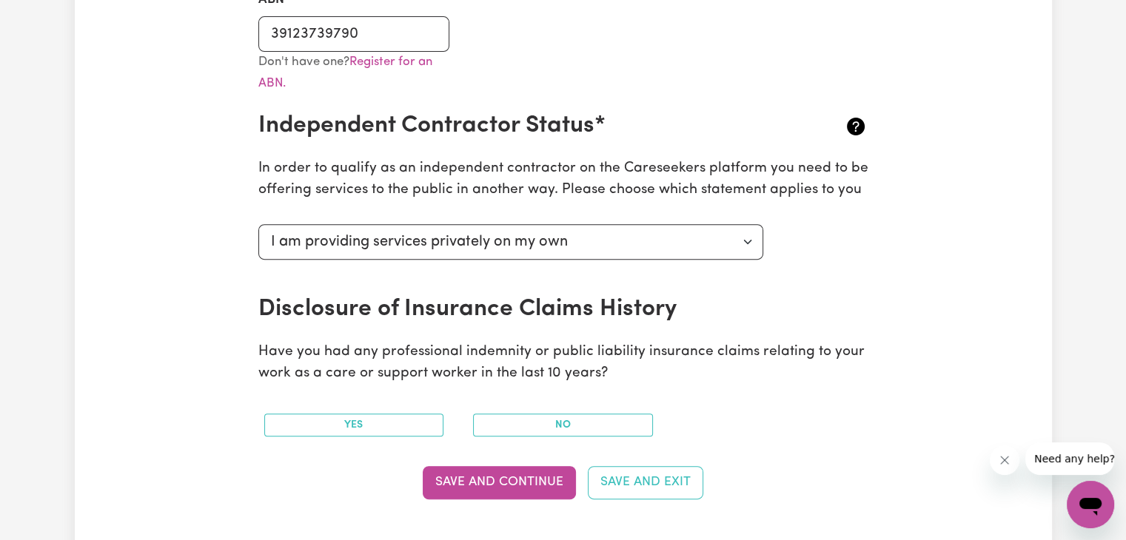
scroll to position [616, 0]
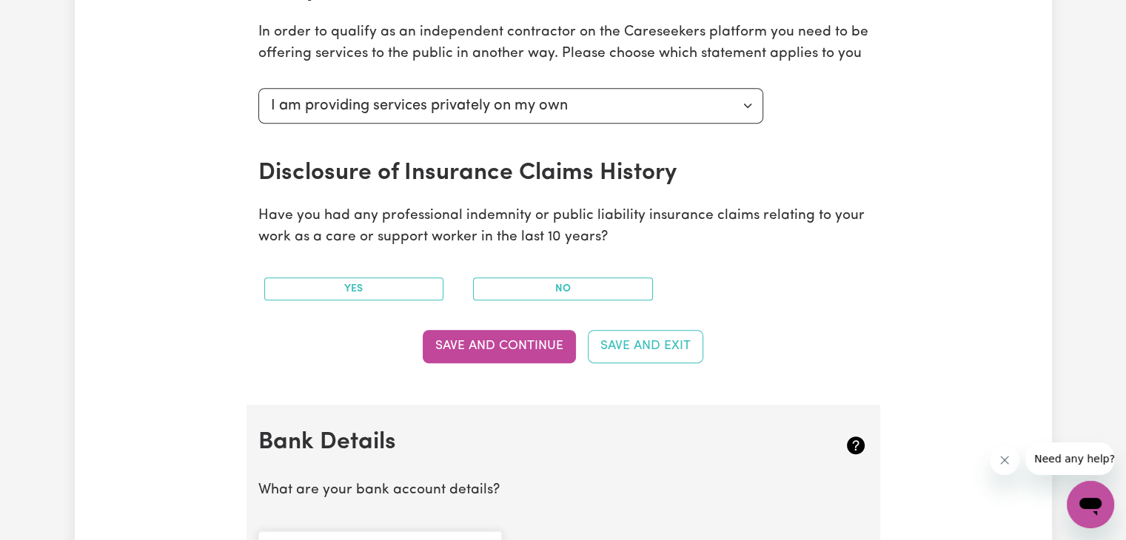
click at [668, 186] on h2 "Disclosure of Insurance Claims History" at bounding box center [512, 173] width 508 height 28
click at [589, 285] on button "No" at bounding box center [563, 289] width 180 height 23
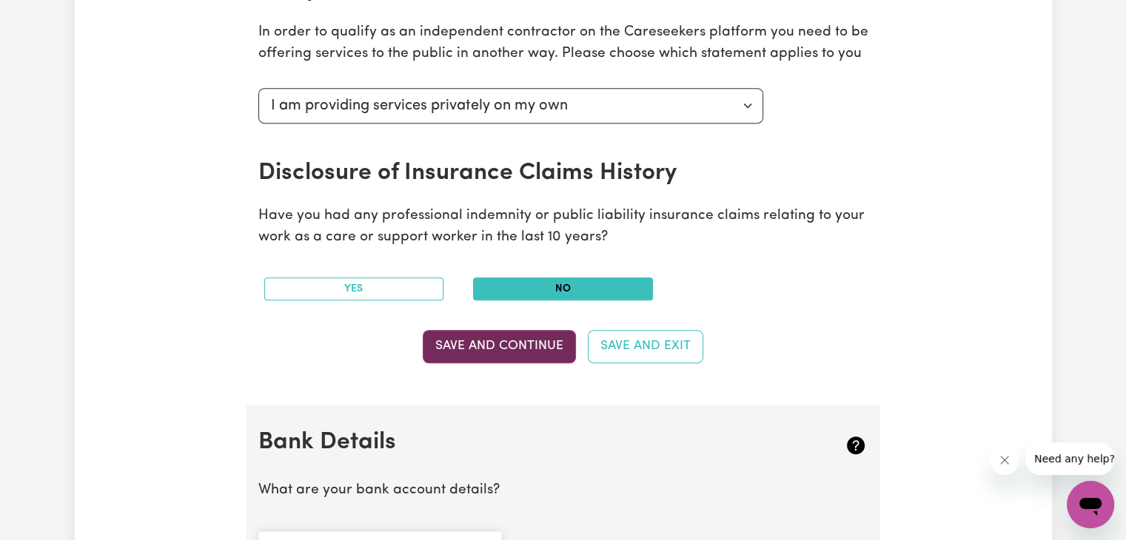
click at [536, 350] on button "Save and Continue" at bounding box center [499, 346] width 153 height 33
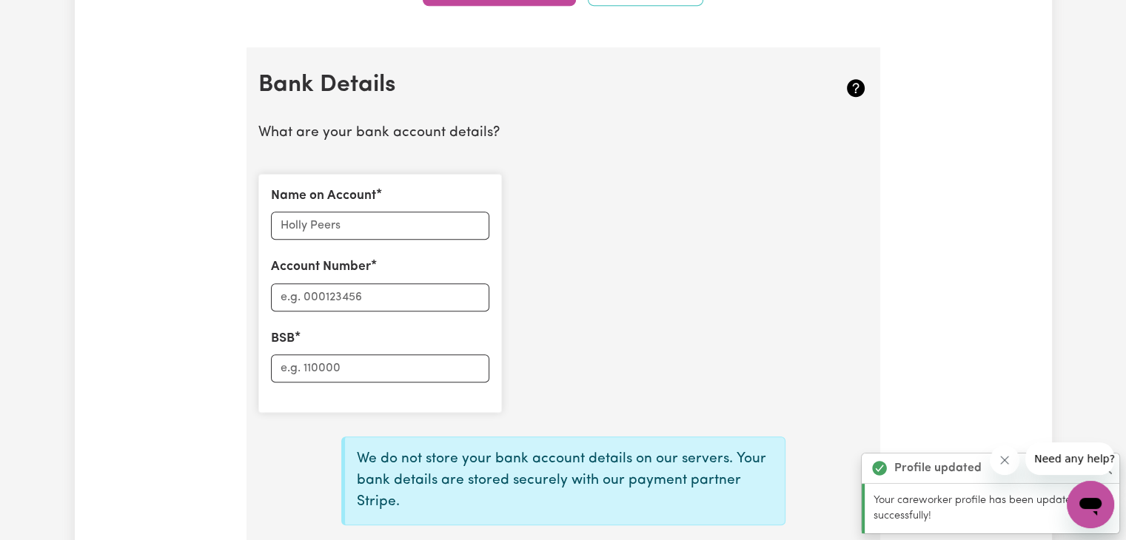
scroll to position [1020, 0]
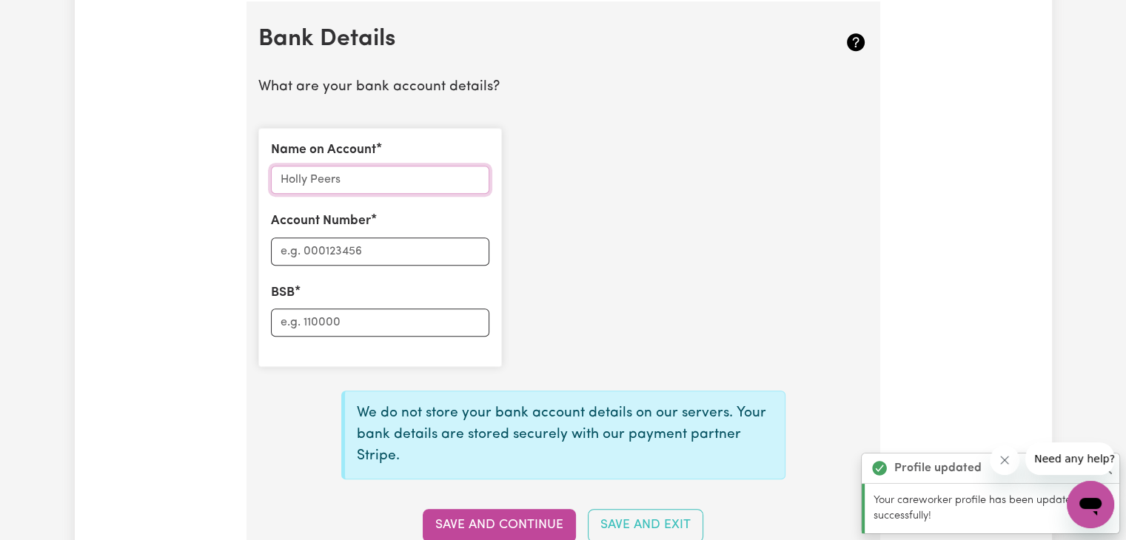
click at [352, 181] on input "Name on Account" at bounding box center [380, 180] width 218 height 28
type input "G"
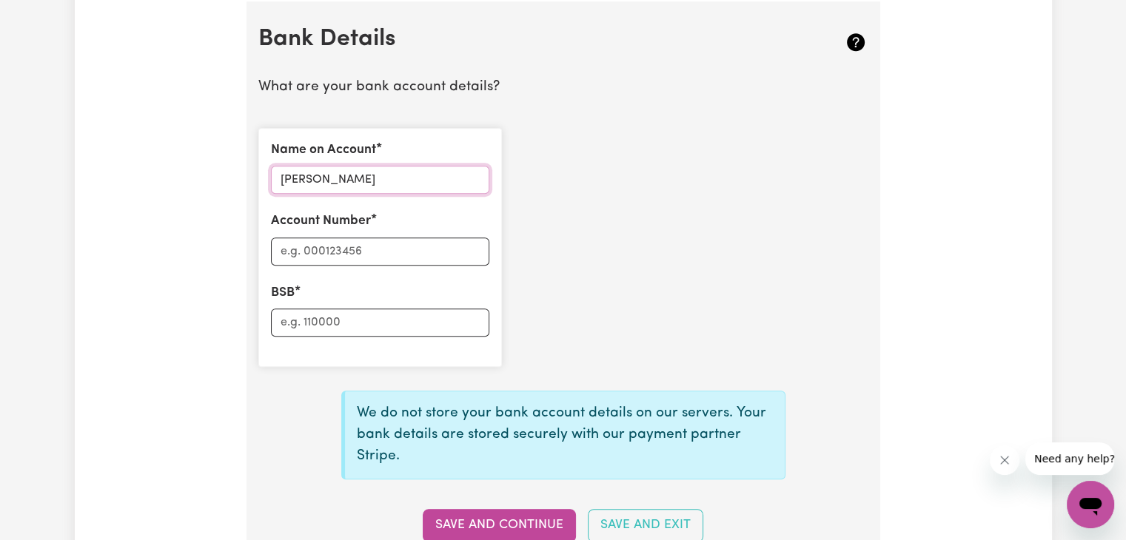
type input "HOLLY WILLIAMS"
type input "301135970"
click at [346, 320] on input "BSB" at bounding box center [380, 323] width 218 height 28
type input "923100"
click at [482, 517] on button "Save and Continue" at bounding box center [499, 525] width 153 height 33
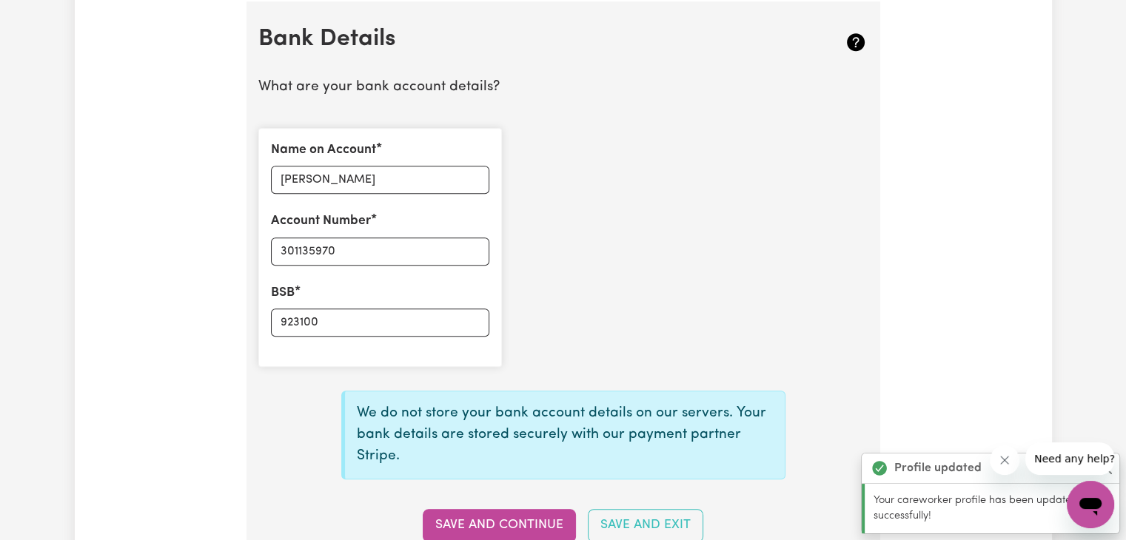
type input "****5970"
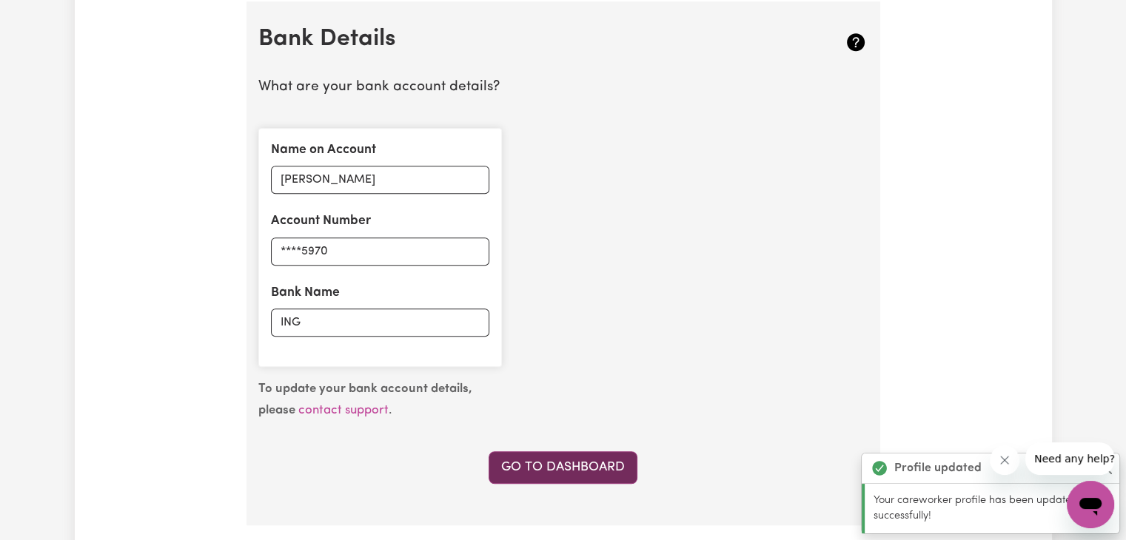
click at [579, 463] on link "Go to Dashboard" at bounding box center [562, 467] width 149 height 33
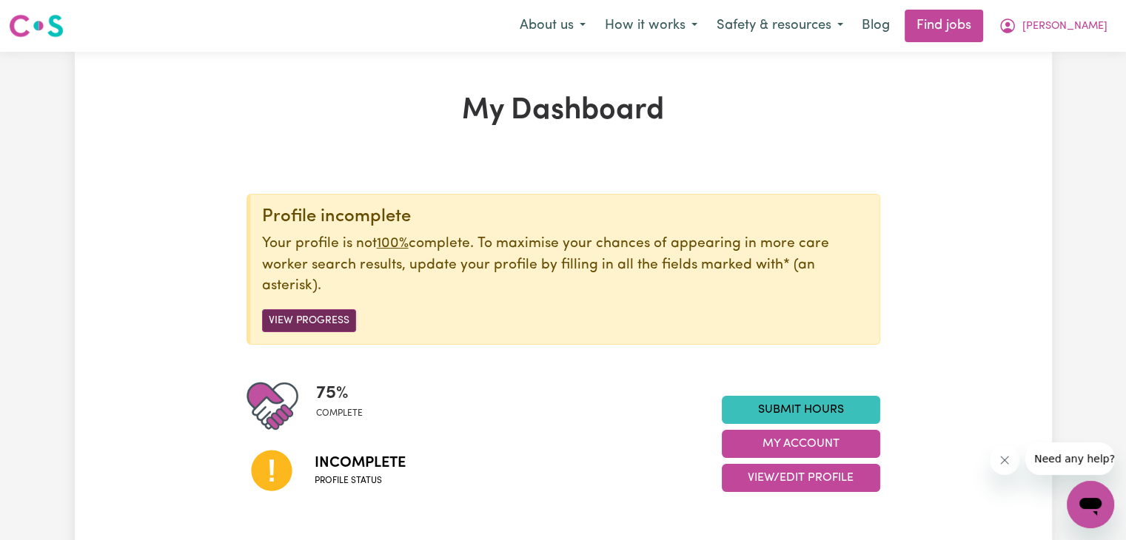
click at [330, 320] on button "View Progress" at bounding box center [309, 320] width 94 height 23
click at [316, 482] on span "Profile status" at bounding box center [360, 480] width 91 height 13
click at [323, 315] on button "View Progress" at bounding box center [309, 320] width 94 height 23
click at [320, 317] on button "View Progress" at bounding box center [309, 320] width 94 height 23
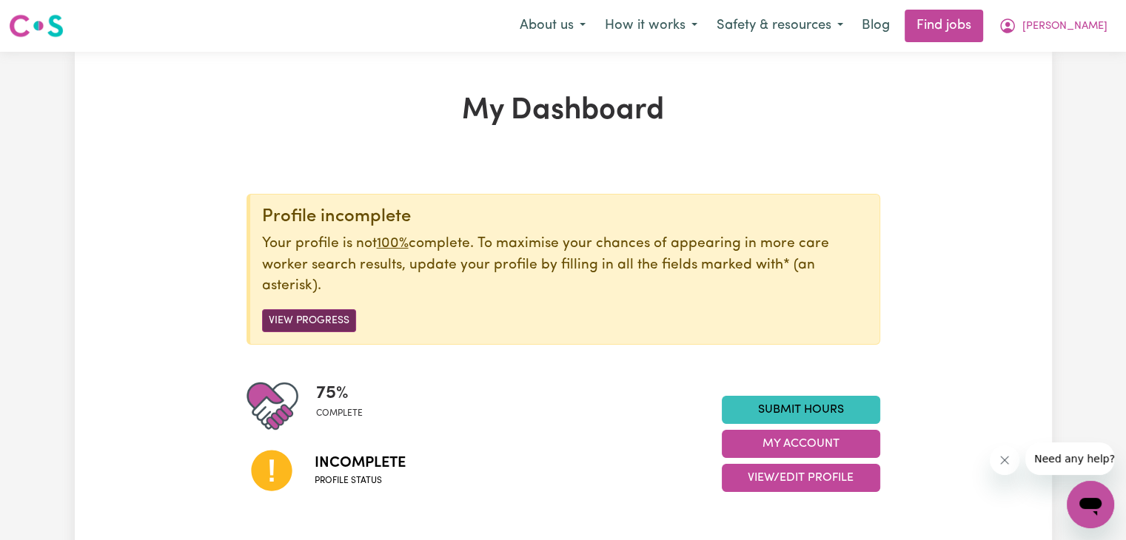
click at [320, 317] on button "View Progress" at bounding box center [309, 320] width 94 height 23
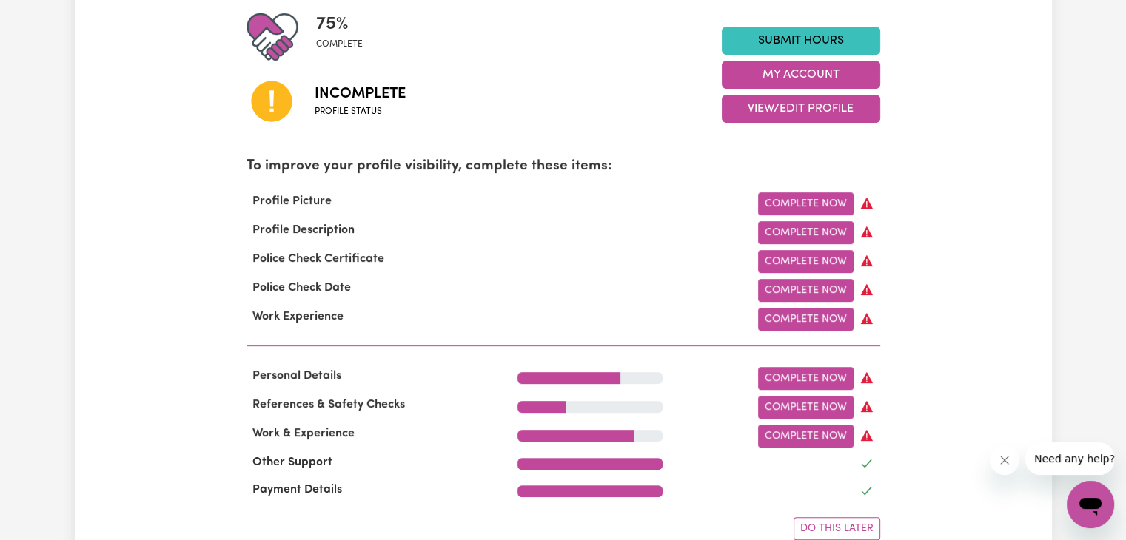
scroll to position [393, 0]
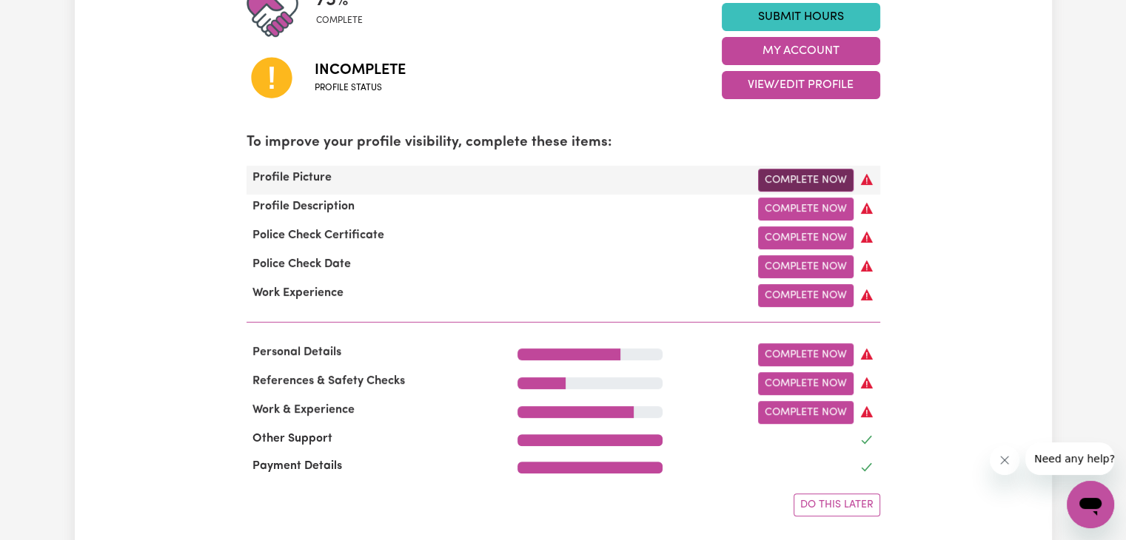
click at [820, 184] on link "Complete Now" at bounding box center [805, 180] width 95 height 23
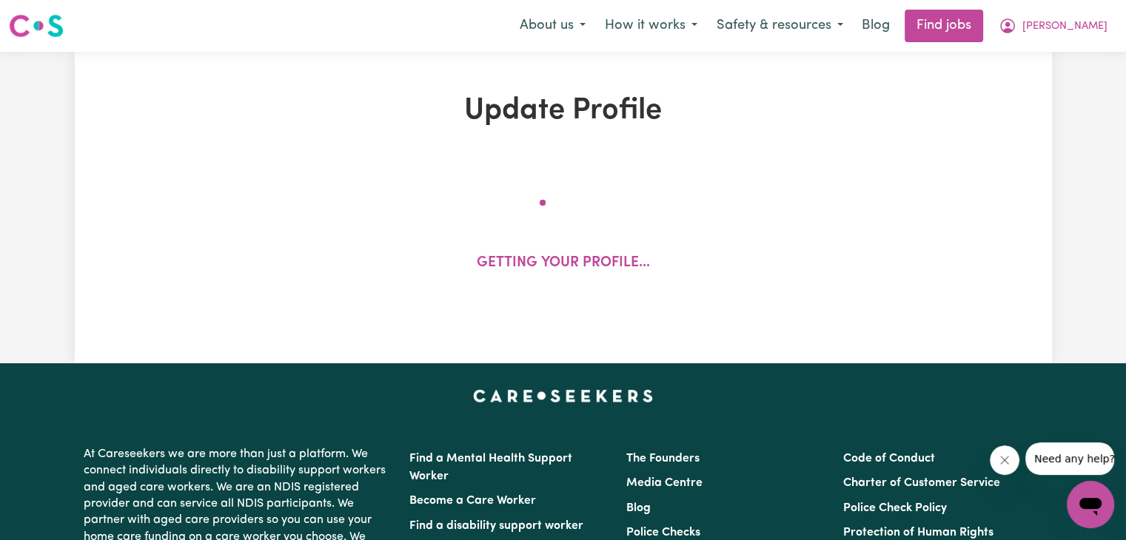
select select "female"
select select "Australian PR"
select select "Studying a healthcare related degree or qualification"
select select "84"
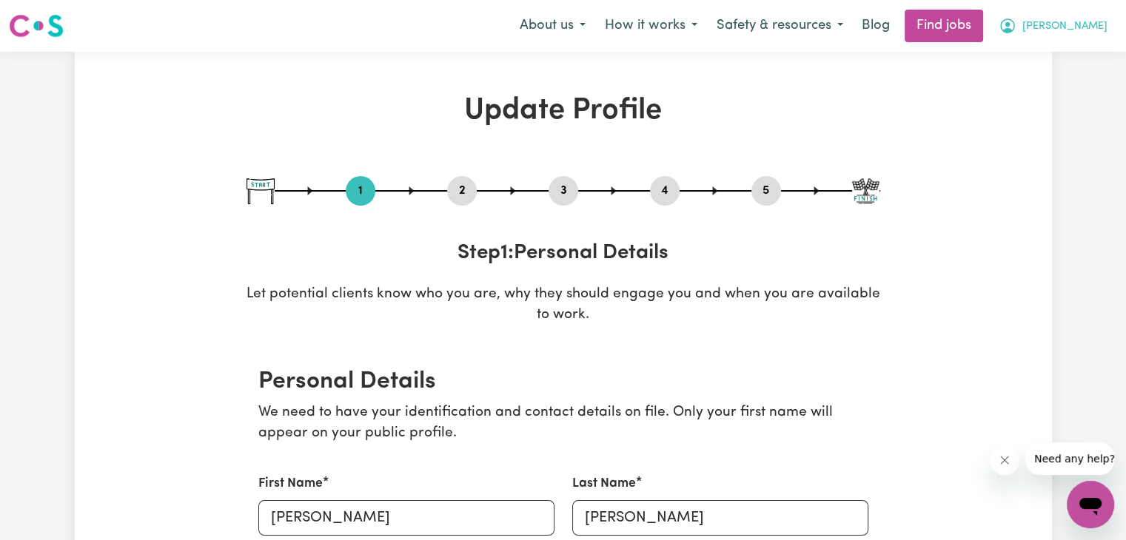
click at [1016, 33] on icon "My Account" at bounding box center [1007, 26] width 18 height 18
click at [1016, 21] on icon "My Account" at bounding box center [1007, 26] width 18 height 18
click at [1089, 19] on span "[PERSON_NAME]" at bounding box center [1064, 27] width 85 height 16
click at [1049, 49] on link "My Account" at bounding box center [1057, 58] width 117 height 28
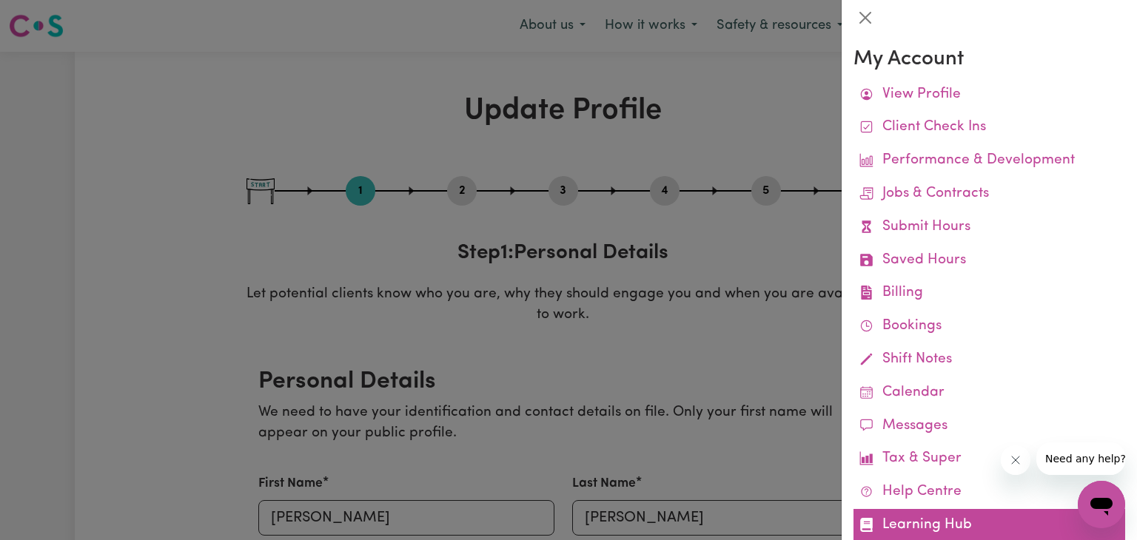
click at [916, 526] on link "Learning Hub" at bounding box center [989, 525] width 272 height 33
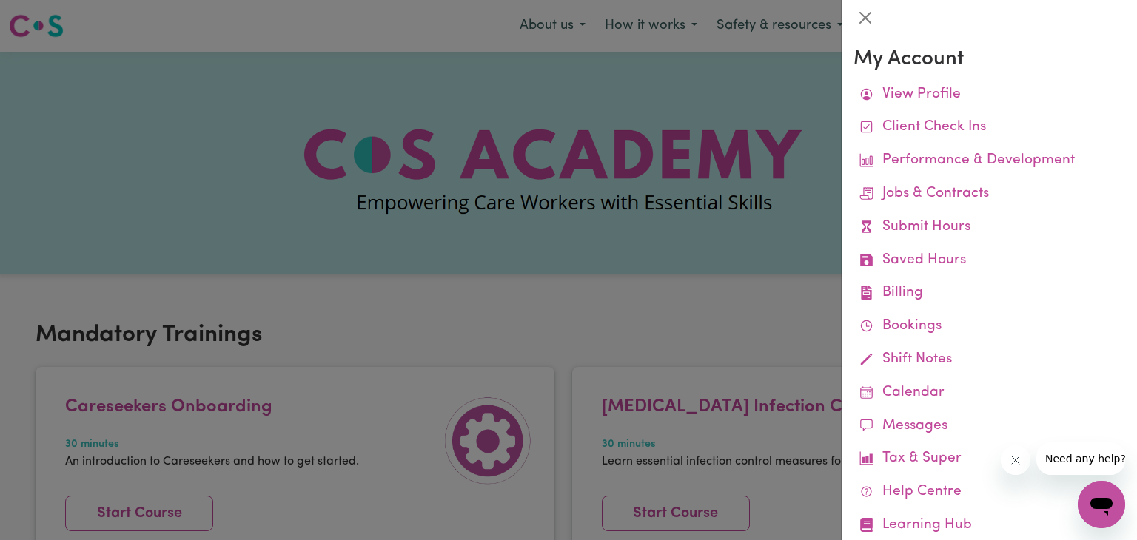
click at [662, 319] on div at bounding box center [568, 270] width 1137 height 540
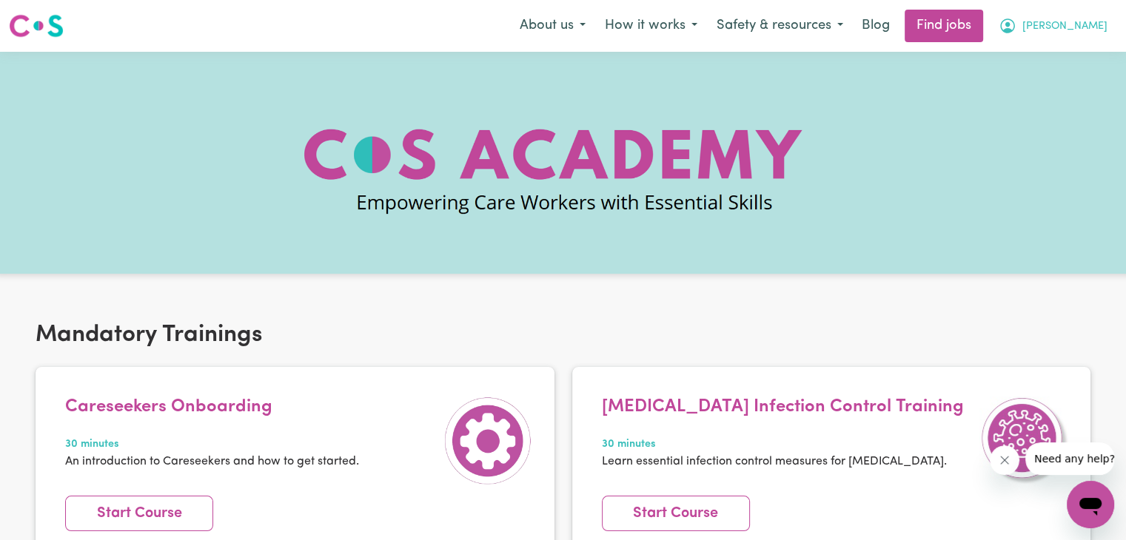
click at [1092, 18] on button "[PERSON_NAME]" at bounding box center [1053, 25] width 128 height 31
